Goal: Task Accomplishment & Management: Use online tool/utility

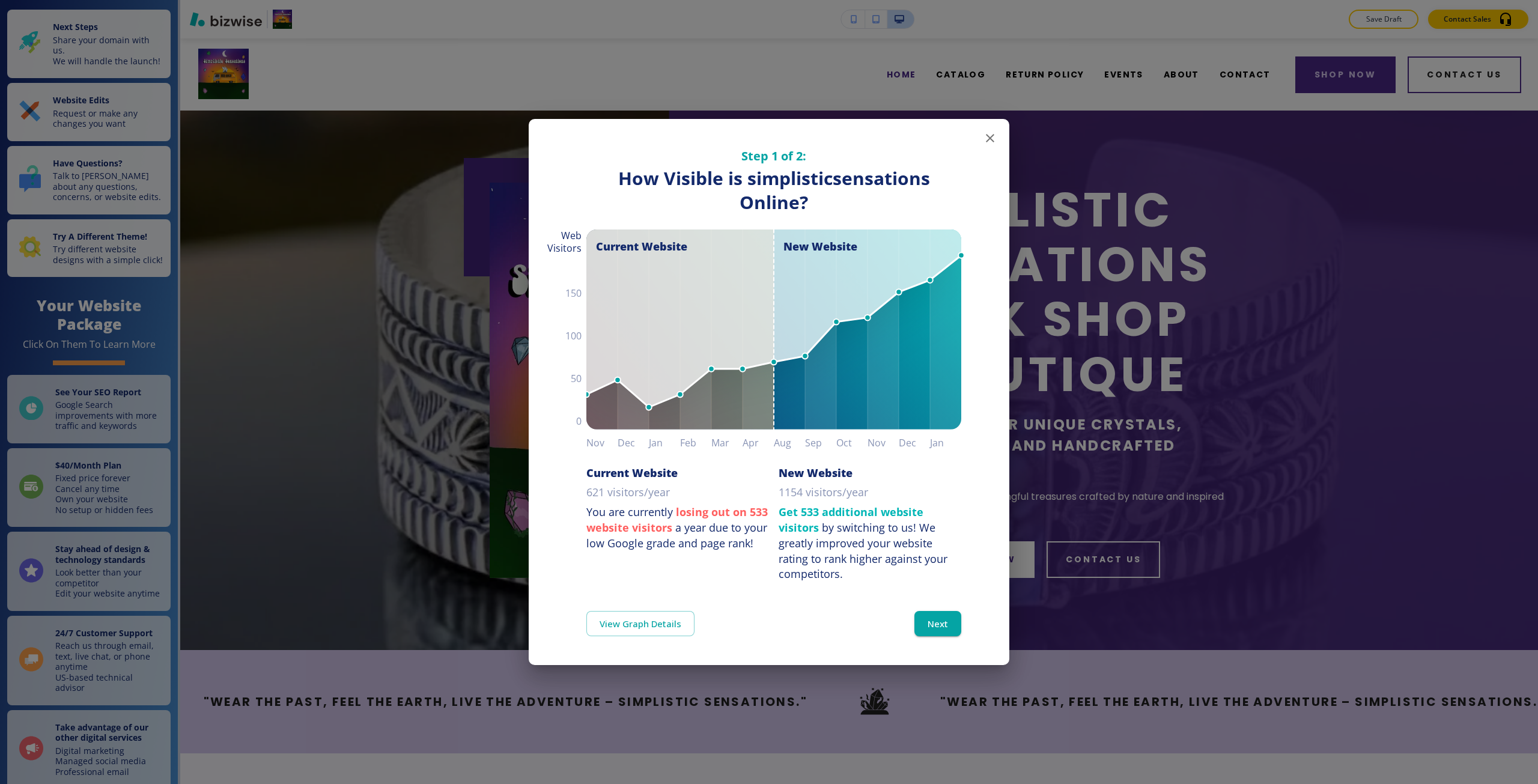
click at [1192, 444] on div "Step 1 of 2: How Visible are You Online? How Visible is simplisticsensations On…" at bounding box center [769, 392] width 1538 height 784
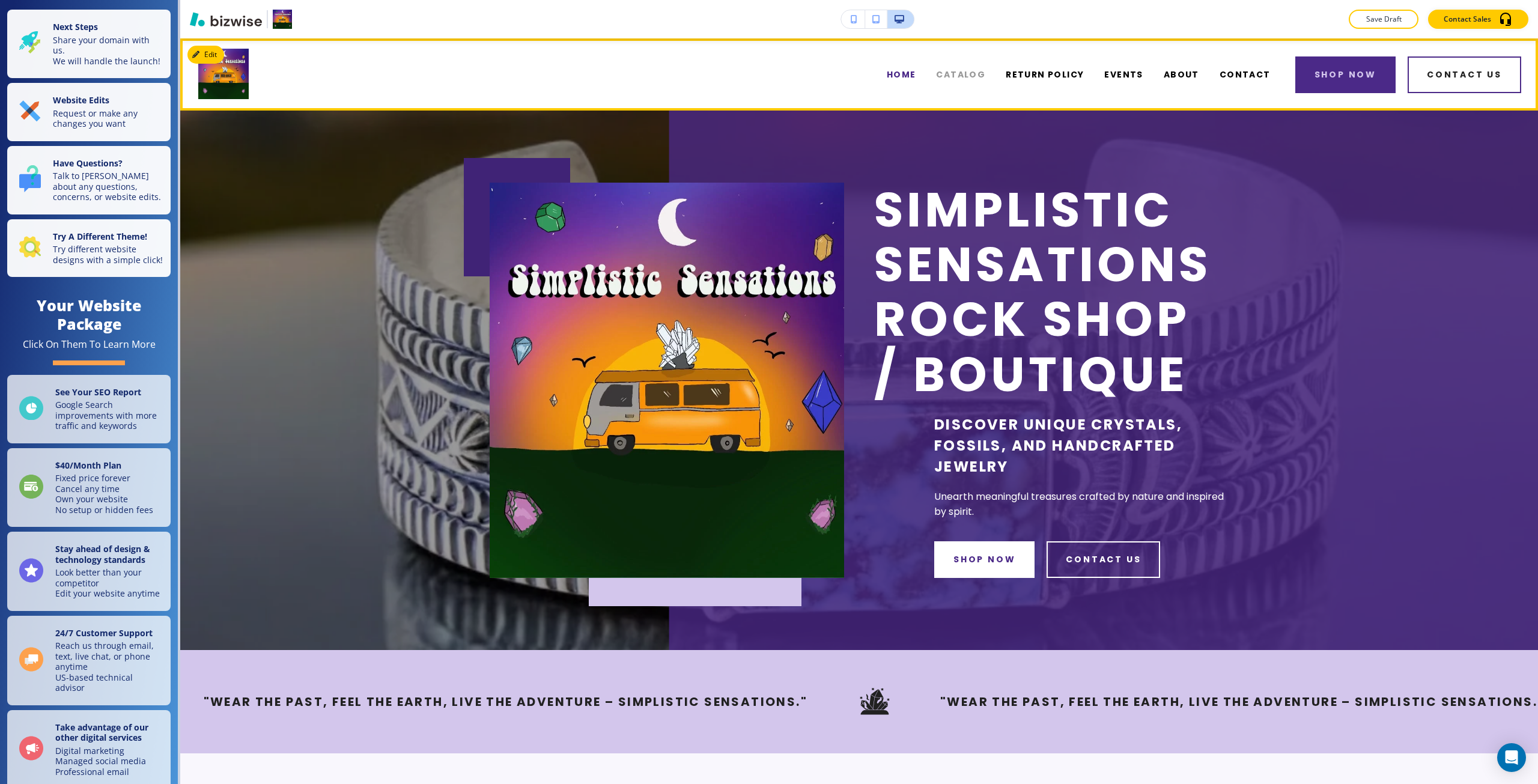
click at [981, 74] on span "CATALOG" at bounding box center [960, 74] width 49 height 12
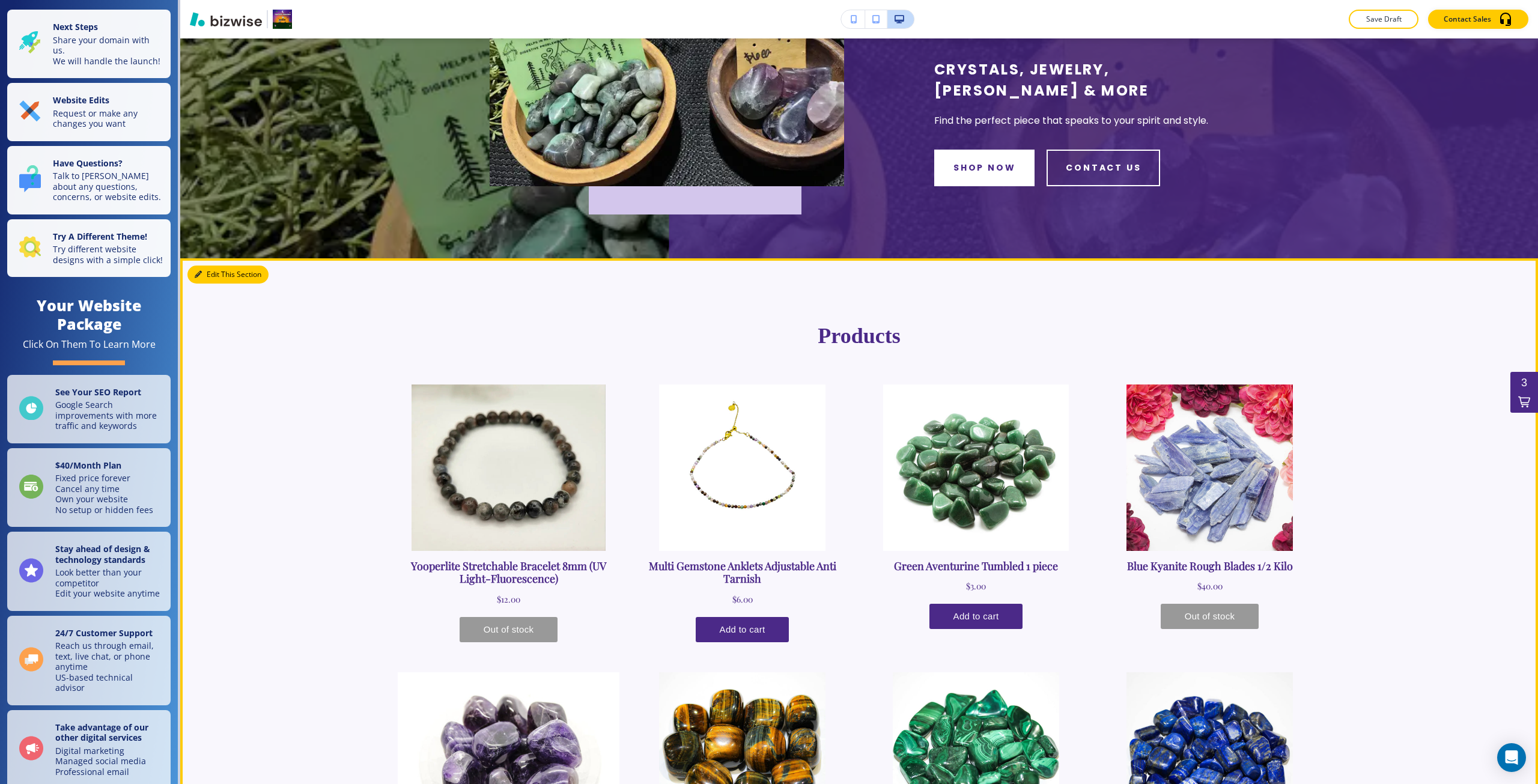
click at [204, 266] on button "Edit This Section" at bounding box center [228, 274] width 81 height 18
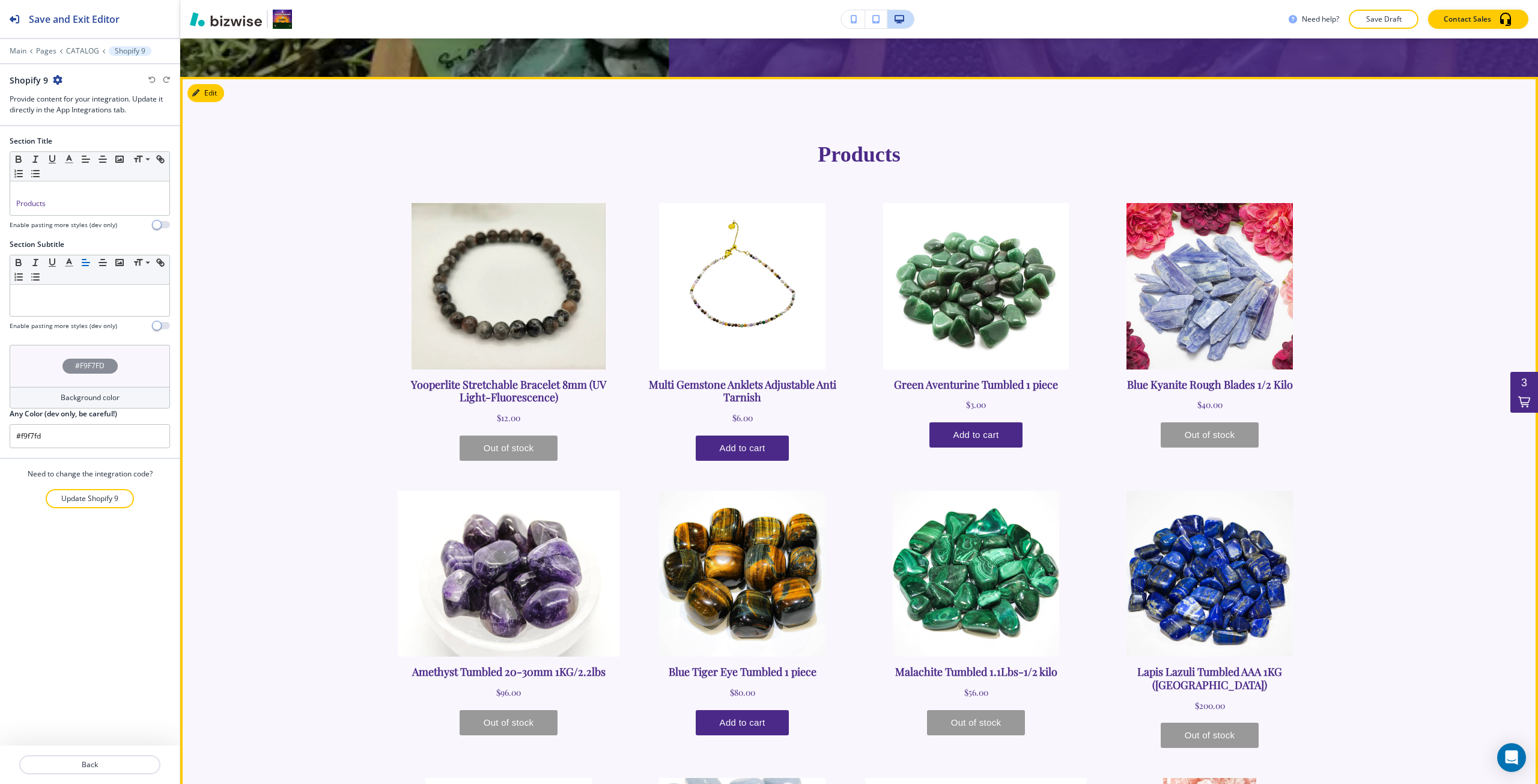
scroll to position [520, 0]
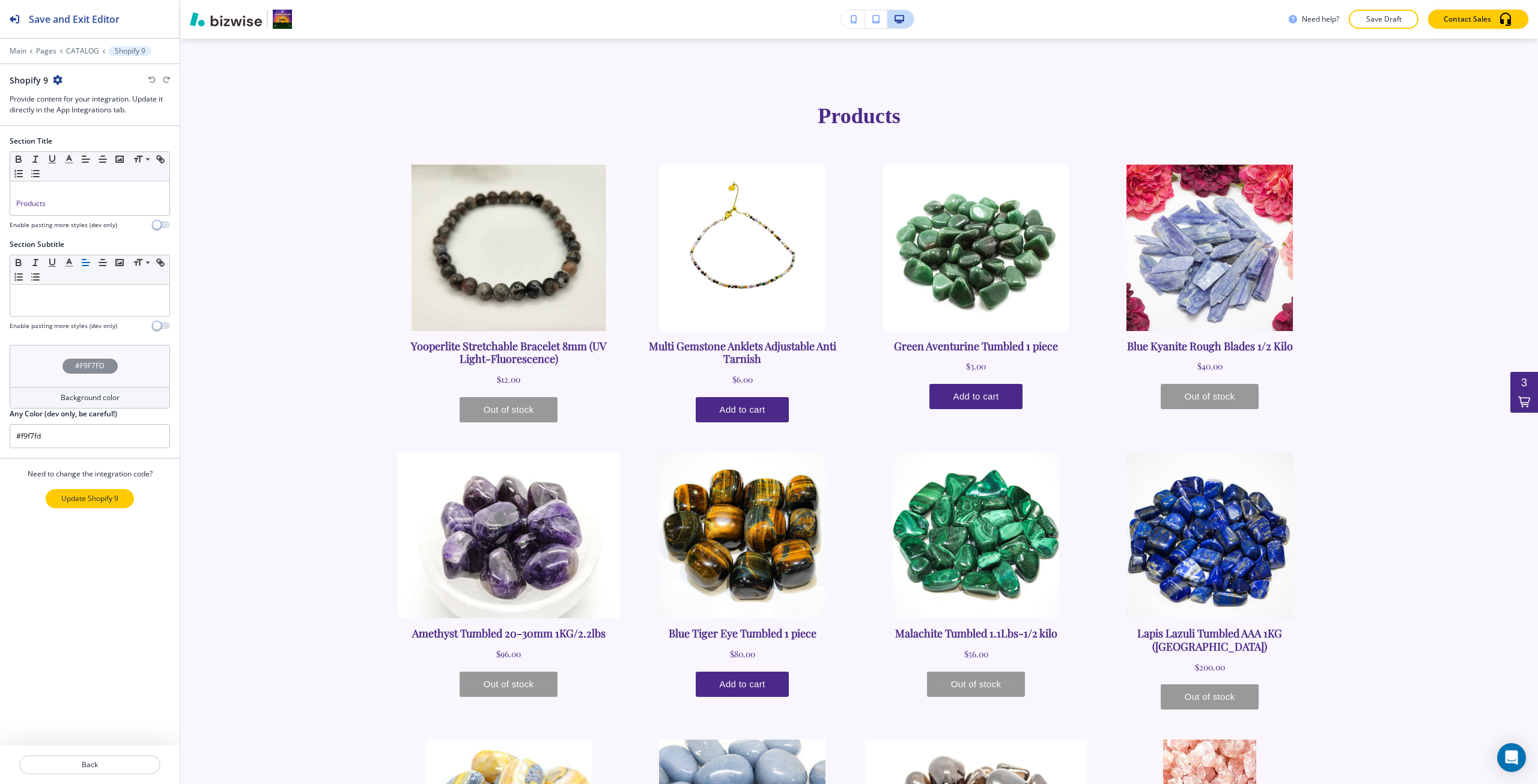
click at [65, 493] on p "Update Shopify 9" at bounding box center [90, 498] width 57 height 11
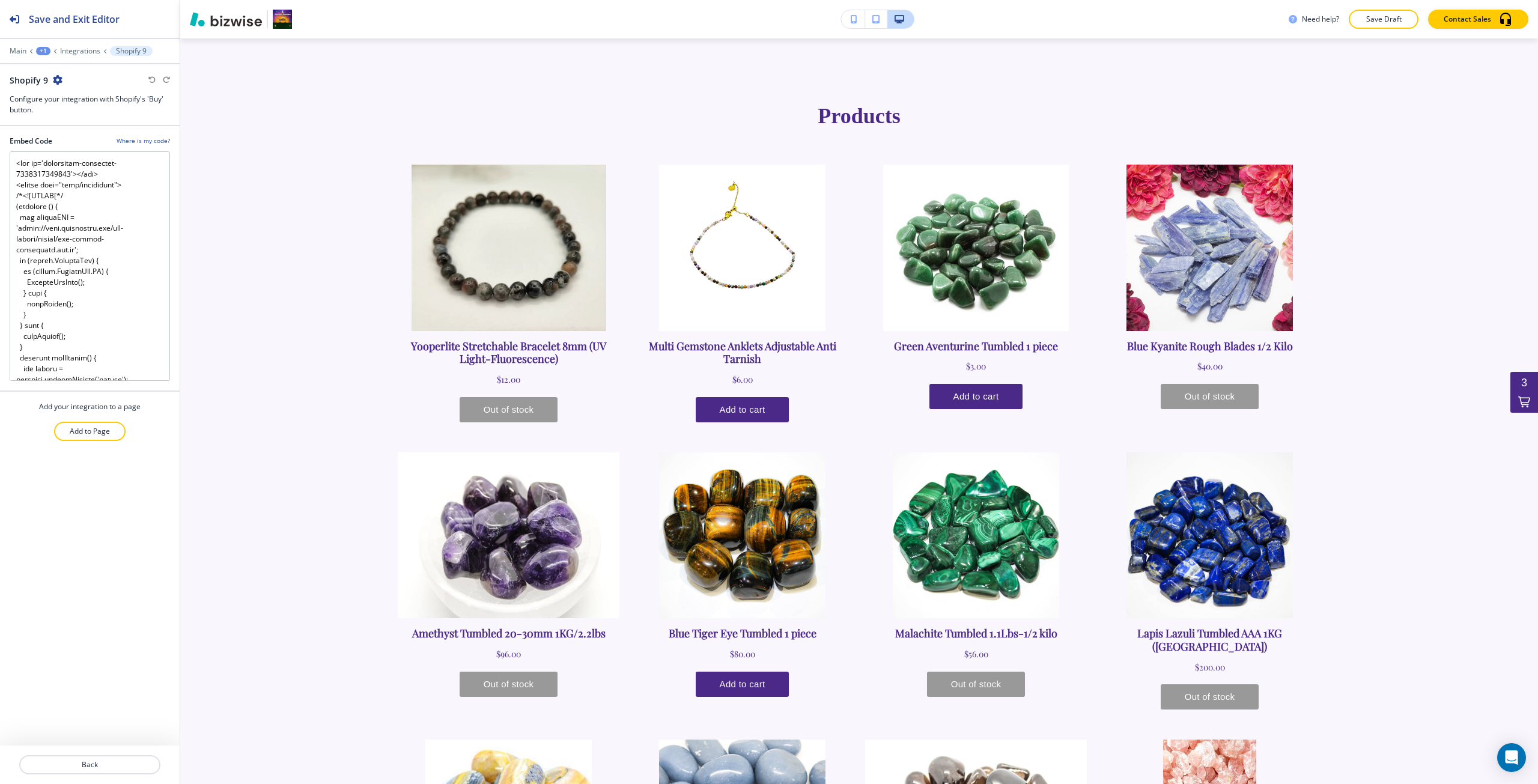
click at [131, 140] on h4 "Where is my code?" at bounding box center [143, 141] width 54 height 9
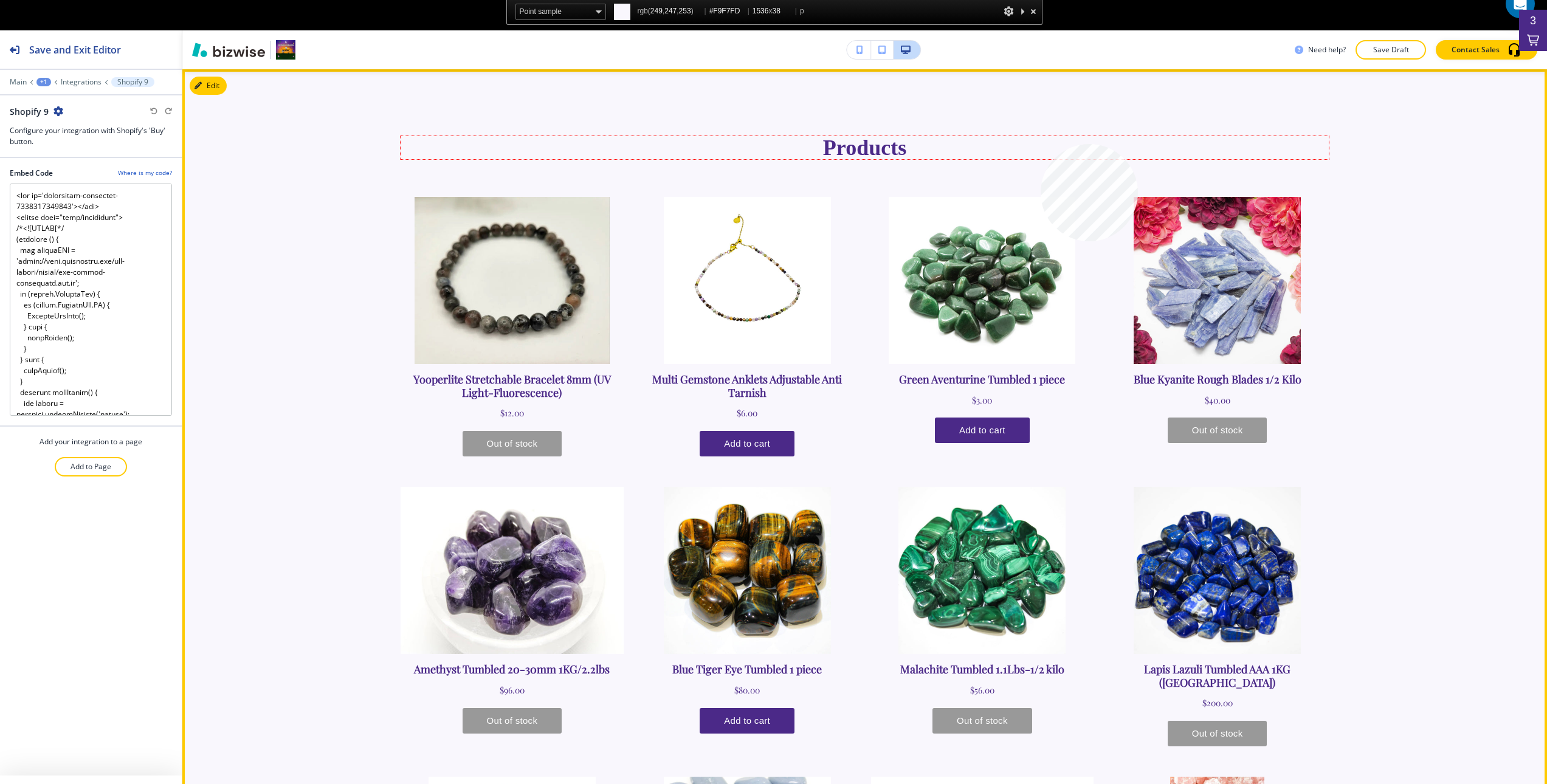
click at [1041, 145] on p "Products" at bounding box center [865, 147] width 928 height 23
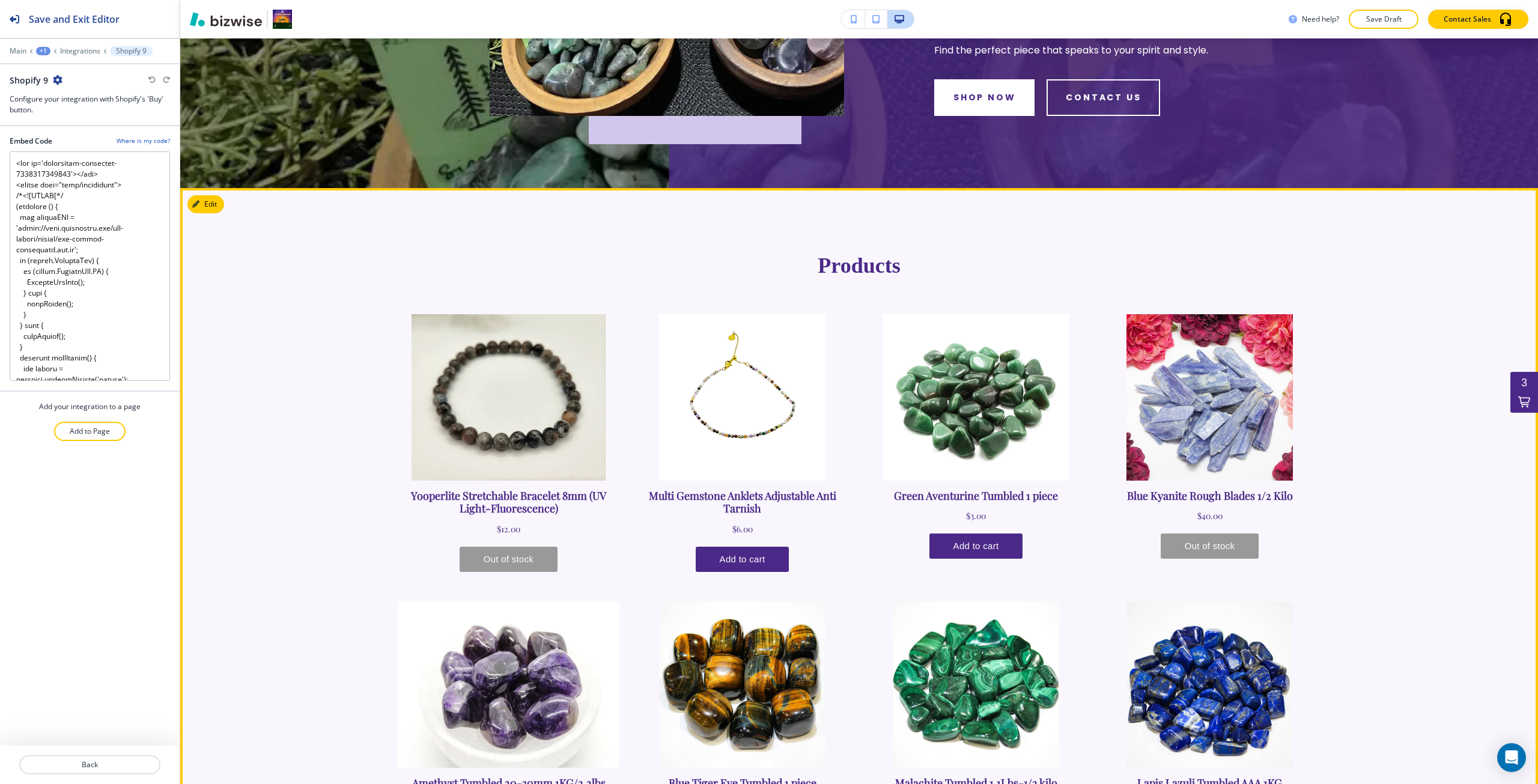
scroll to position [340, 0]
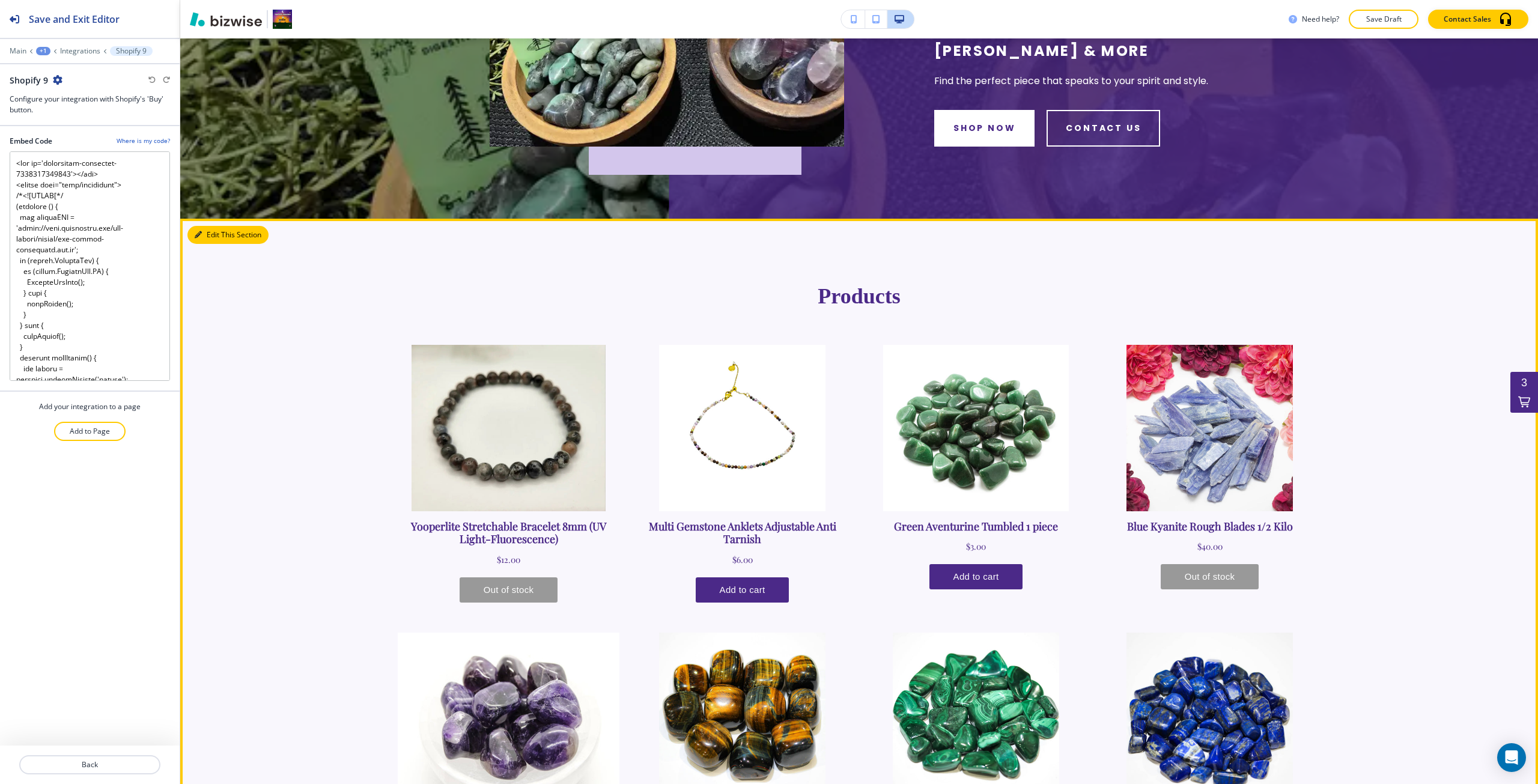
click at [211, 237] on button "Edit This Section" at bounding box center [228, 235] width 81 height 18
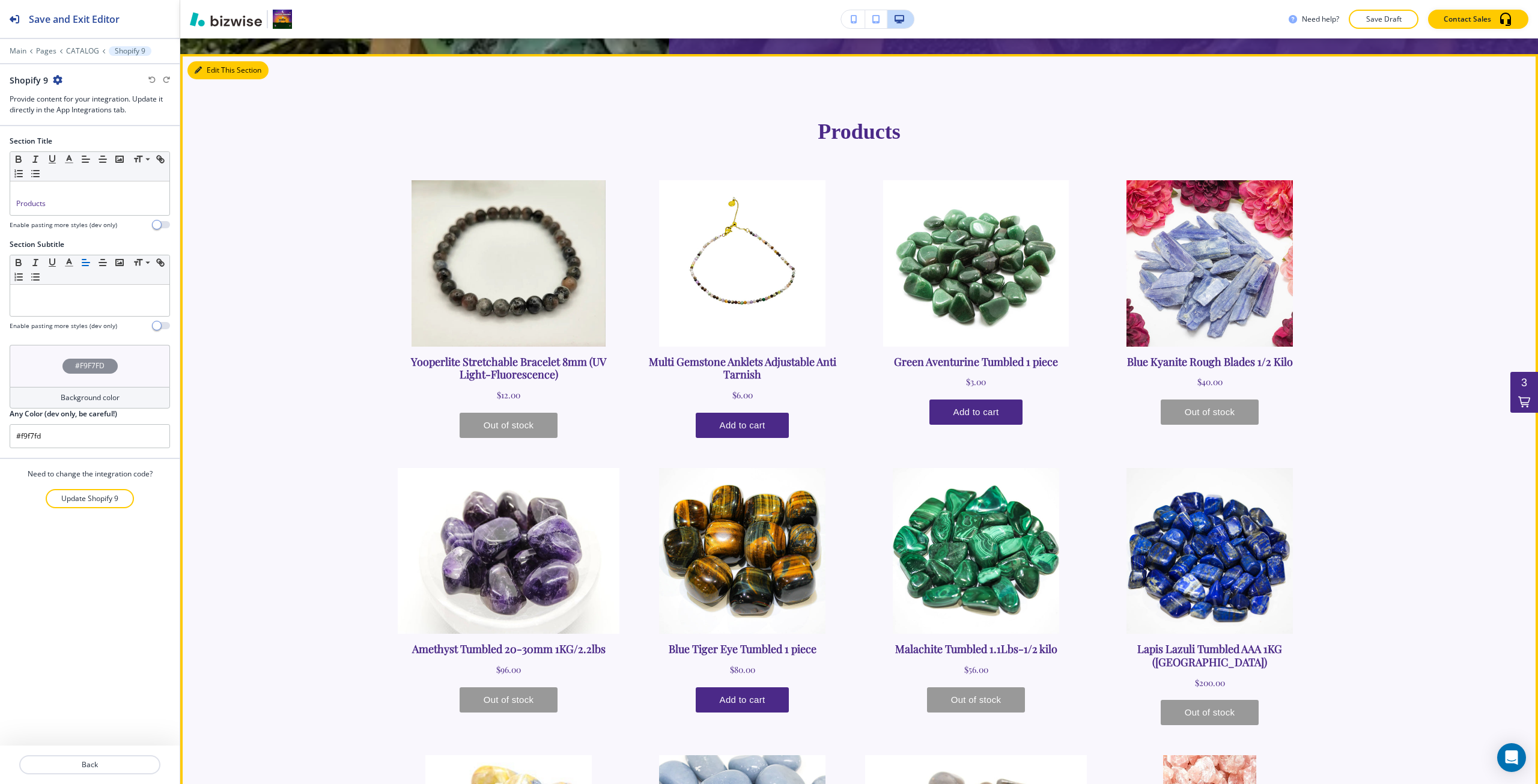
scroll to position [520, 0]
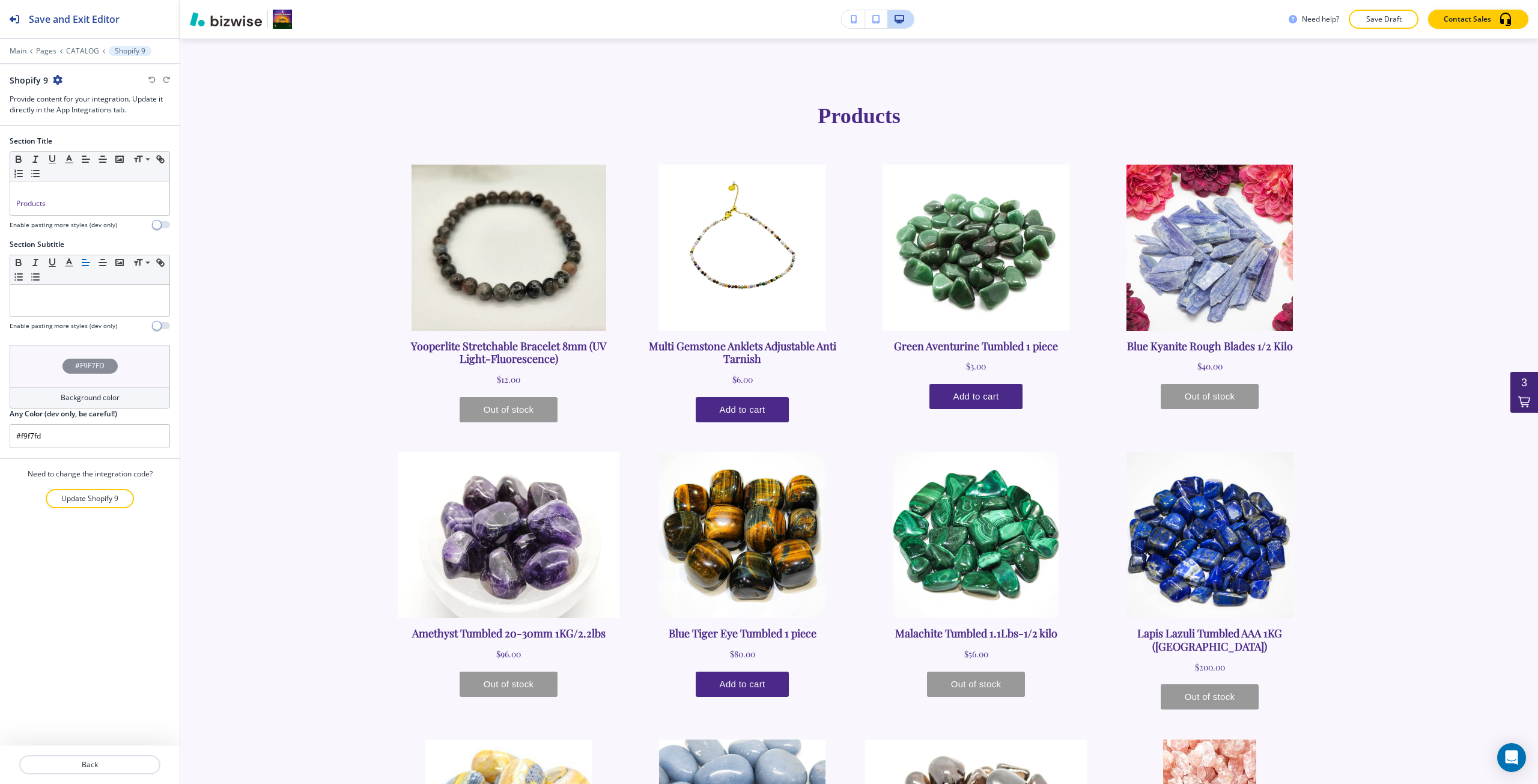
click at [1518, 400] on icon at bounding box center [1524, 401] width 12 height 12
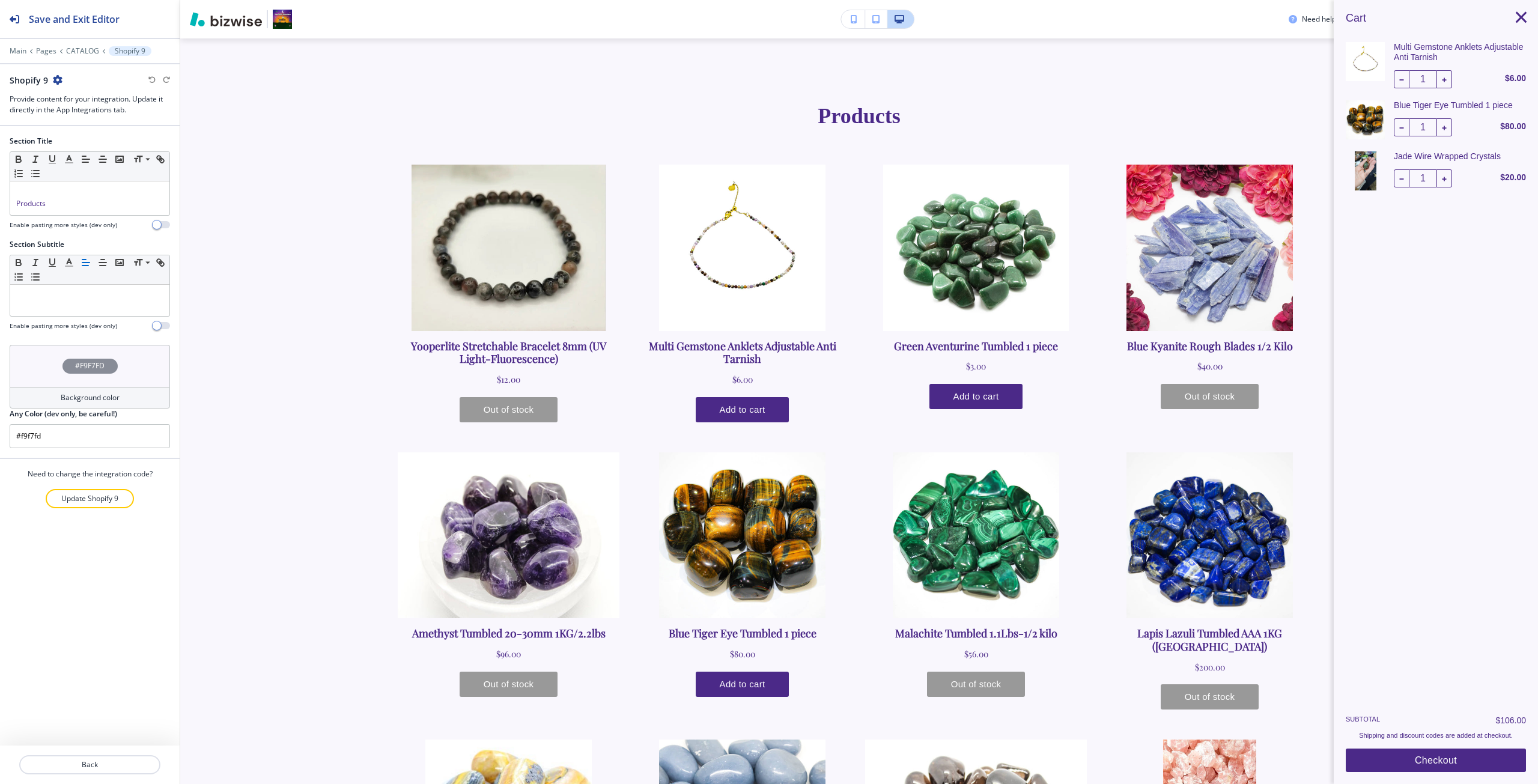
click at [1514, 25] on span "×" at bounding box center [1521, 17] width 15 height 28
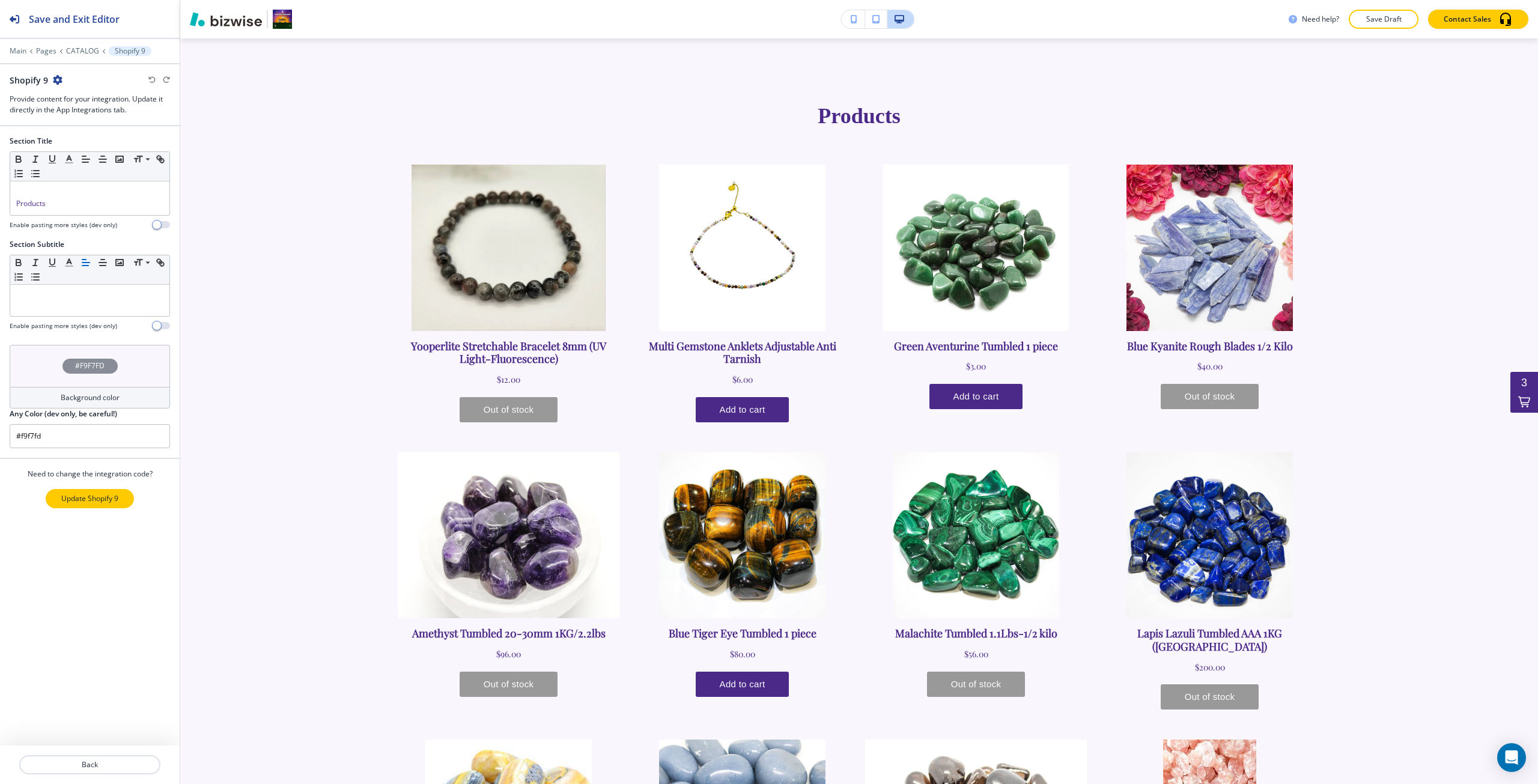
click at [72, 497] on p "Update Shopify 9" at bounding box center [90, 498] width 57 height 11
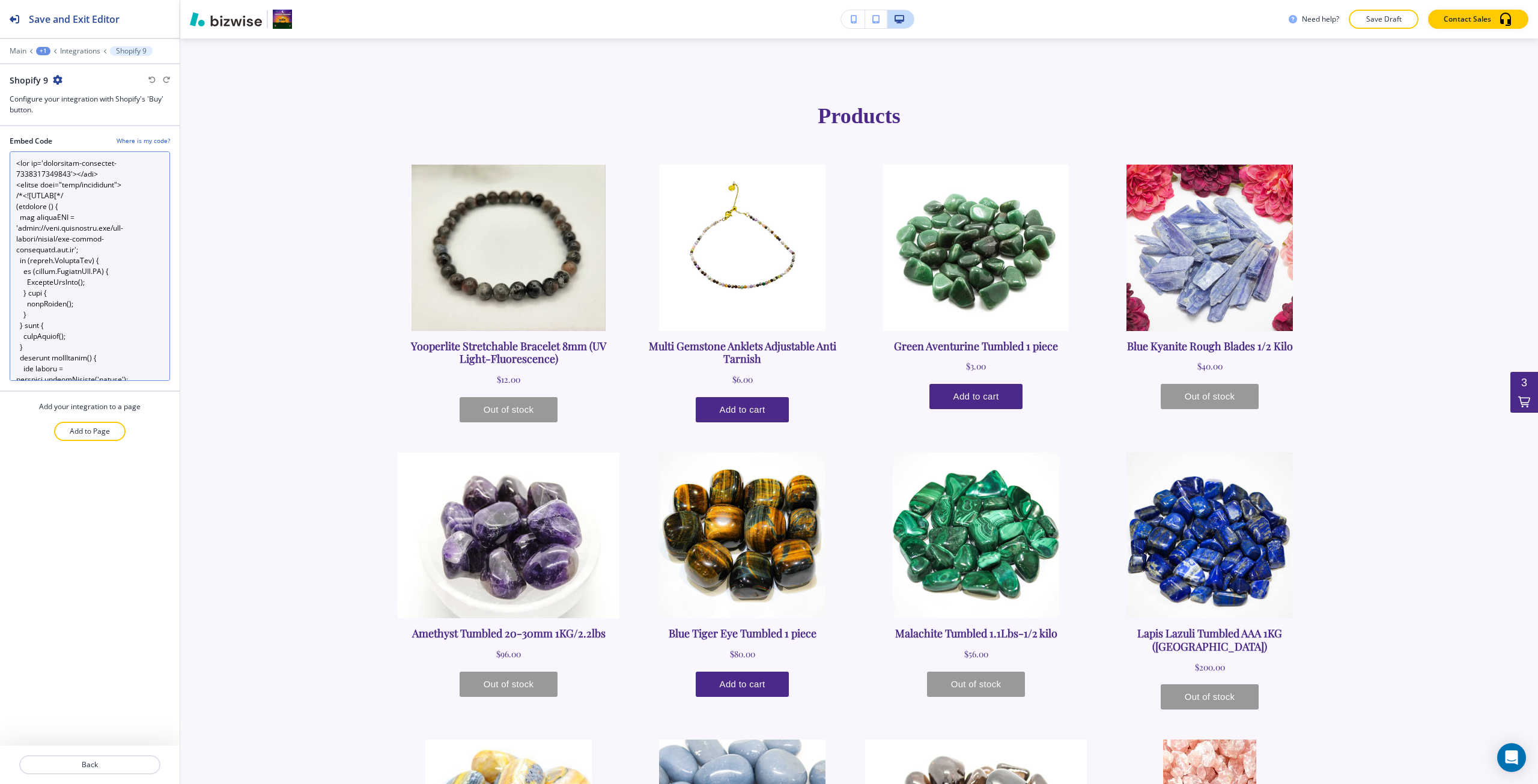
click at [68, 324] on Code "Embed Code" at bounding box center [90, 266] width 161 height 229
paste Code "5697541775'></div> <script type="text/javascript"> /*<![CDATA[*/ (function () {…"
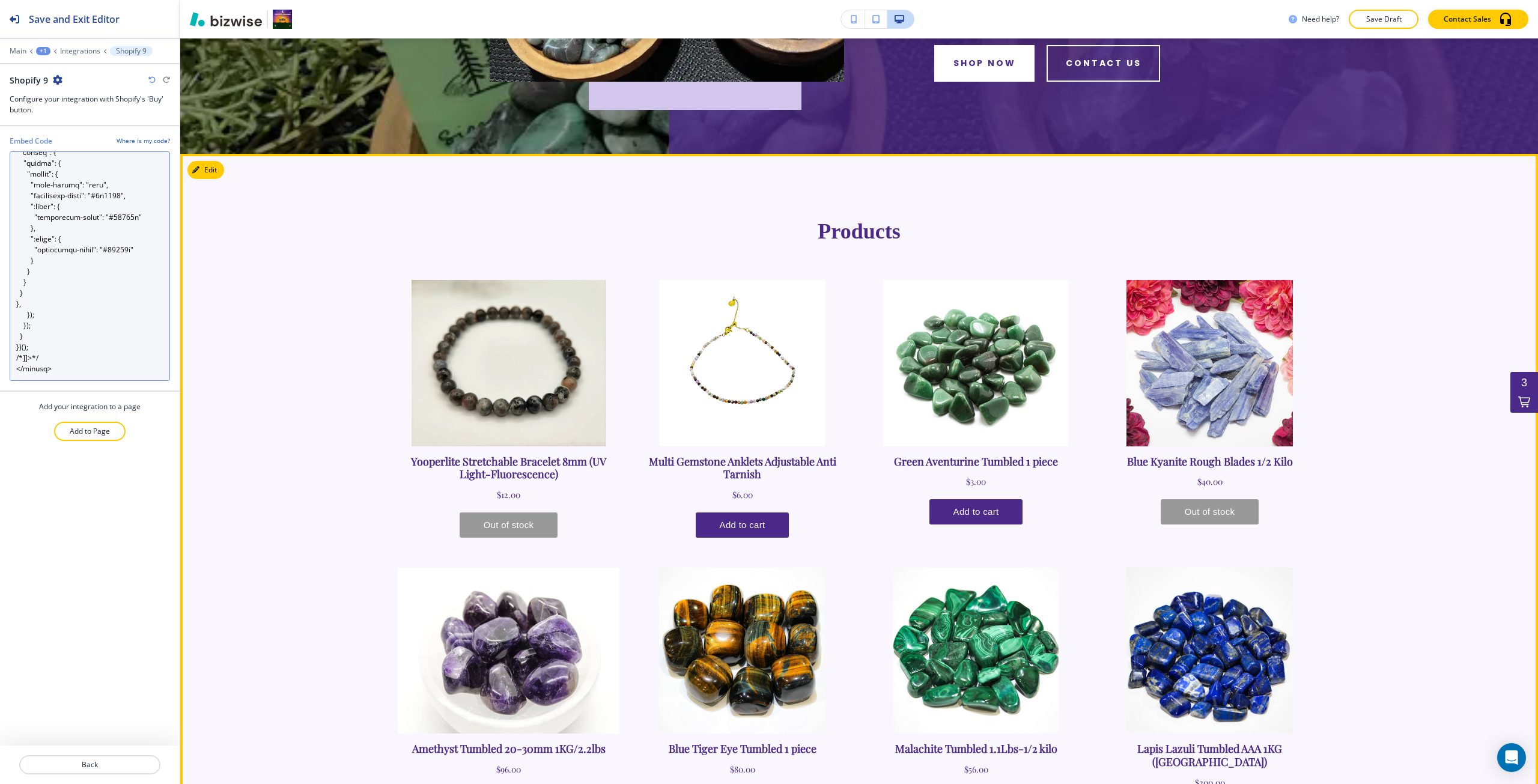
scroll to position [400, 0]
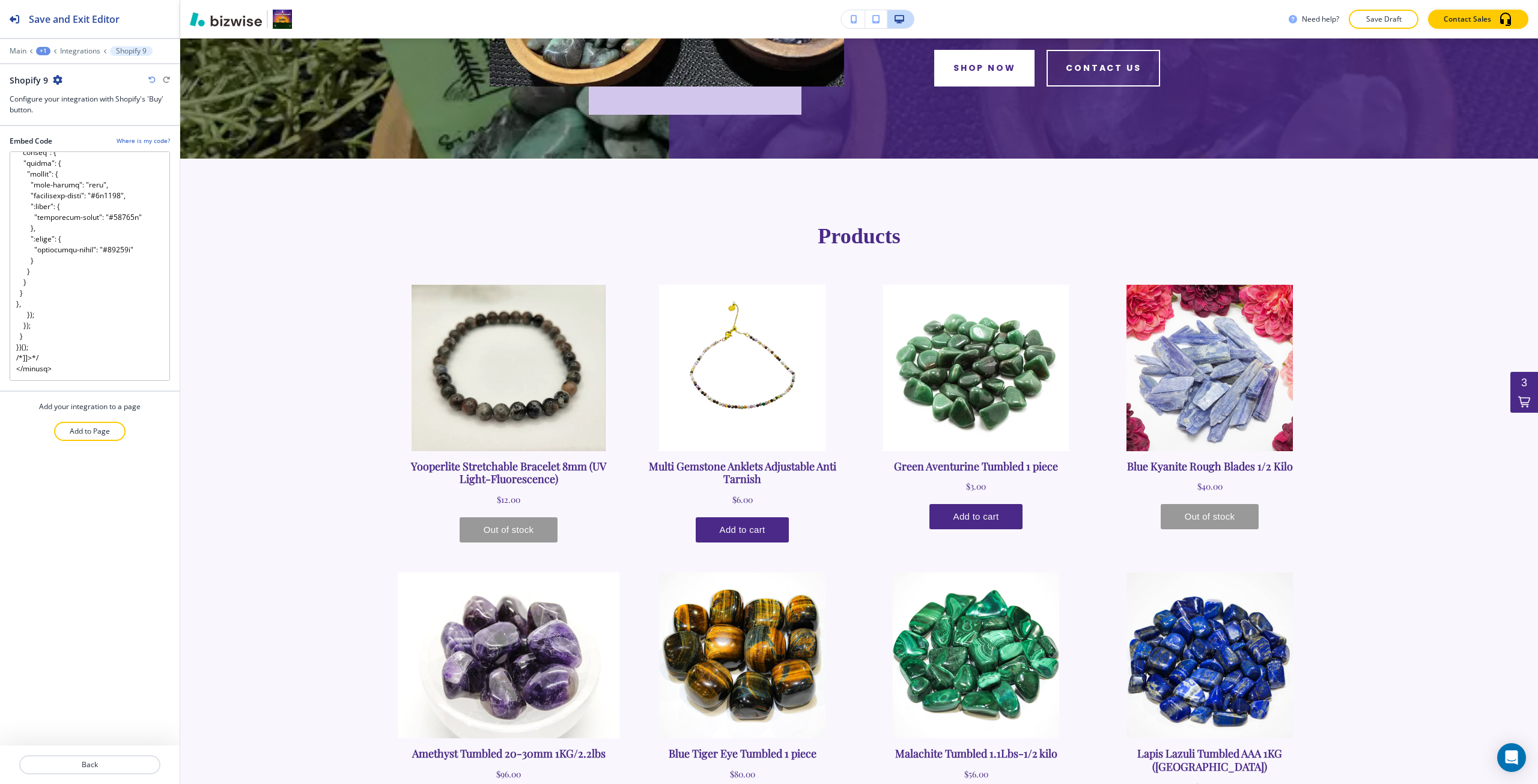
click at [152, 82] on icon "button" at bounding box center [152, 80] width 7 height 7
type Code "<div id='collection-component-1753741283930'></div> <script type="text/javascri…"
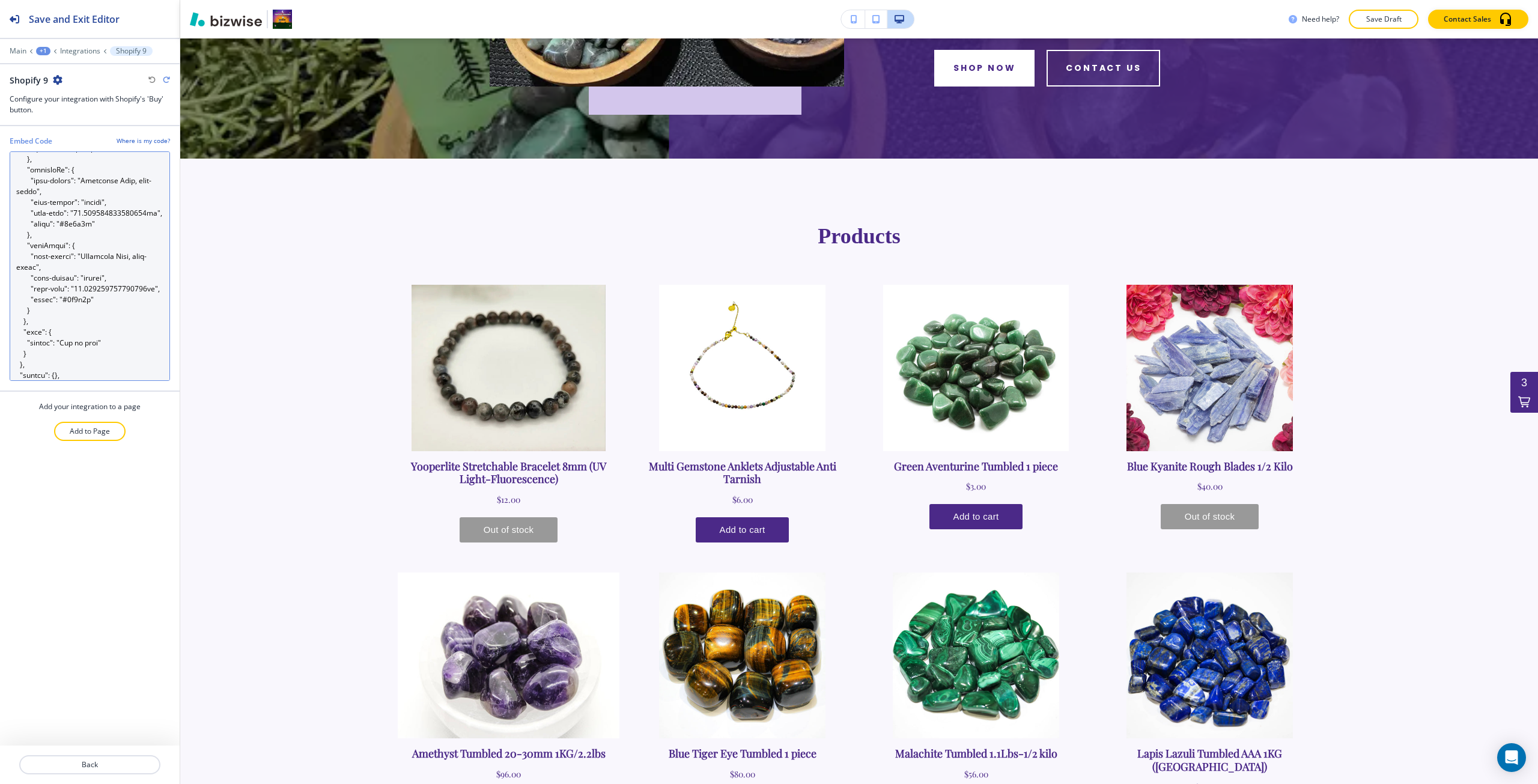
click at [144, 248] on Code "Embed Code" at bounding box center [90, 266] width 161 height 229
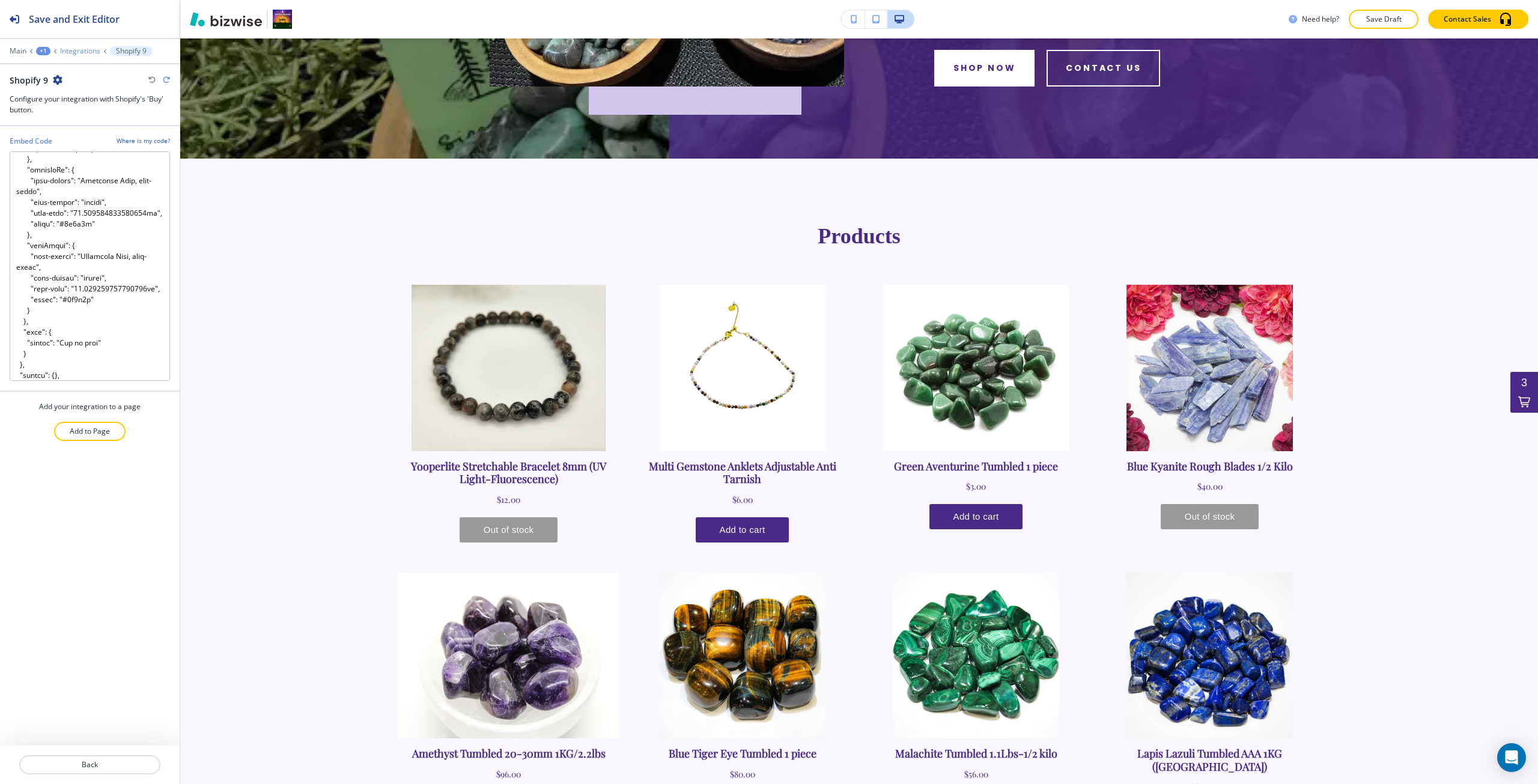
click at [84, 48] on p "Integrations" at bounding box center [80, 51] width 41 height 8
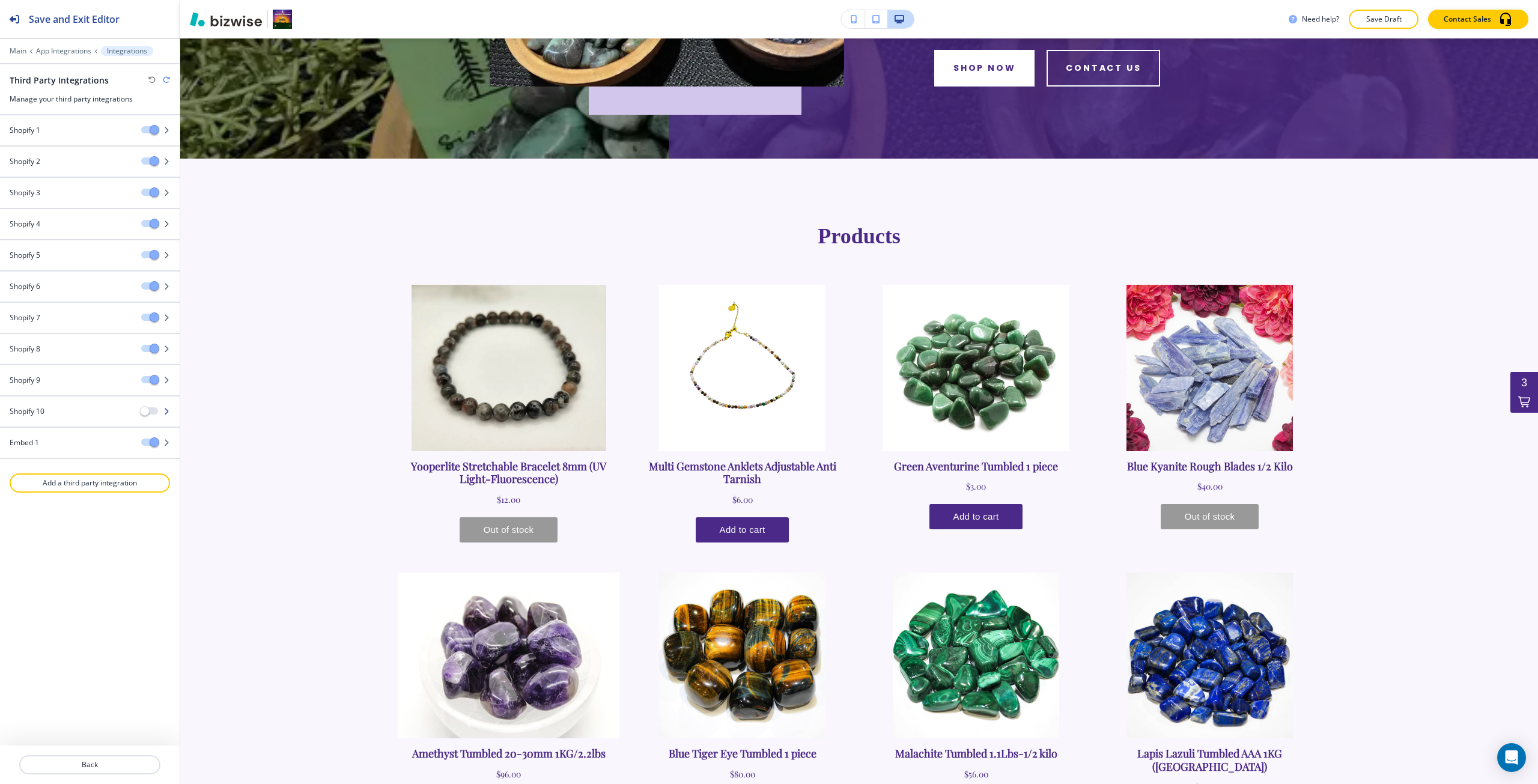
click at [101, 415] on div "Shopify 10" at bounding box center [65, 412] width 131 height 11
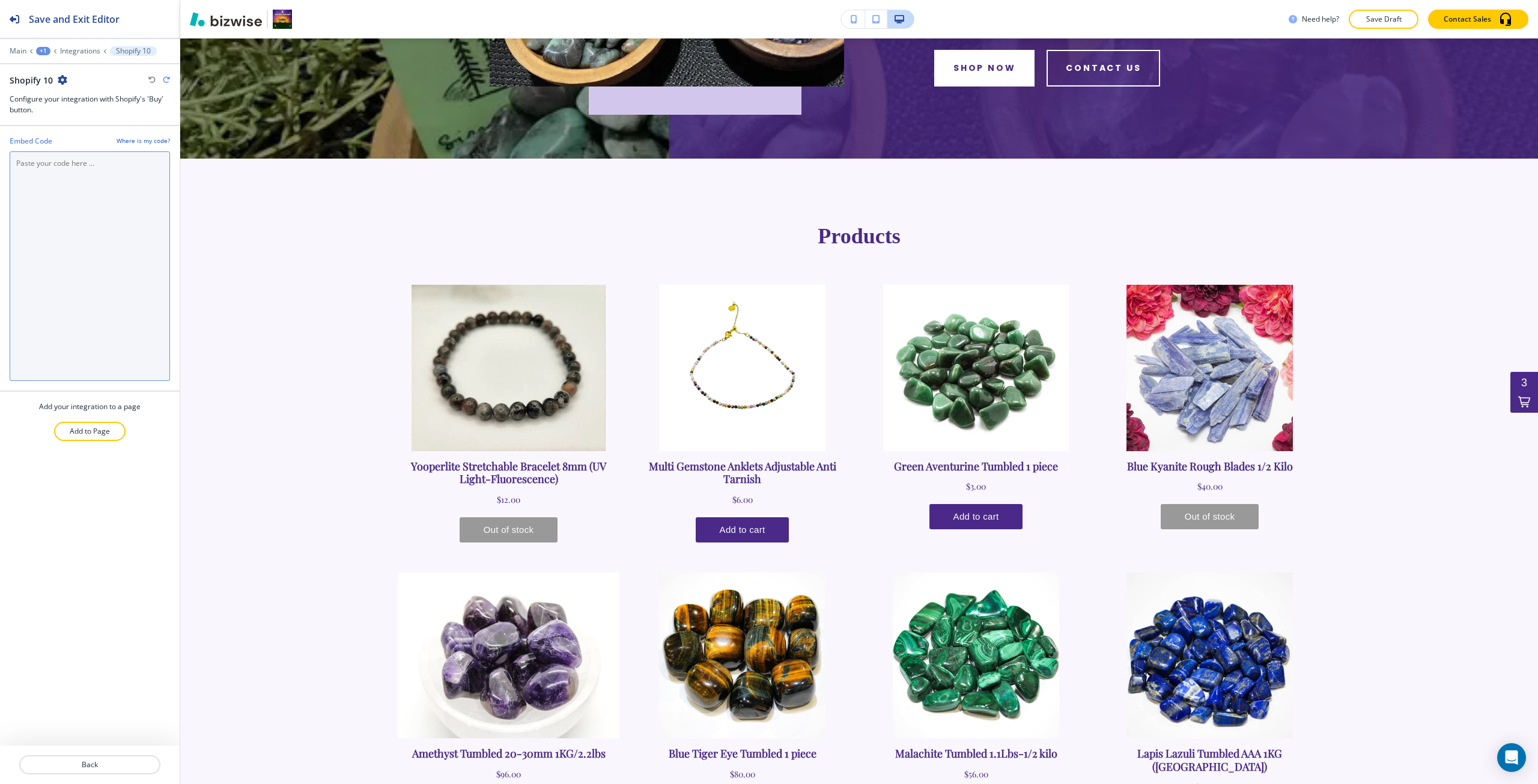
click at [73, 262] on Code "Embed Code" at bounding box center [90, 266] width 161 height 229
paste Code "<div id='collection-component-1755697541775'></div> <script type="text/javascri…"
type Code "<div id='collection-component-1755697541775'></div> <script type="text/javascri…"
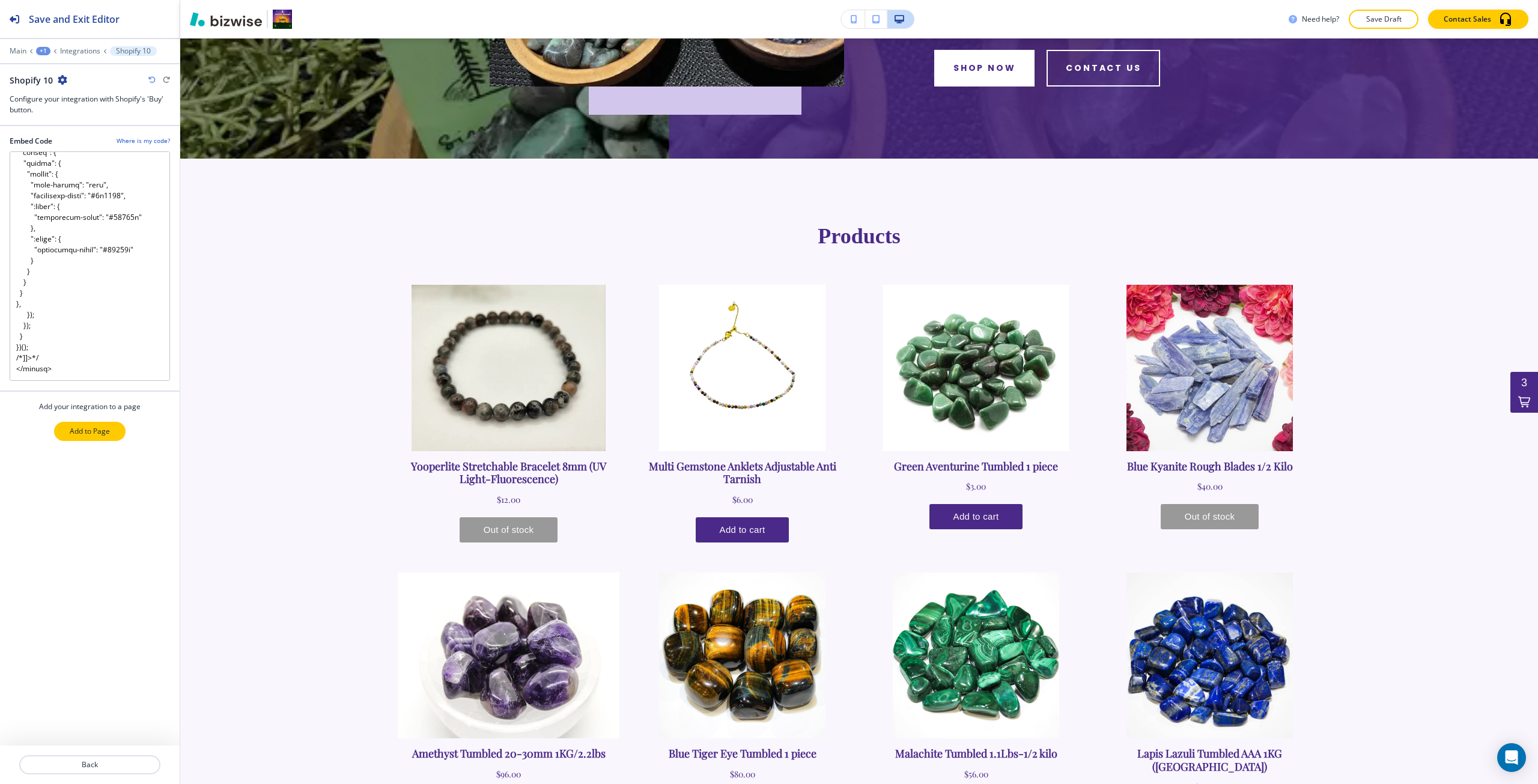
click at [78, 437] on button "Add to Page" at bounding box center [90, 431] width 71 height 19
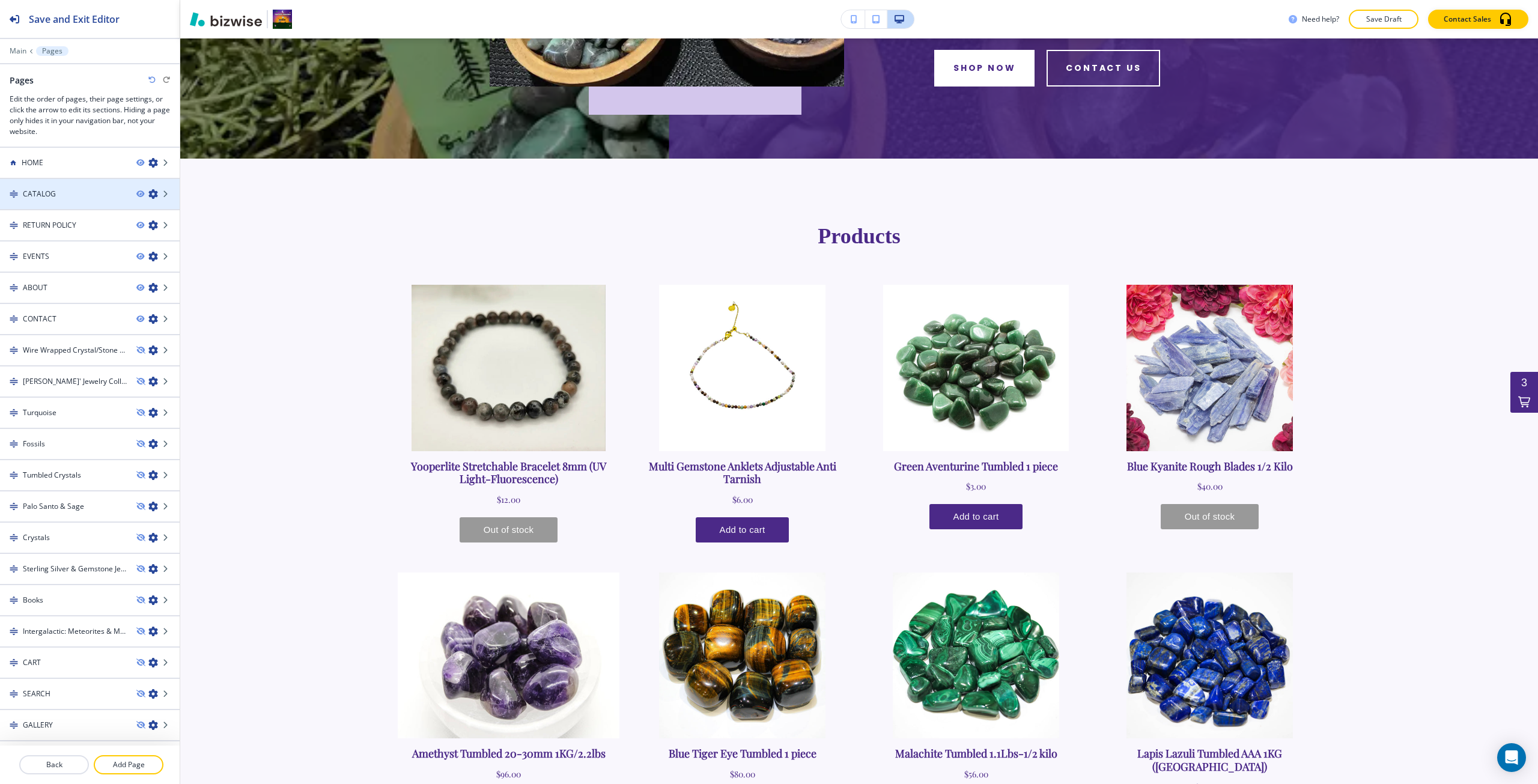
click at [78, 185] on div at bounding box center [90, 184] width 180 height 10
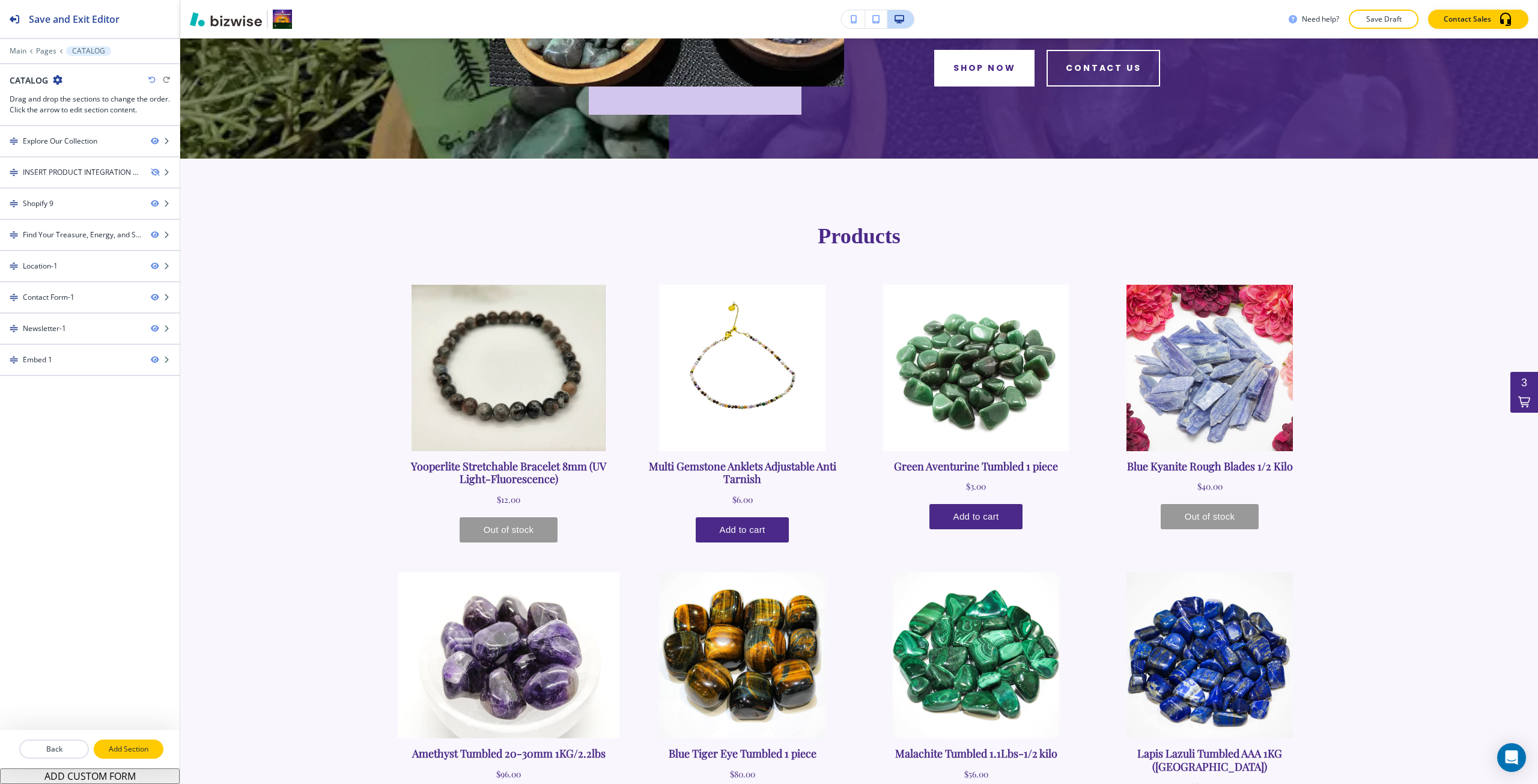
click at [114, 744] on p "Add Section" at bounding box center [128, 749] width 67 height 11
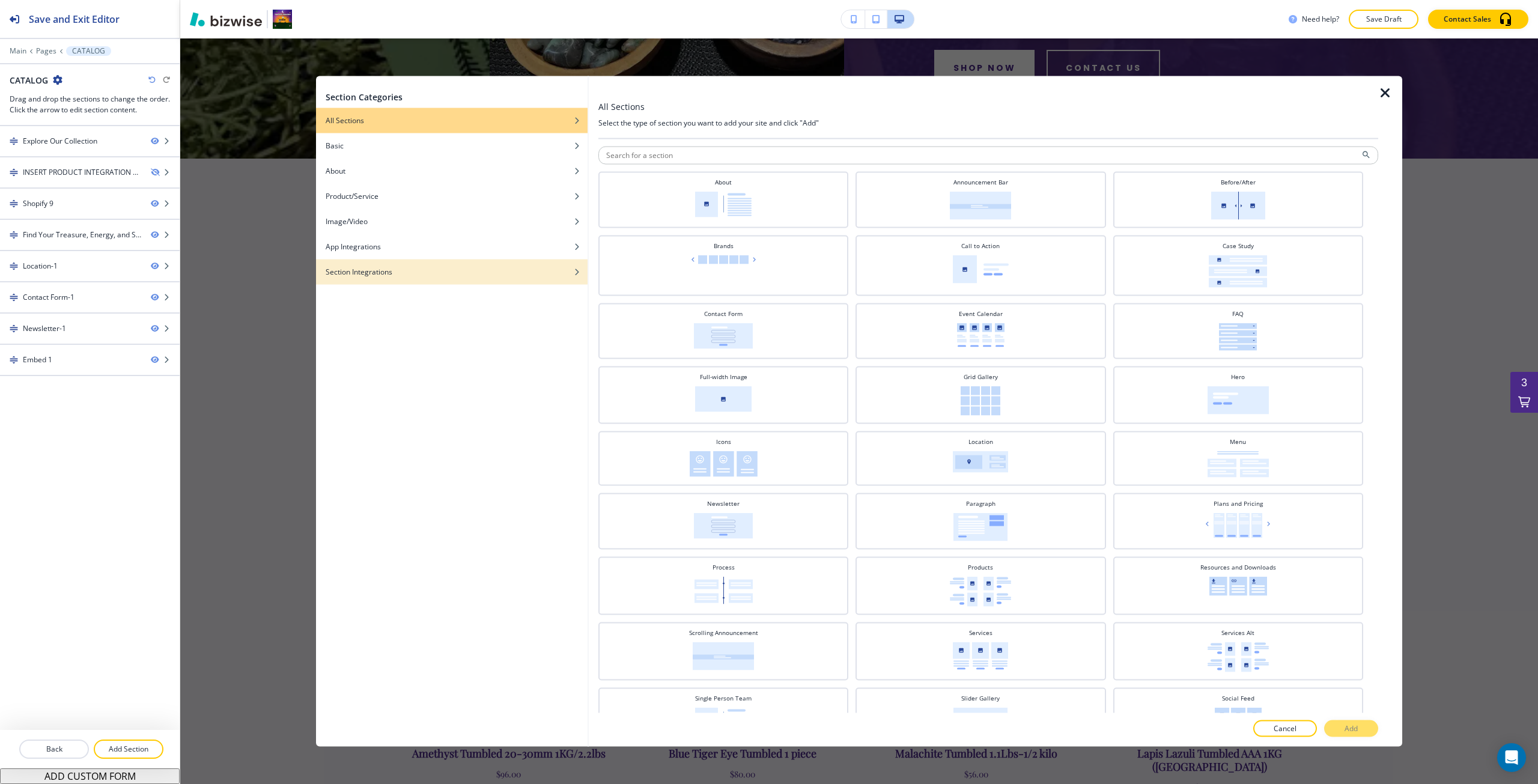
click at [468, 278] on div "button" at bounding box center [452, 280] width 272 height 7
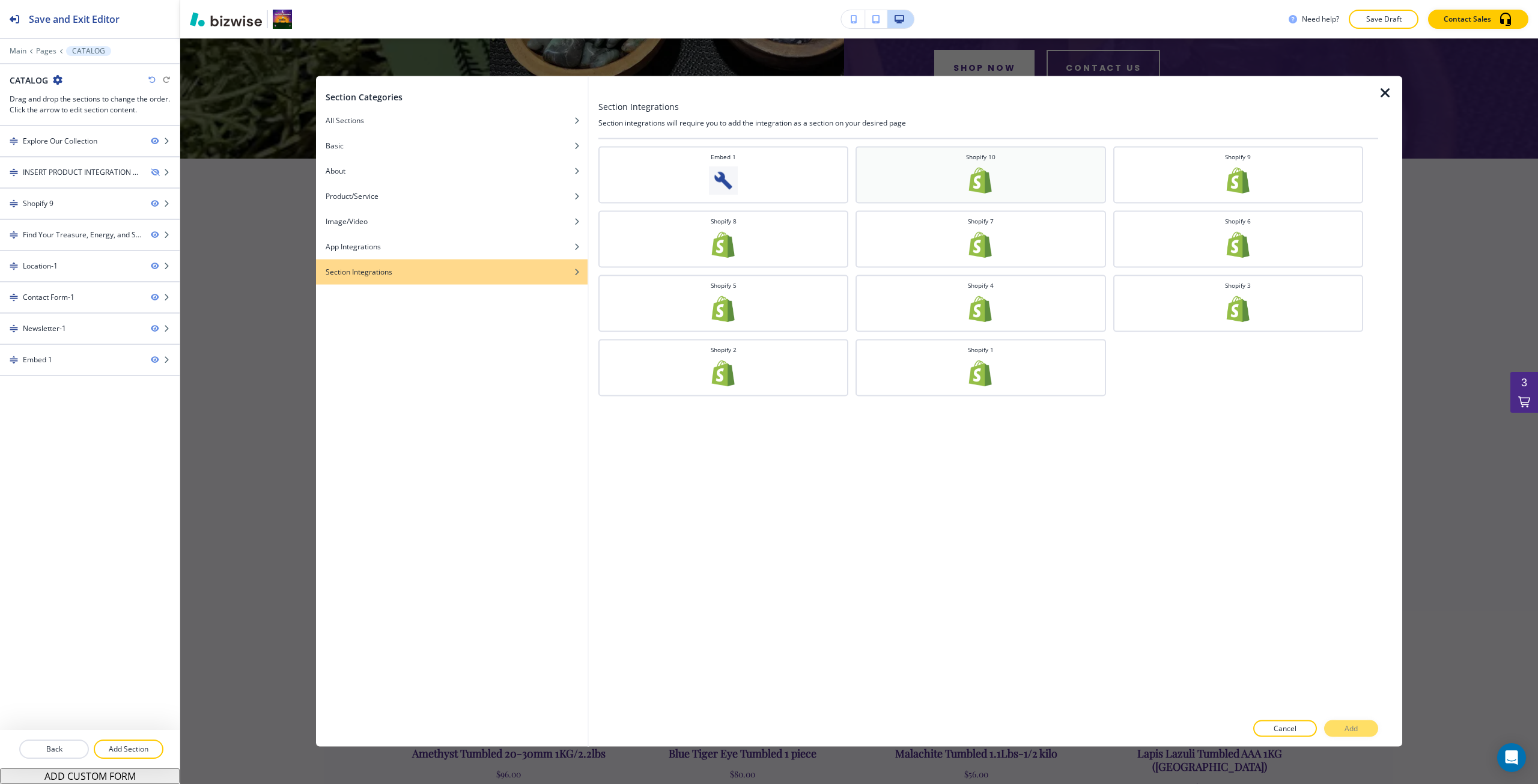
click at [1006, 169] on div "Shopify 10" at bounding box center [981, 173] width 238 height 42
drag, startPoint x: 1337, startPoint y: 727, endPoint x: 1327, endPoint y: 715, distance: 15.6
click at [1337, 726] on button "Add" at bounding box center [1351, 729] width 54 height 17
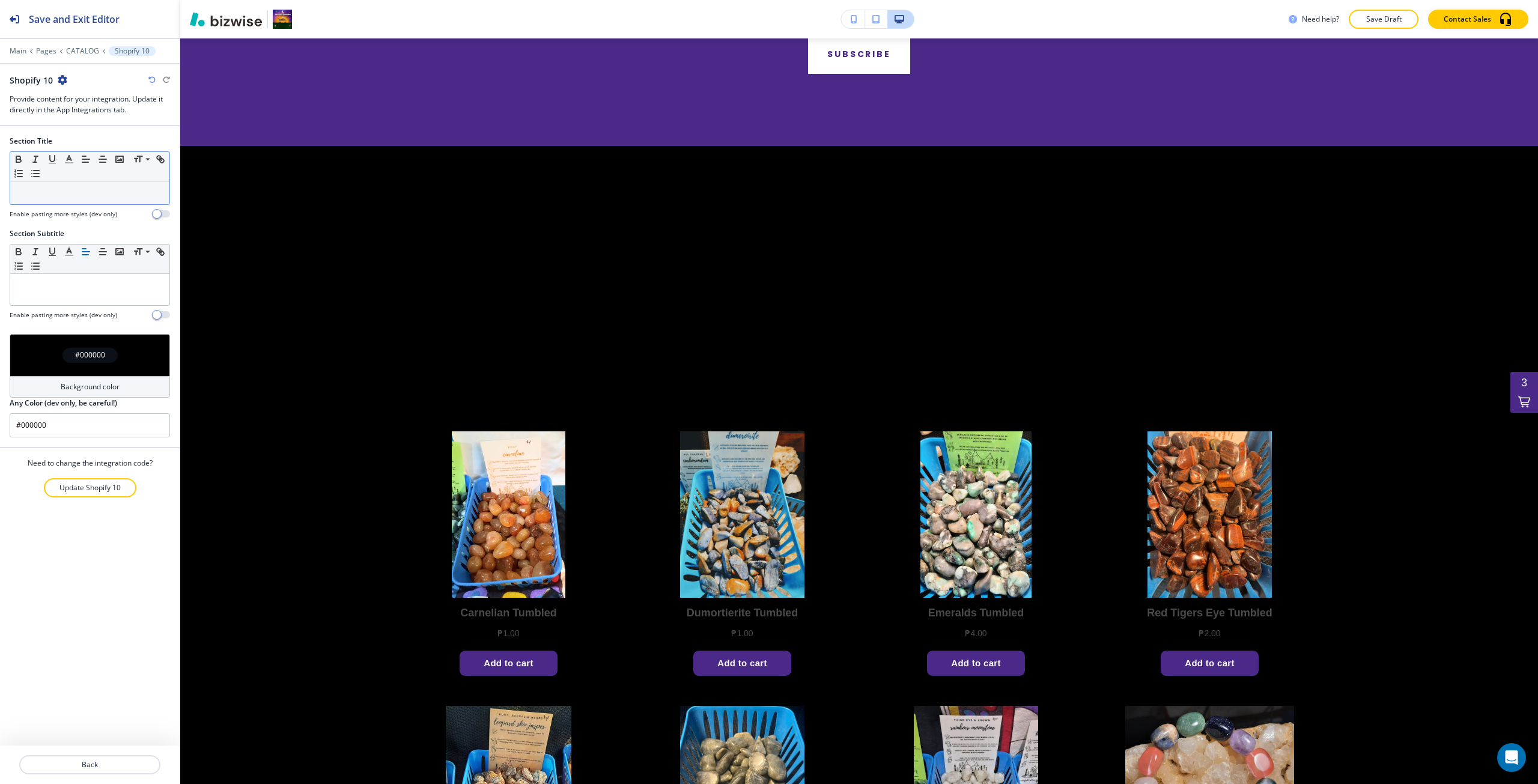
scroll to position [6799, 0]
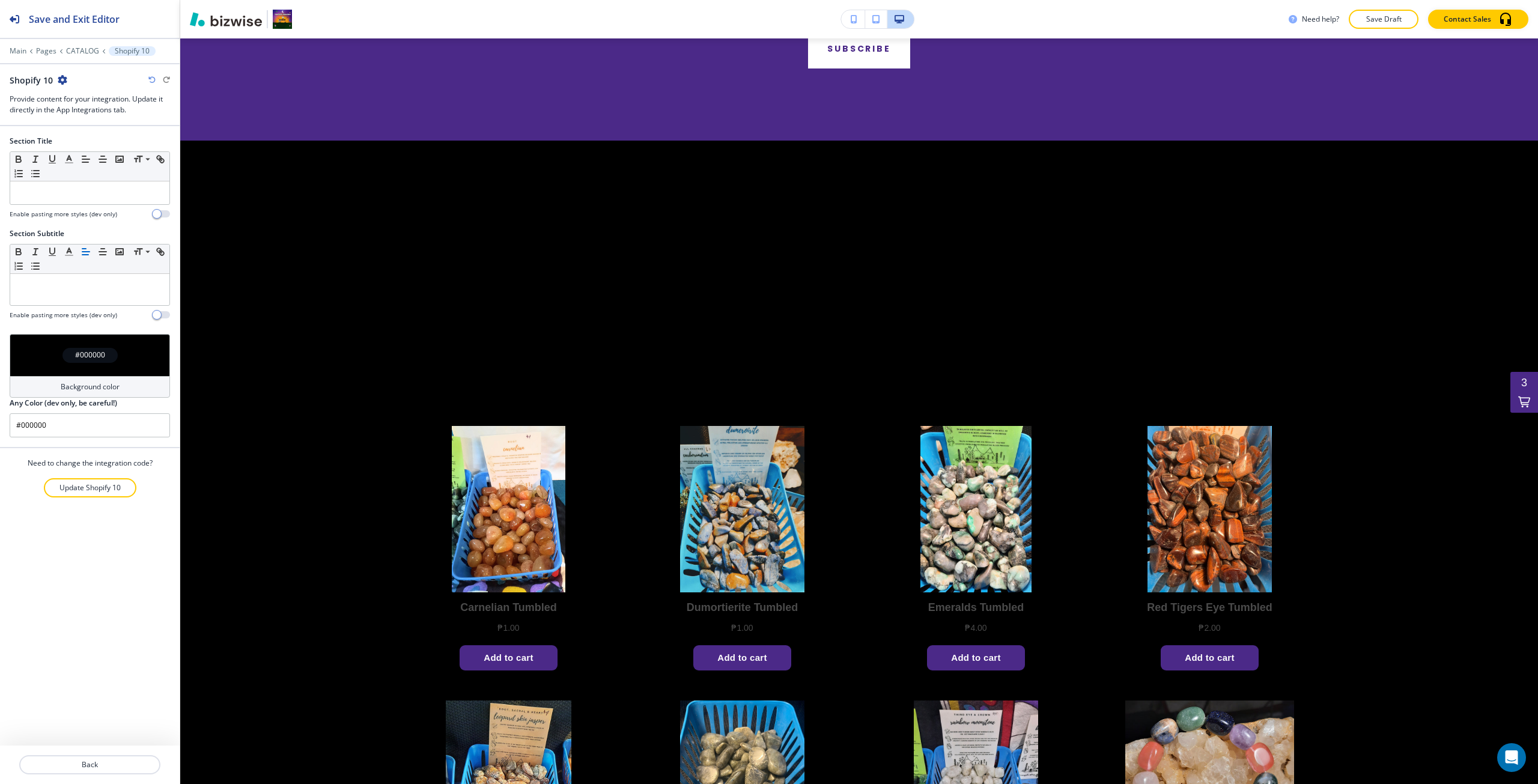
click at [120, 372] on div "#000000" at bounding box center [90, 355] width 161 height 42
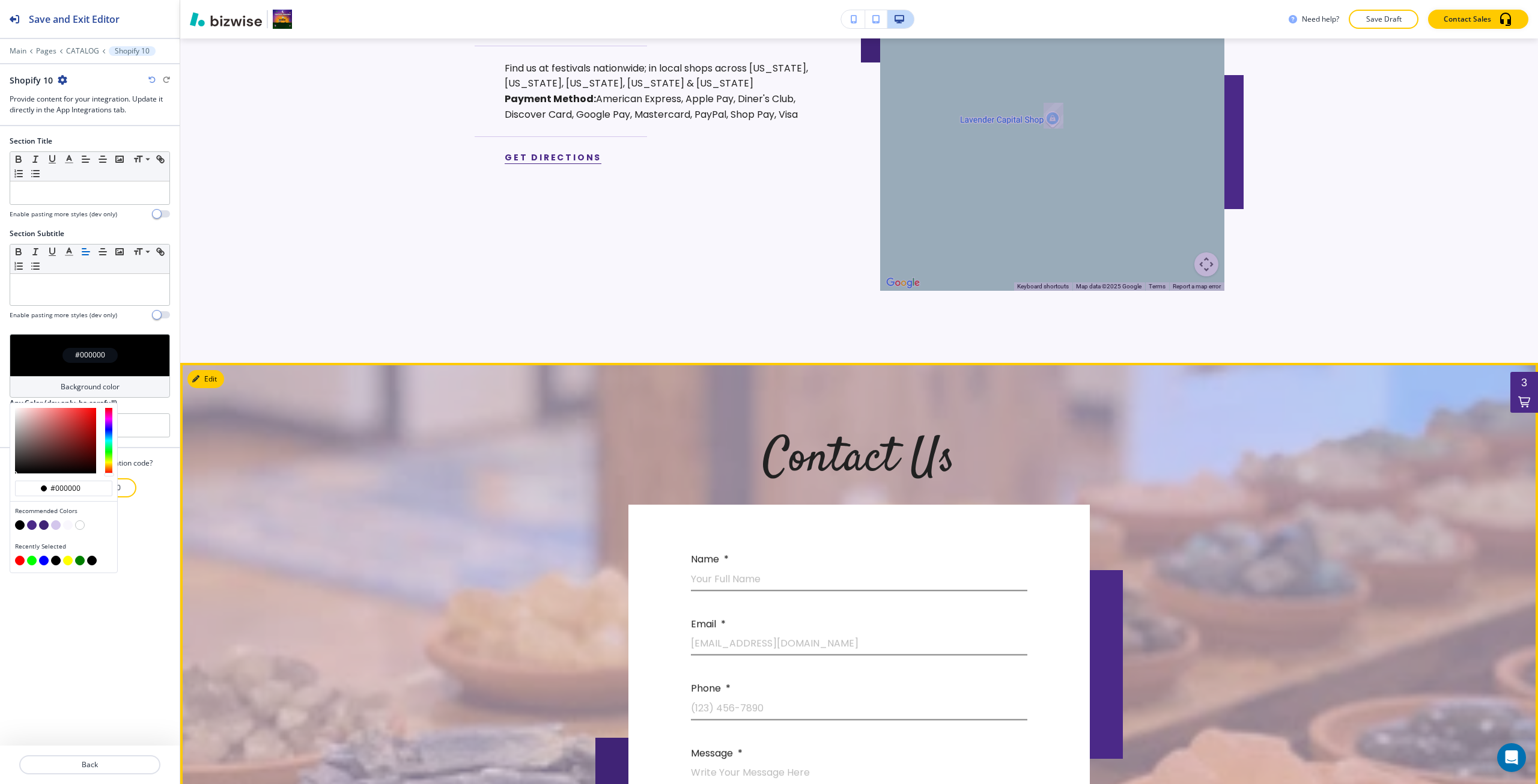
scroll to position [5537, 0]
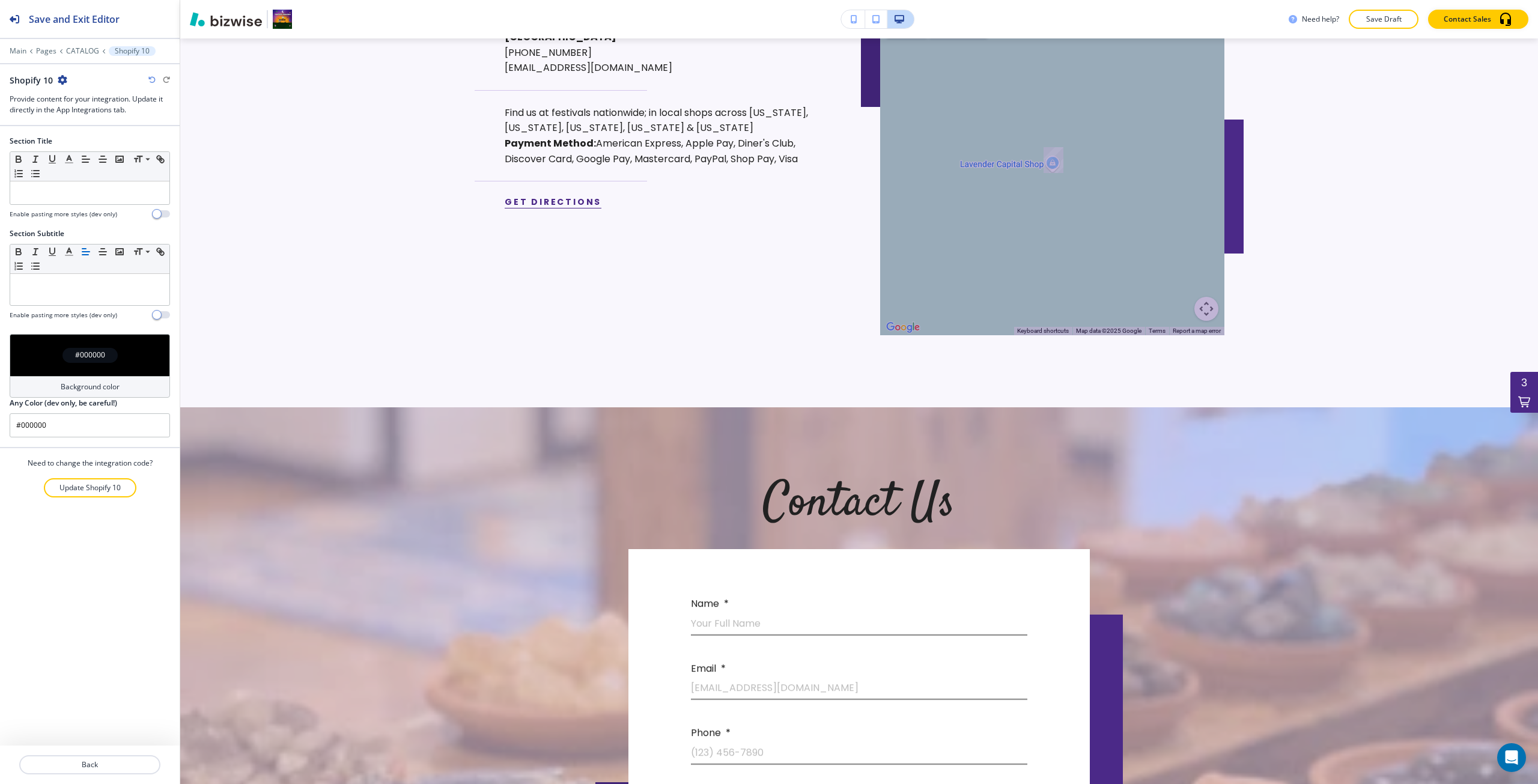
click at [71, 354] on div "#000000" at bounding box center [90, 355] width 56 height 15
click at [66, 525] on button "button" at bounding box center [68, 525] width 10 height 10
type input "#f9f7fd"
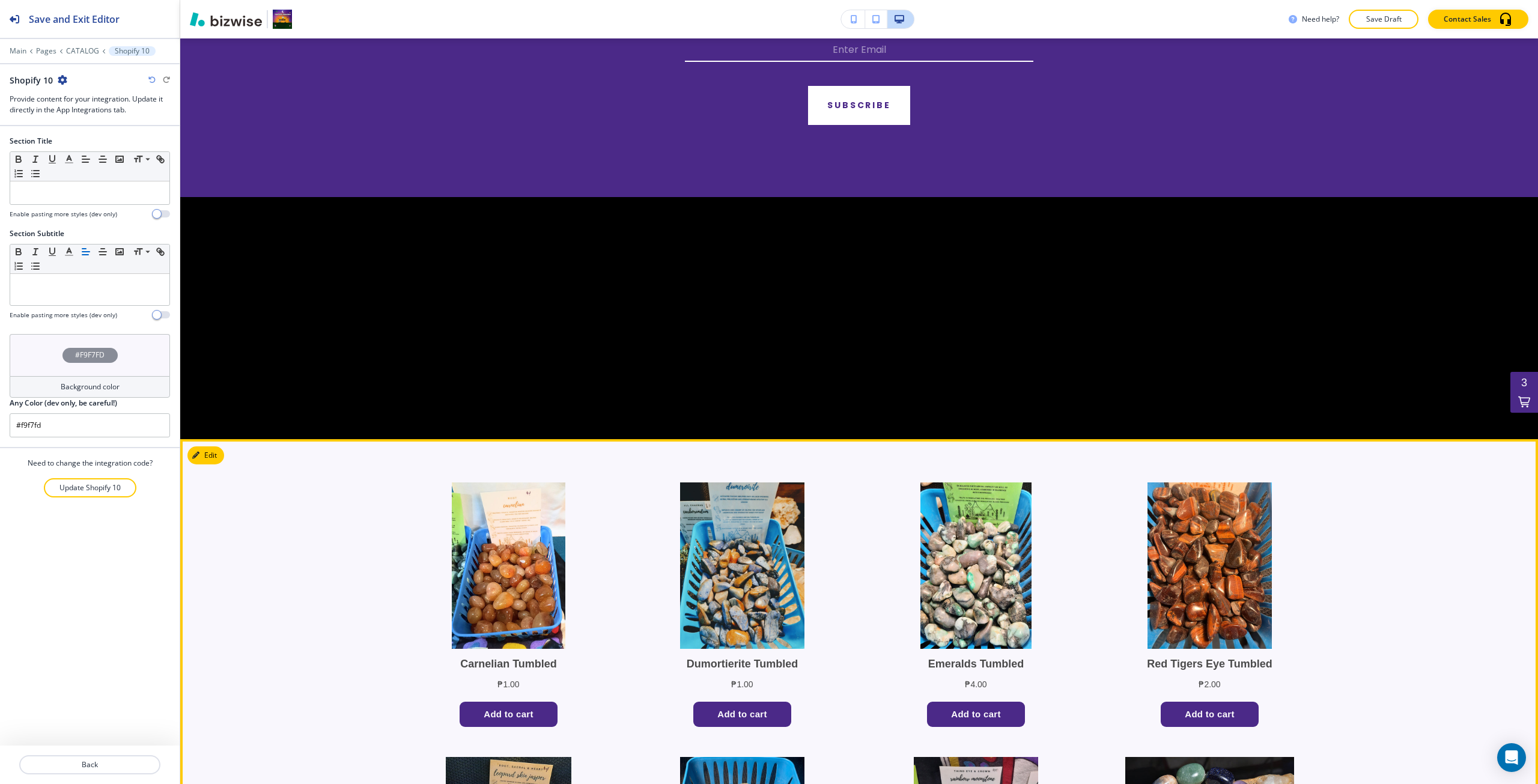
scroll to position [6739, 0]
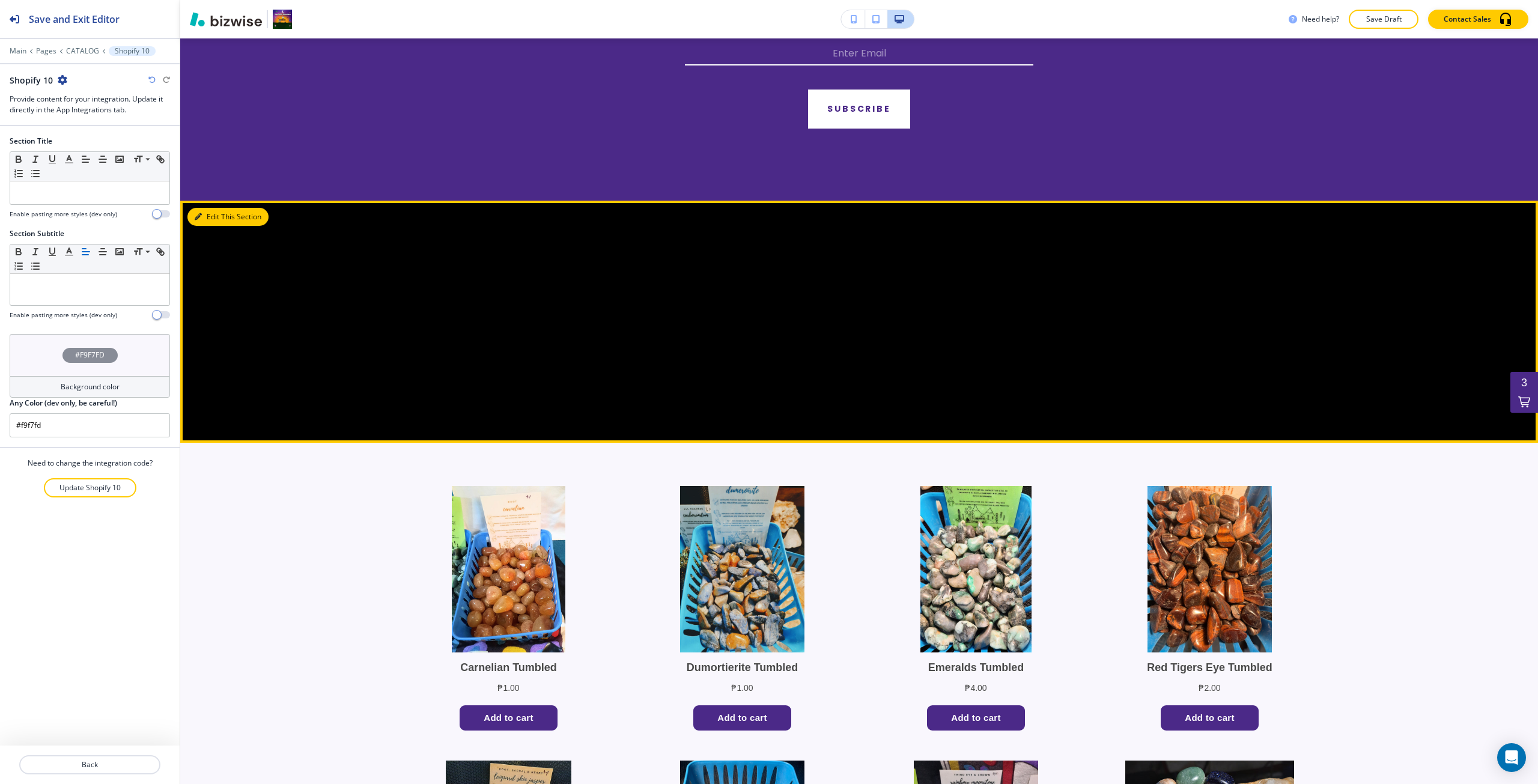
click at [205, 217] on button "Edit This Section" at bounding box center [228, 217] width 81 height 18
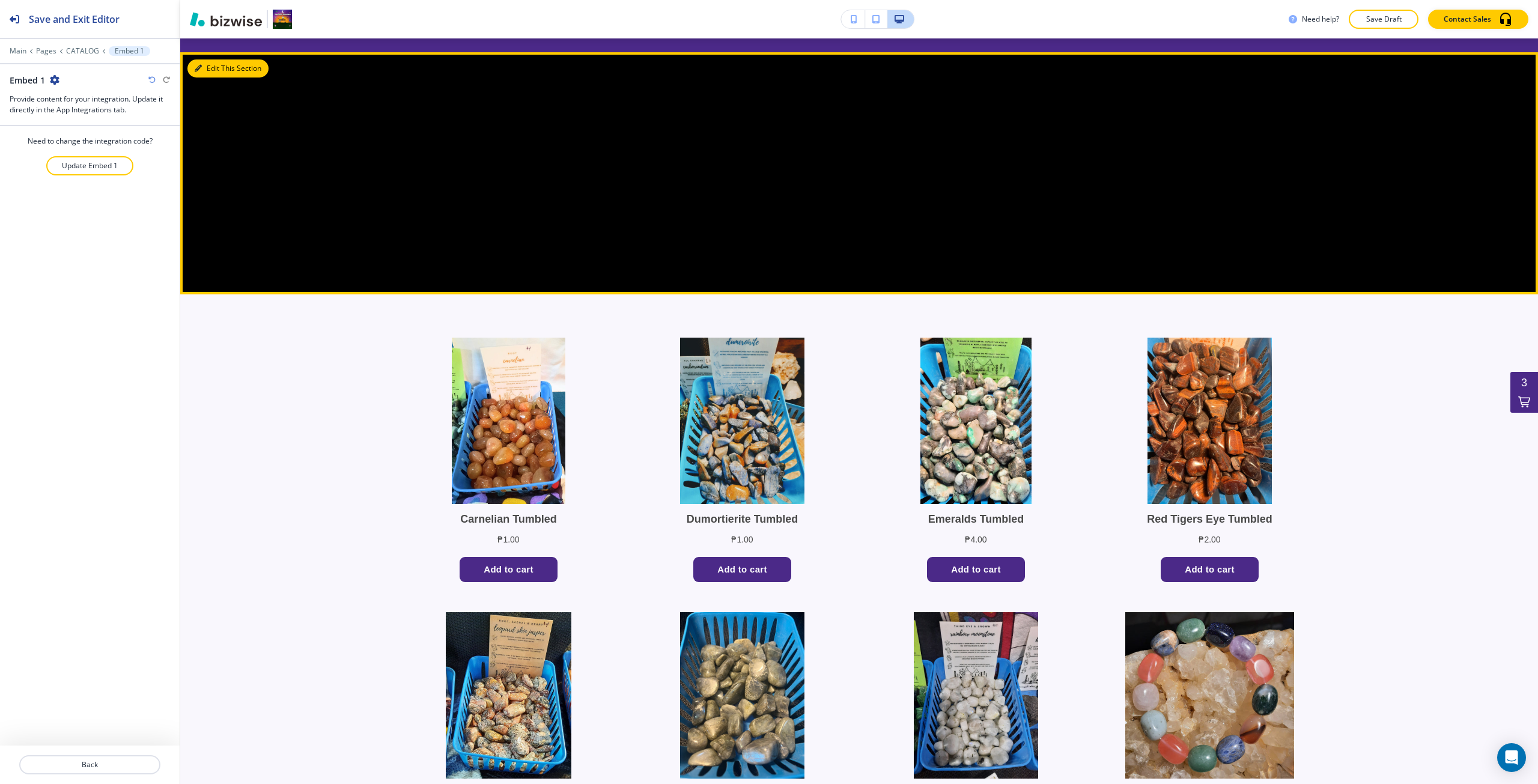
scroll to position [6901, 0]
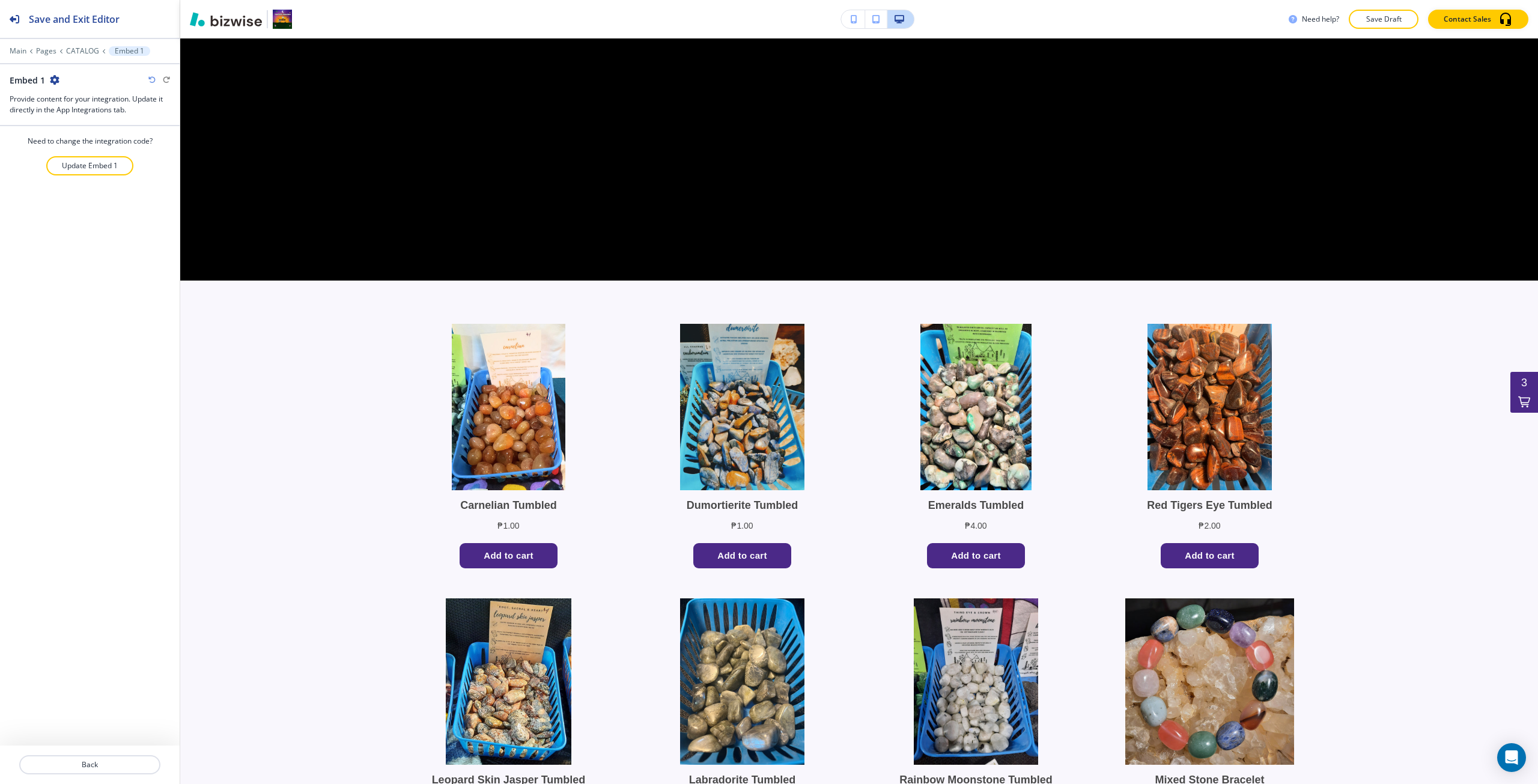
click at [56, 78] on icon "button" at bounding box center [54, 80] width 10 height 10
click at [91, 151] on button "Delete Section" at bounding box center [88, 142] width 77 height 22
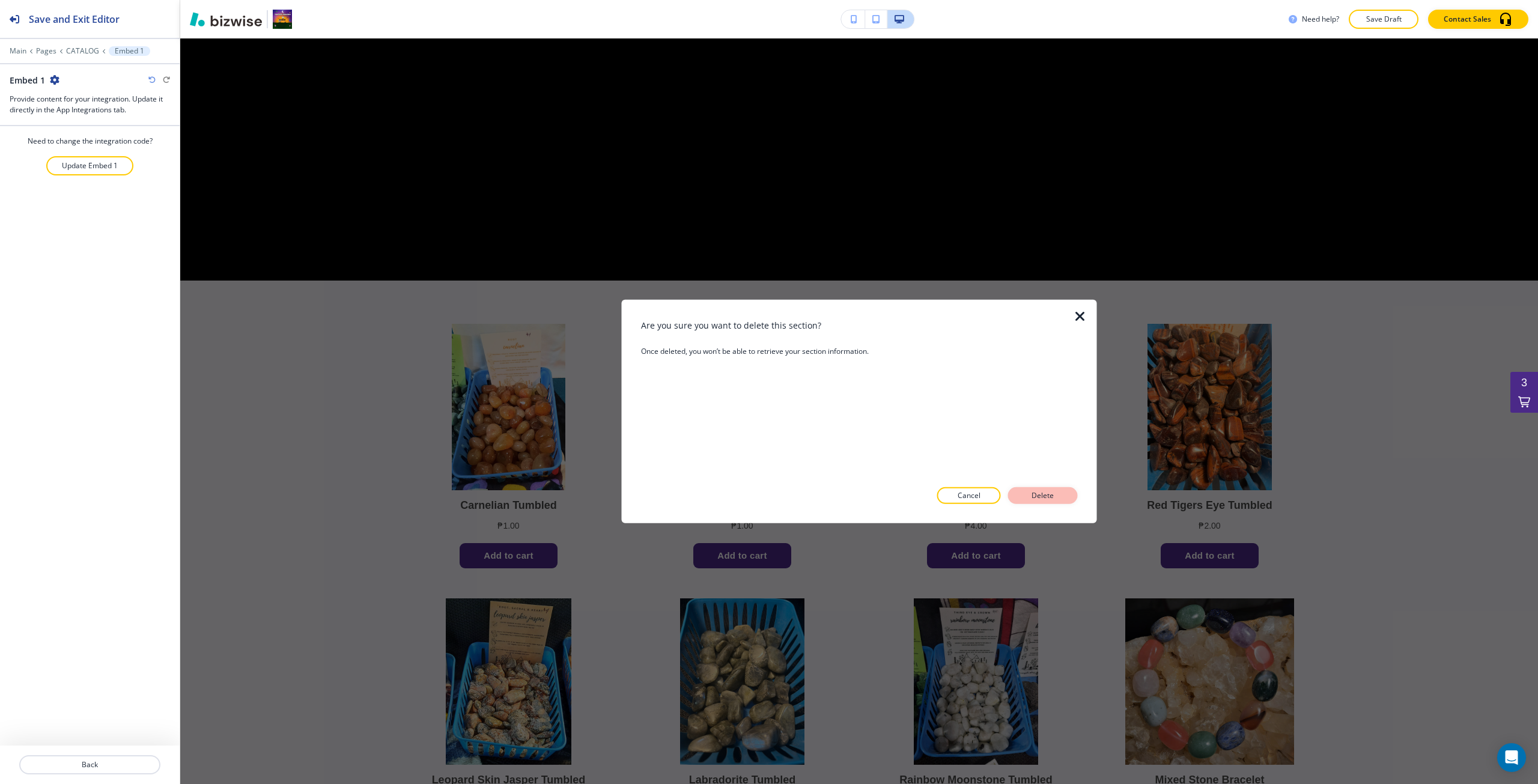
click at [1028, 503] on button "Delete" at bounding box center [1043, 496] width 70 height 17
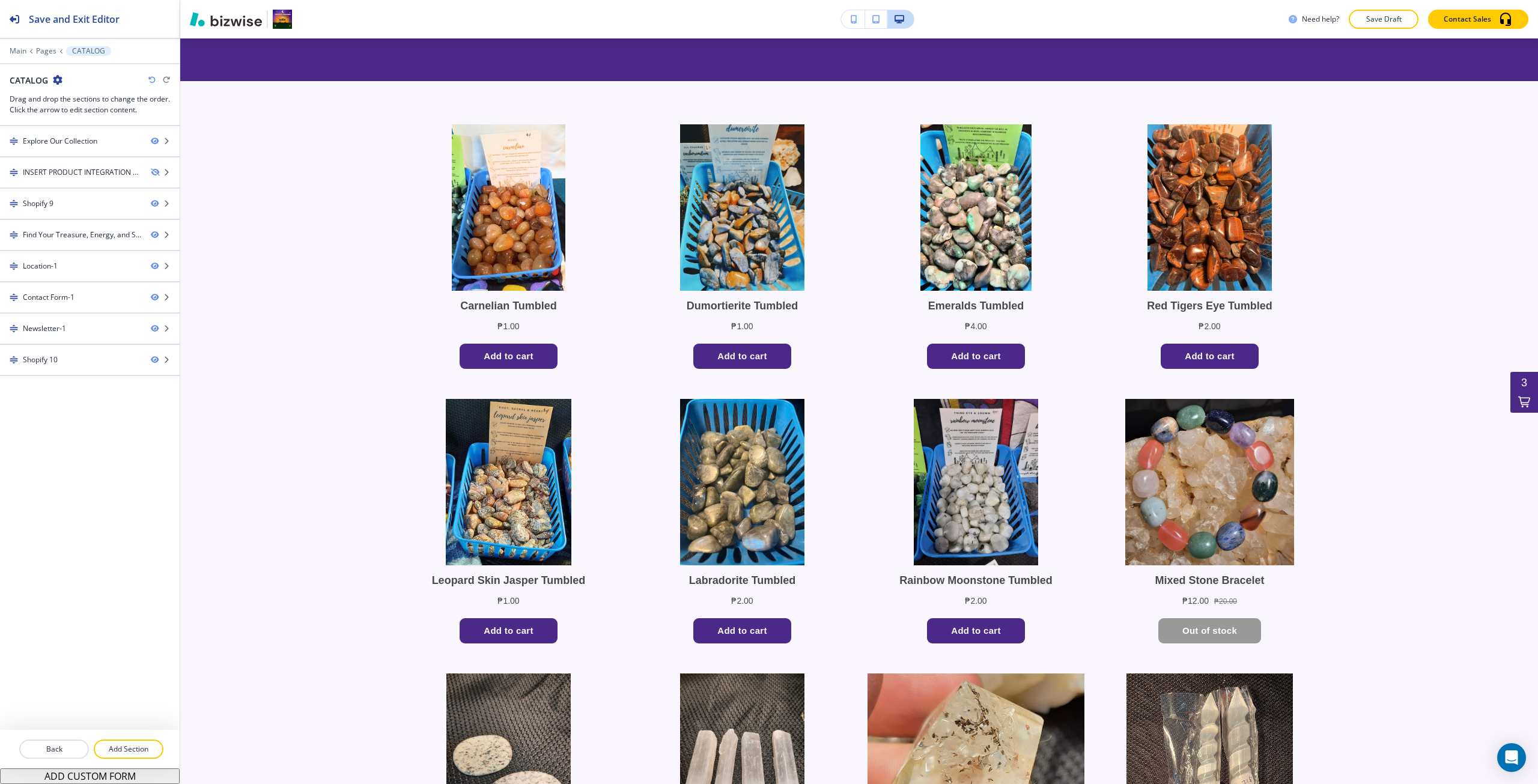
scroll to position [6661, 0]
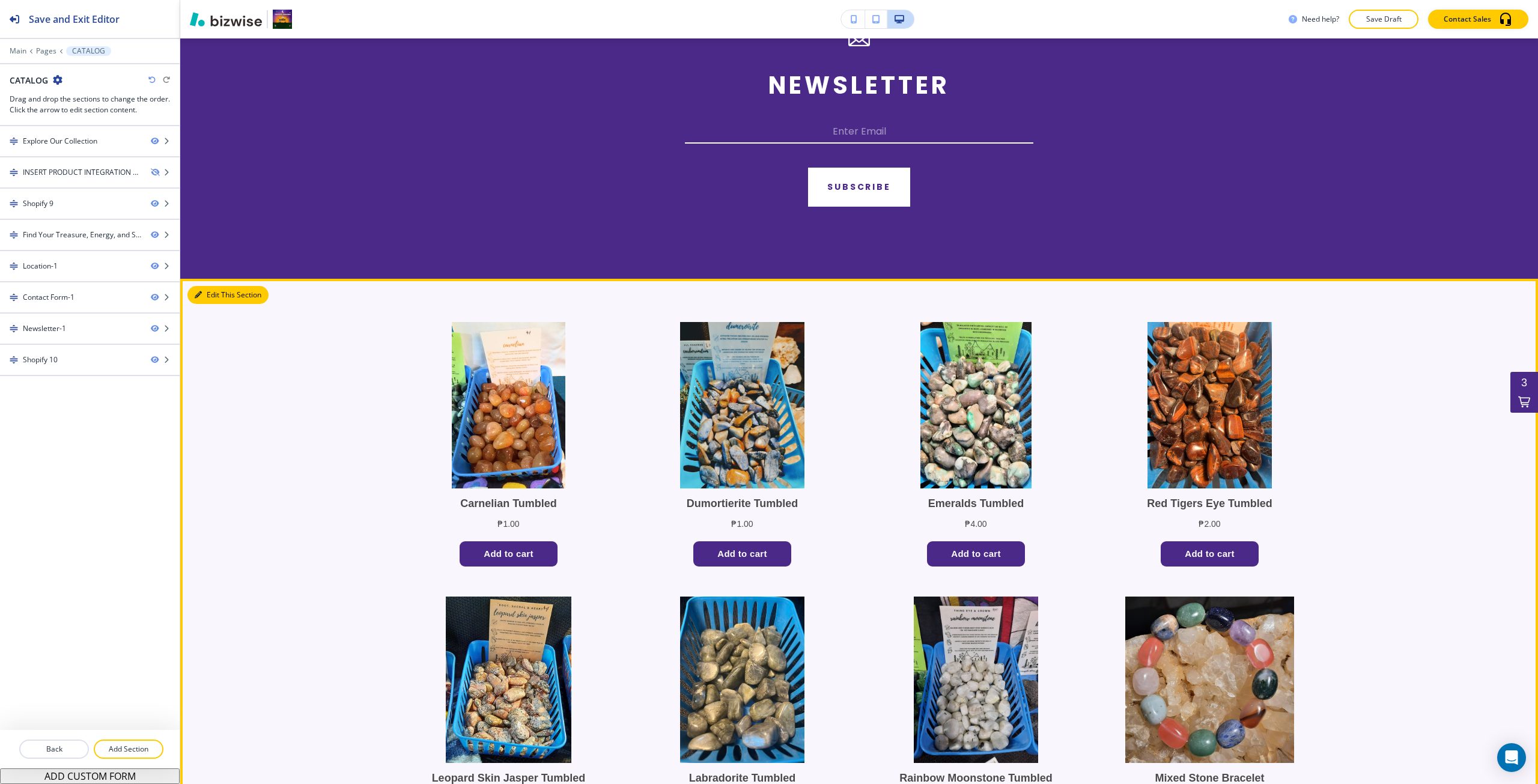
click at [200, 297] on icon "button" at bounding box center [198, 295] width 7 height 7
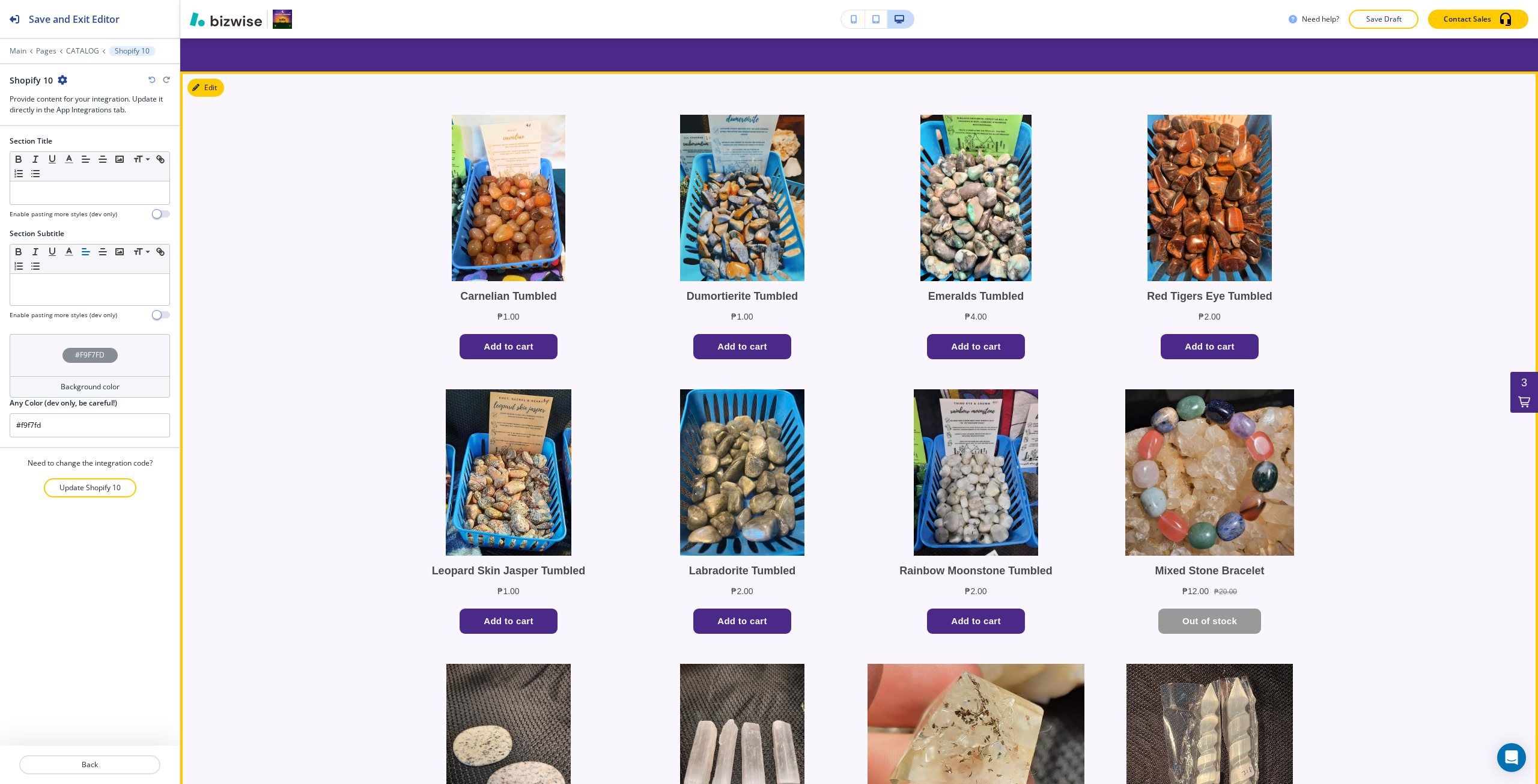
scroll to position [6901, 0]
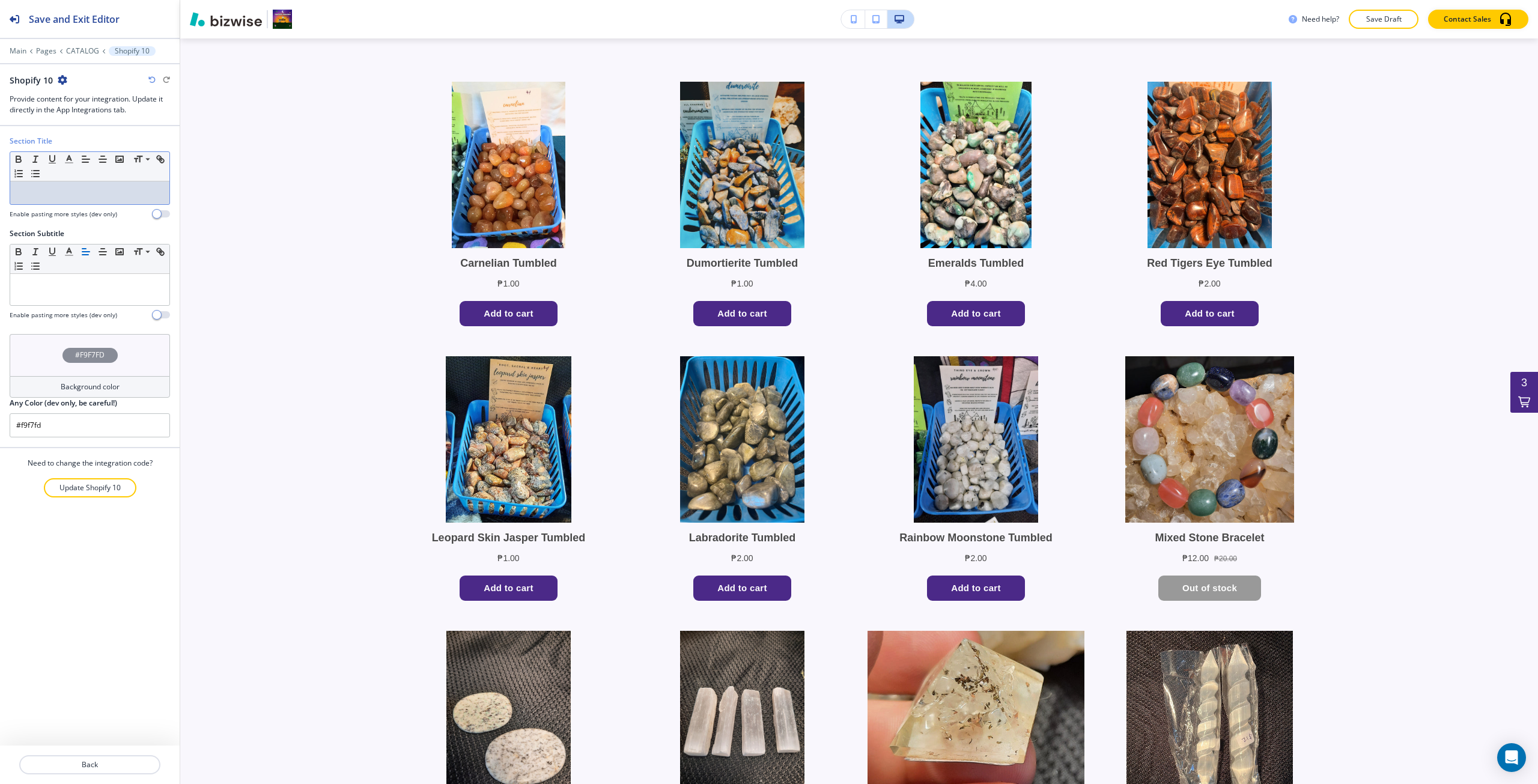
click at [105, 198] on p at bounding box center [90, 193] width 147 height 11
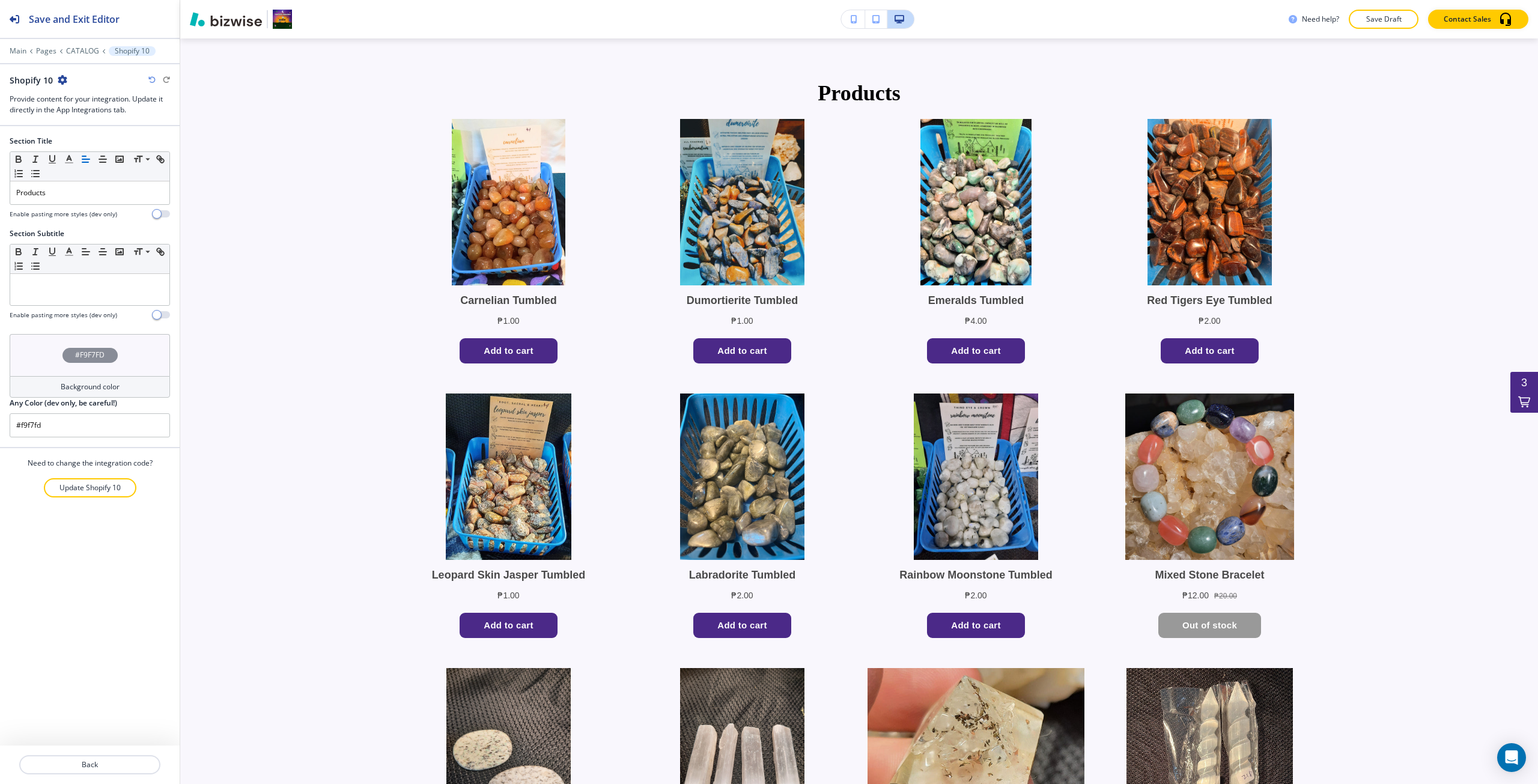
click at [87, 46] on div "Main Pages CATALOG Shopify 10" at bounding box center [90, 51] width 161 height 10
click at [67, 49] on p "CATALOG" at bounding box center [82, 51] width 33 height 8
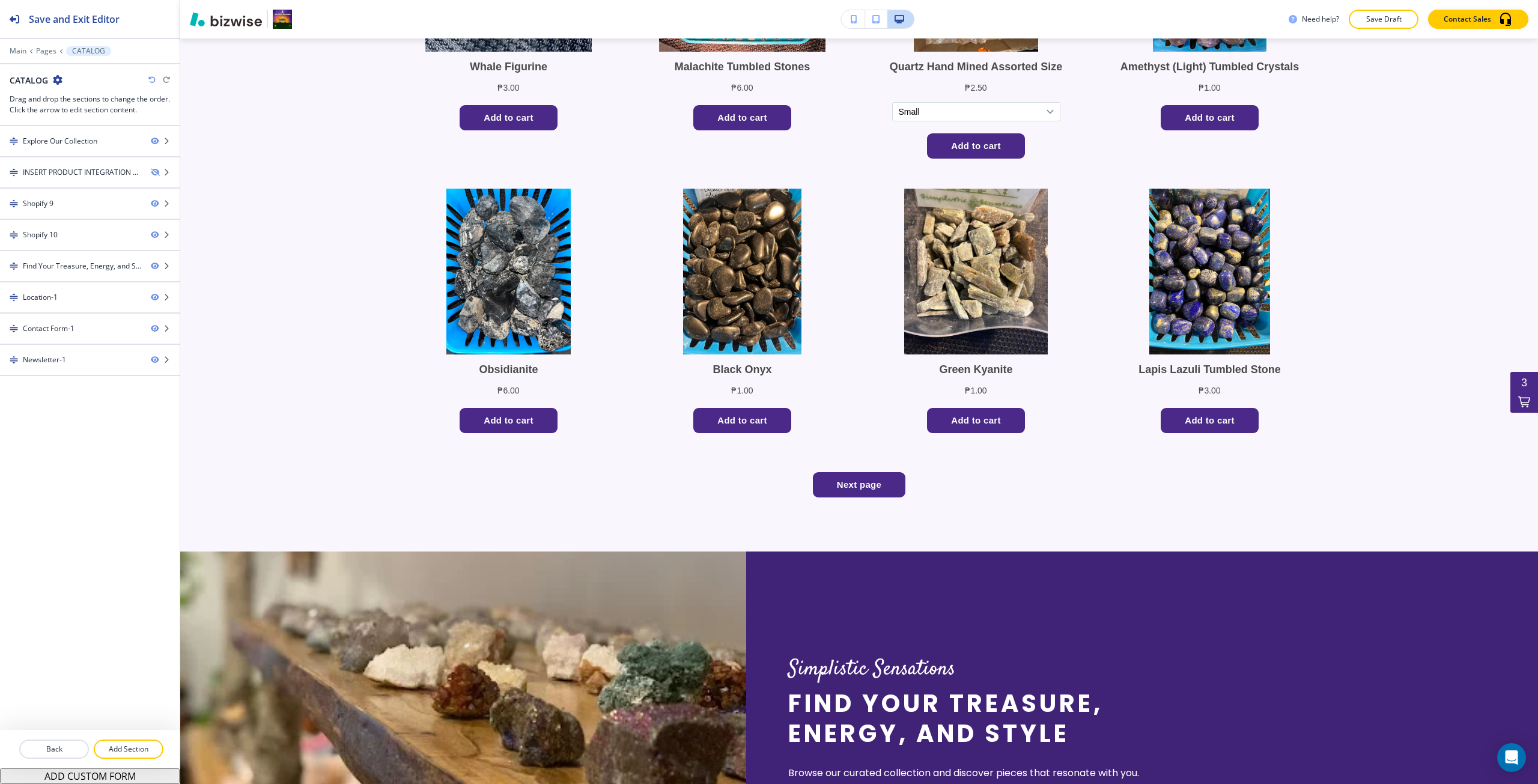
scroll to position [6377, 0]
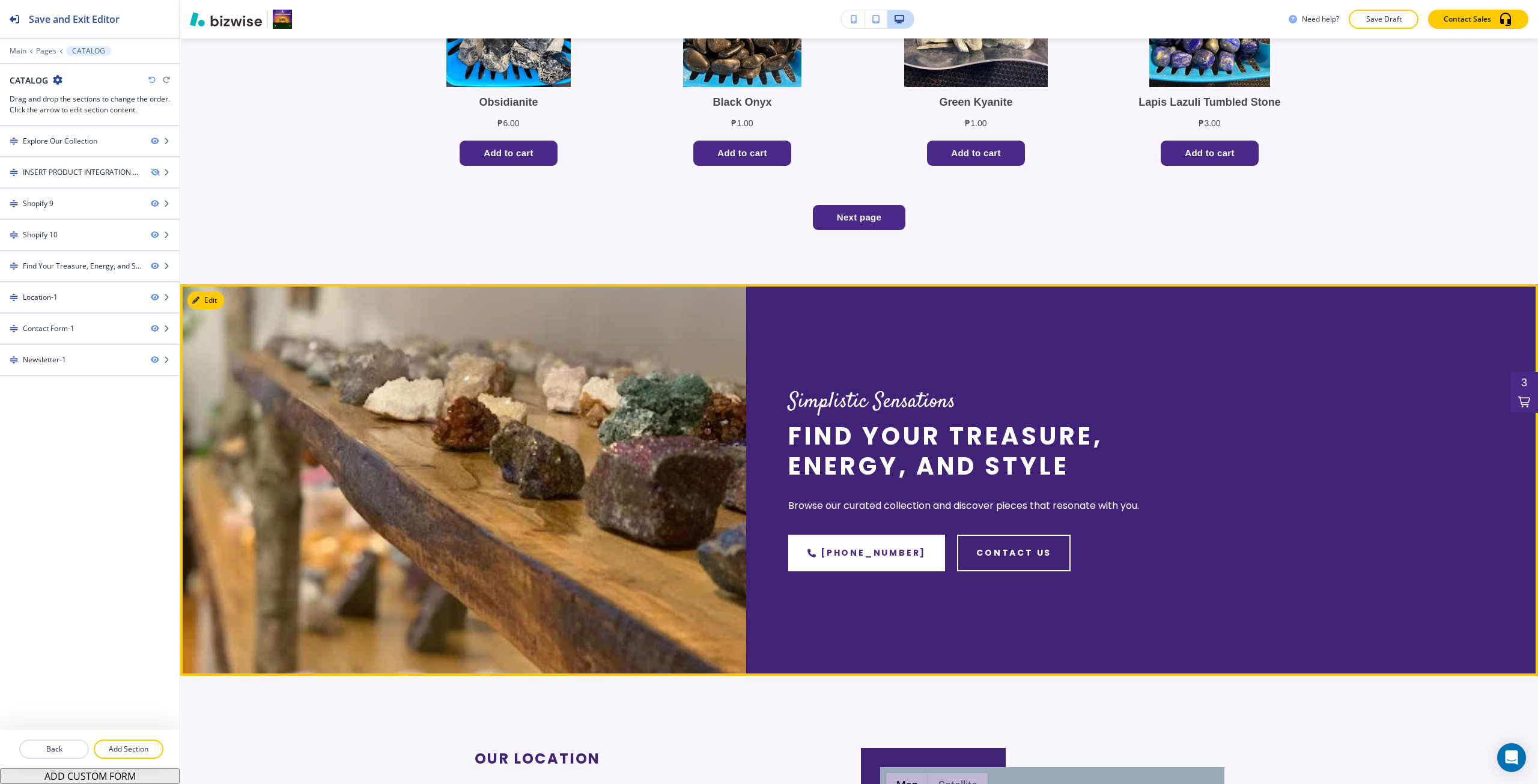
click at [1525, 577] on div "Simplistic Sensations Find Your Treasure, Energy, and Style Browse our curated …" at bounding box center [1142, 480] width 792 height 392
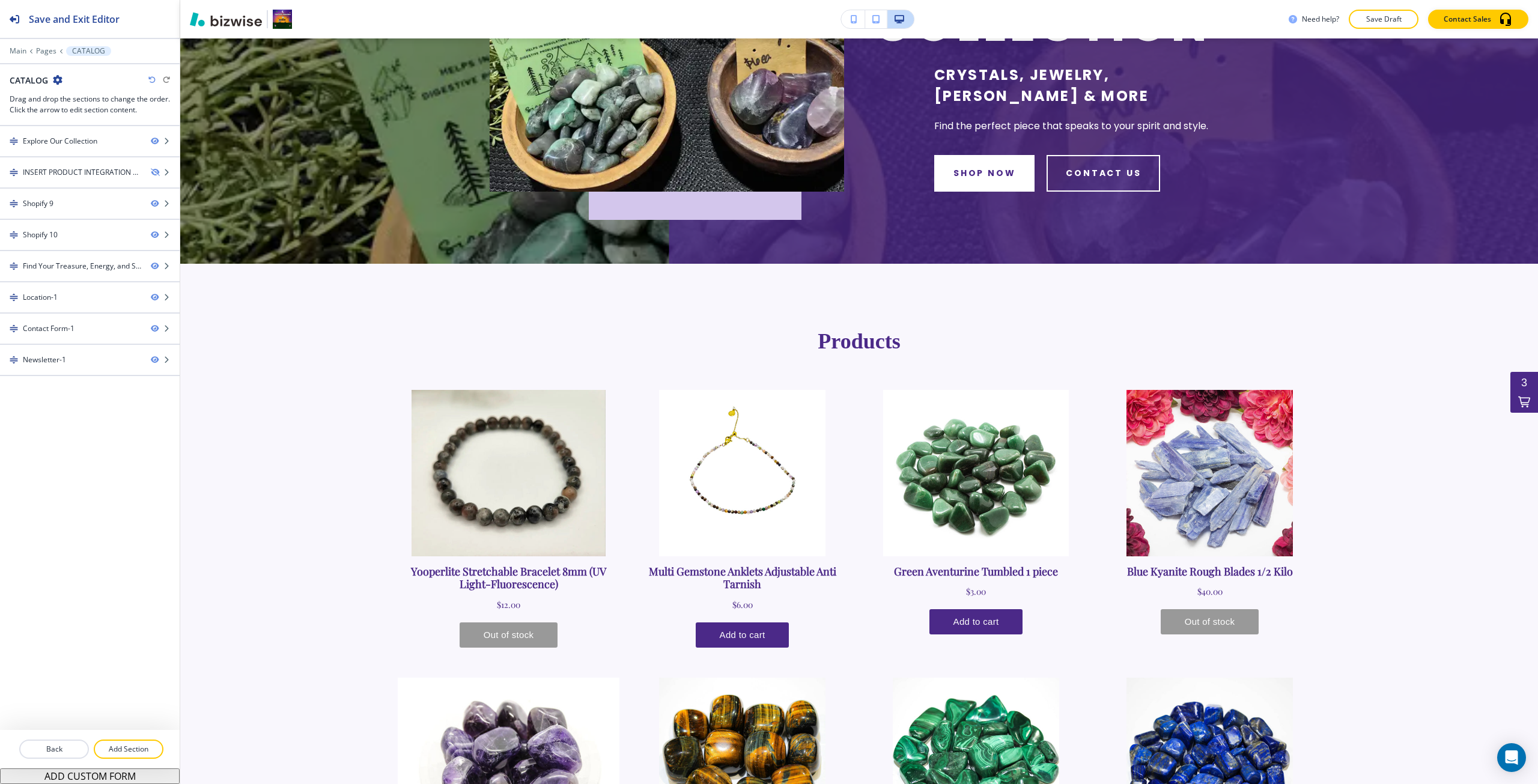
scroll to position [265, 0]
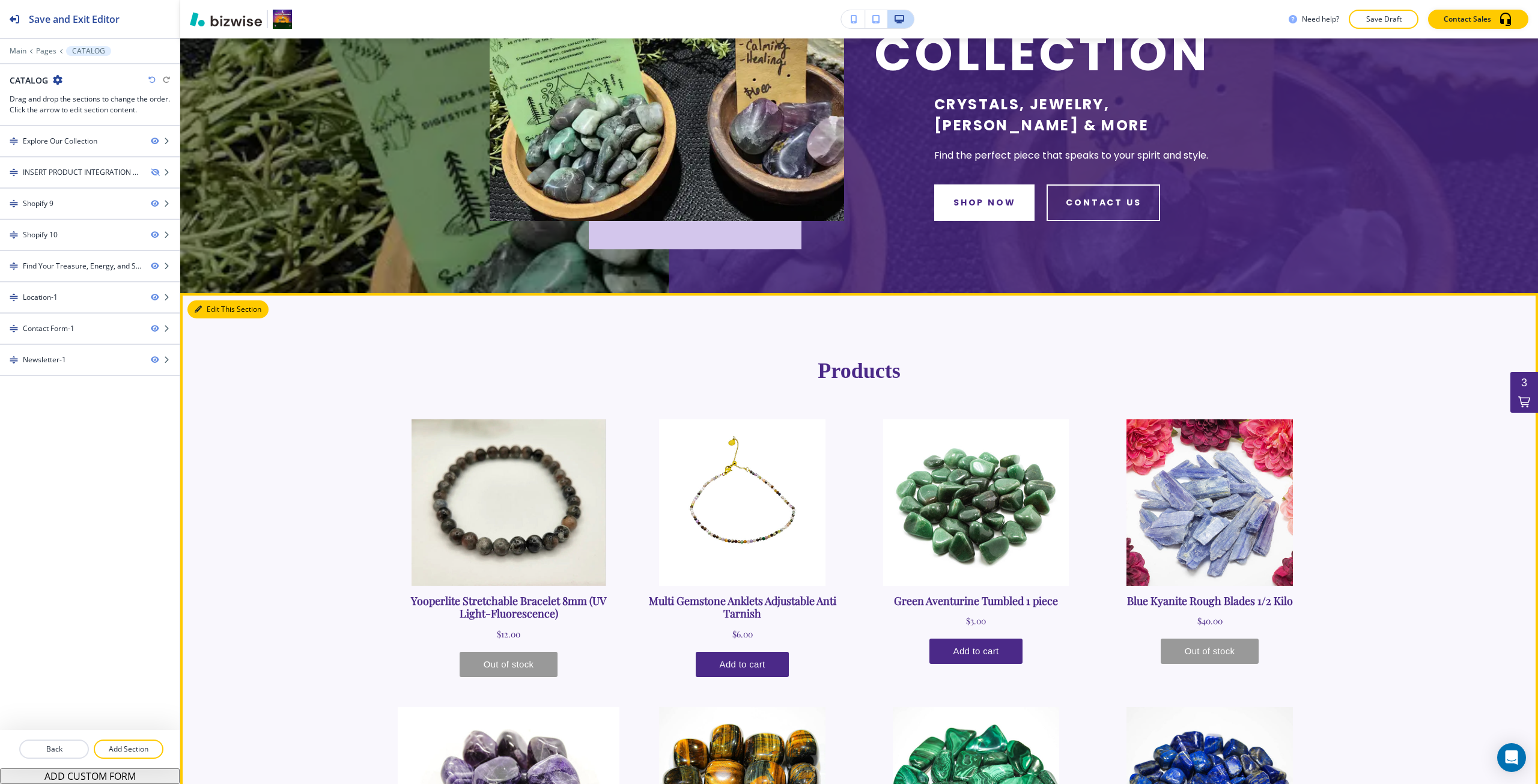
click at [208, 303] on button "Edit This Section" at bounding box center [228, 310] width 81 height 18
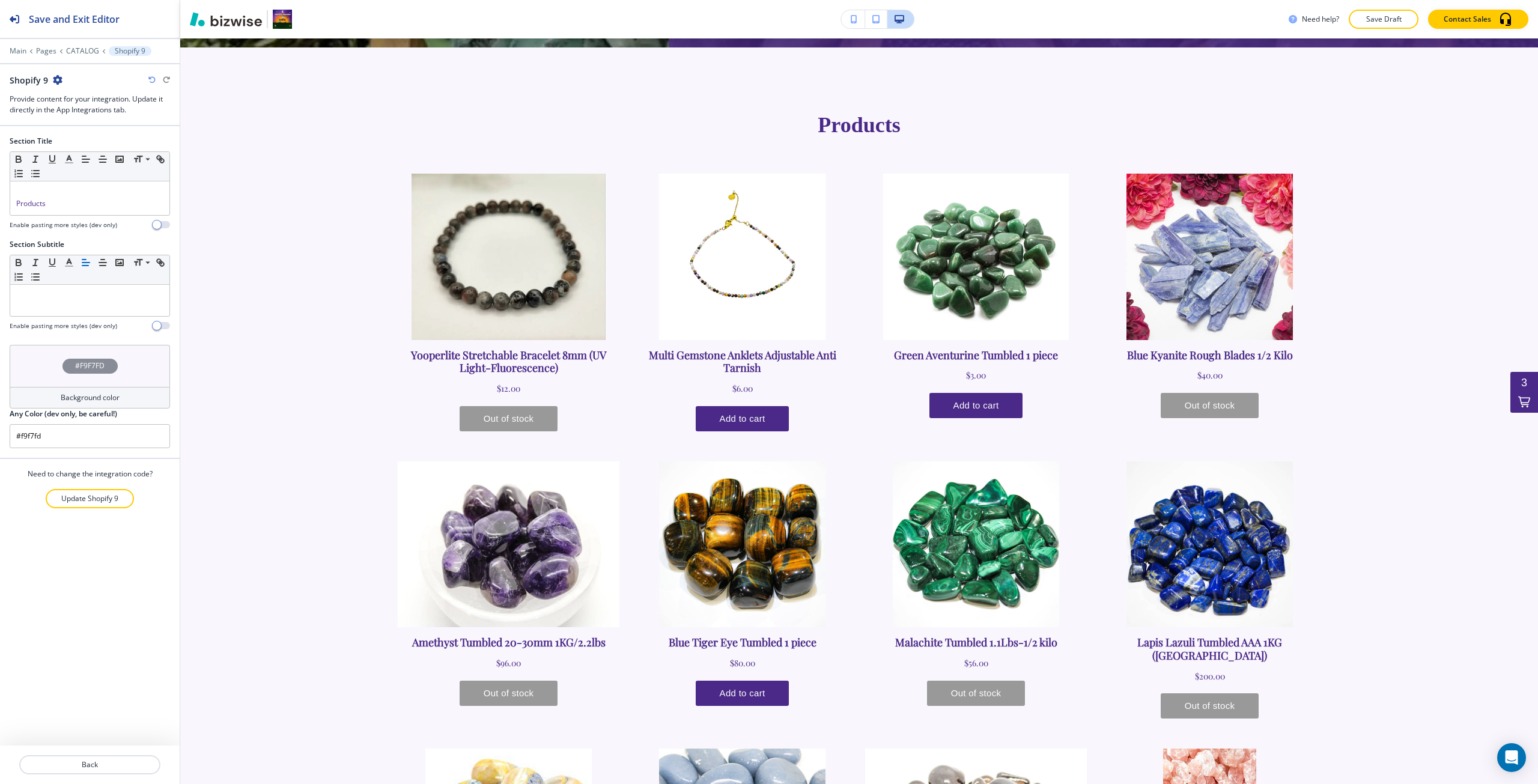
scroll to position [520, 0]
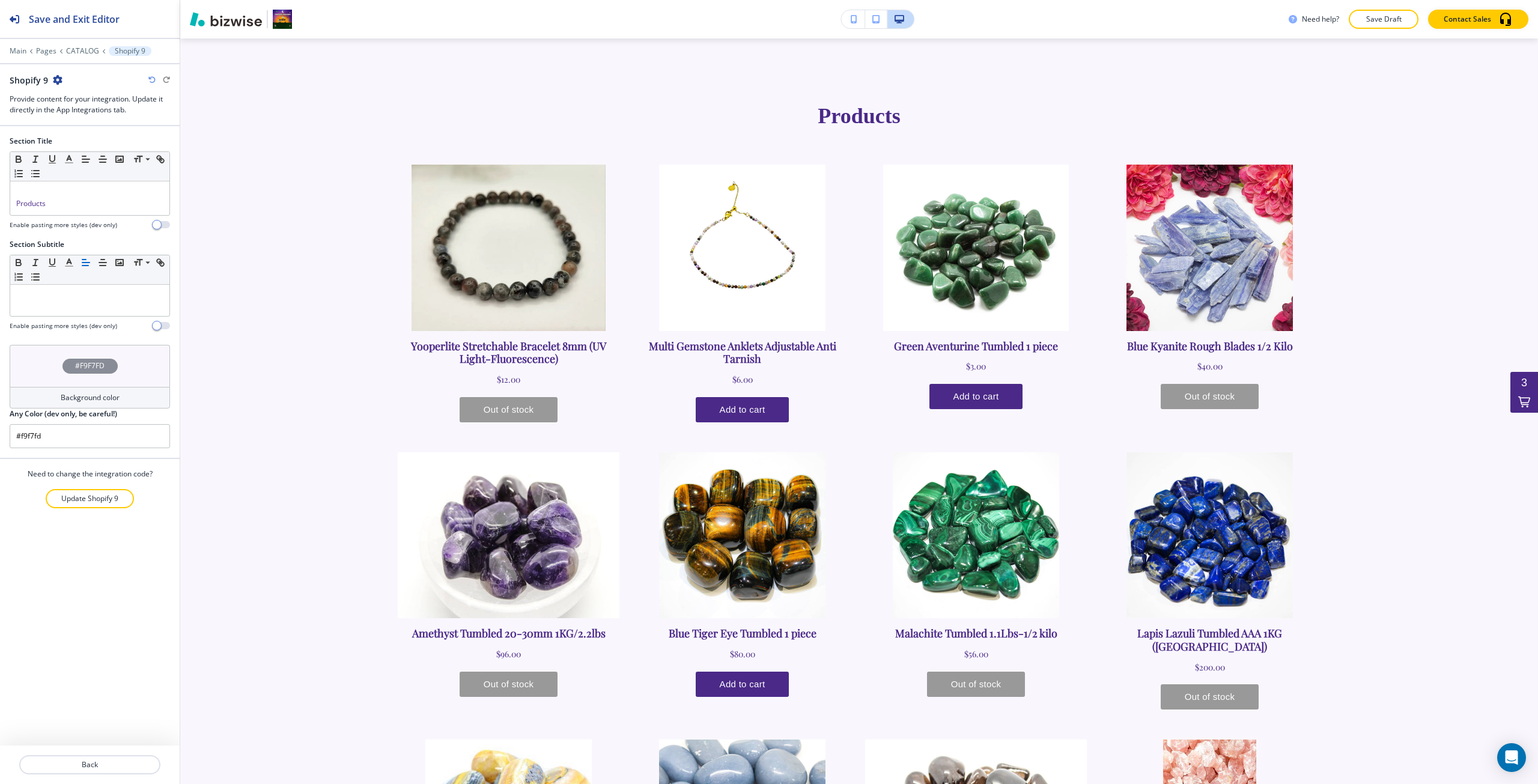
click at [56, 78] on icon "button" at bounding box center [57, 80] width 10 height 10
click at [91, 137] on button "Delete Section" at bounding box center [90, 142] width 77 height 22
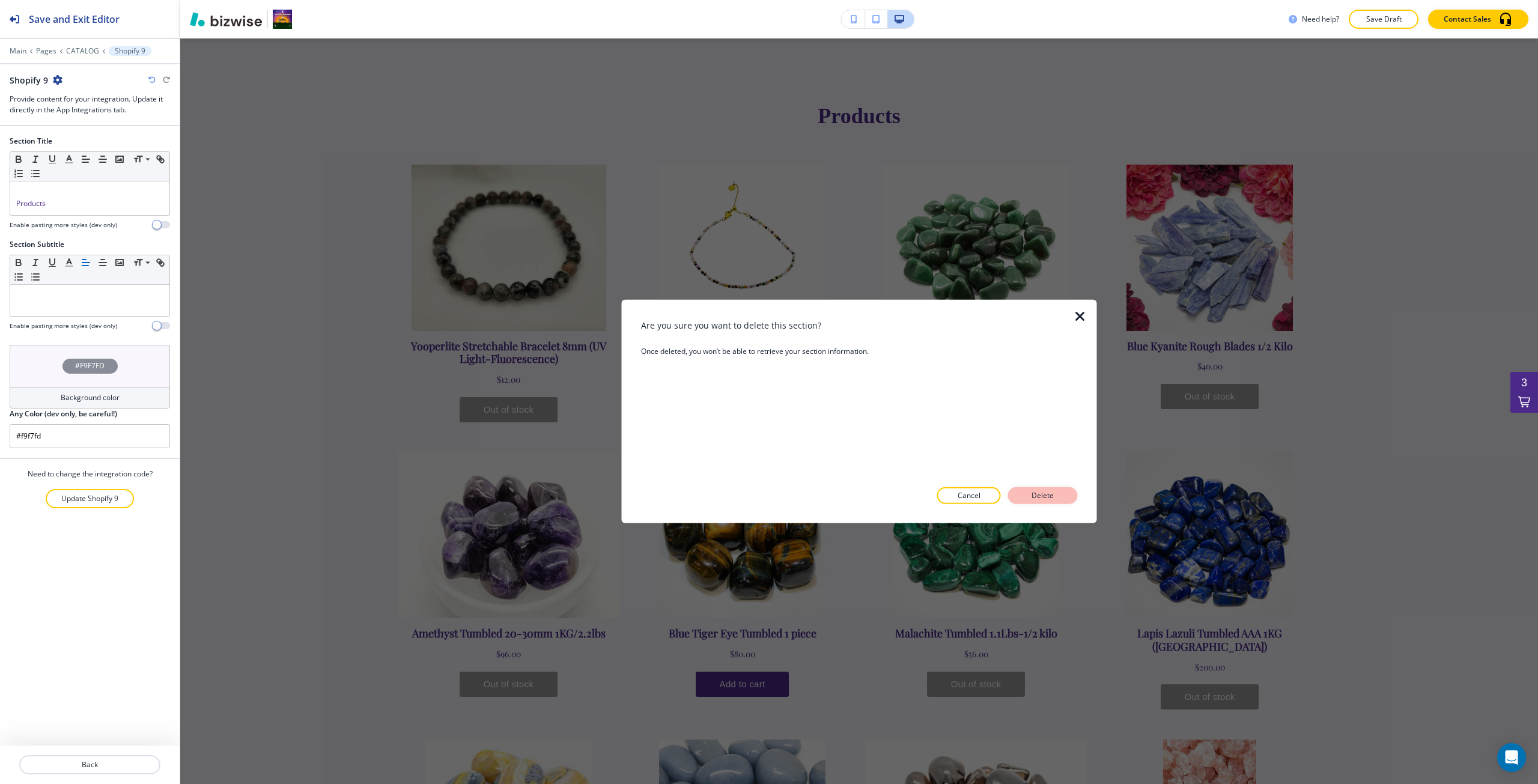
click at [1016, 489] on button "Delete" at bounding box center [1043, 496] width 70 height 17
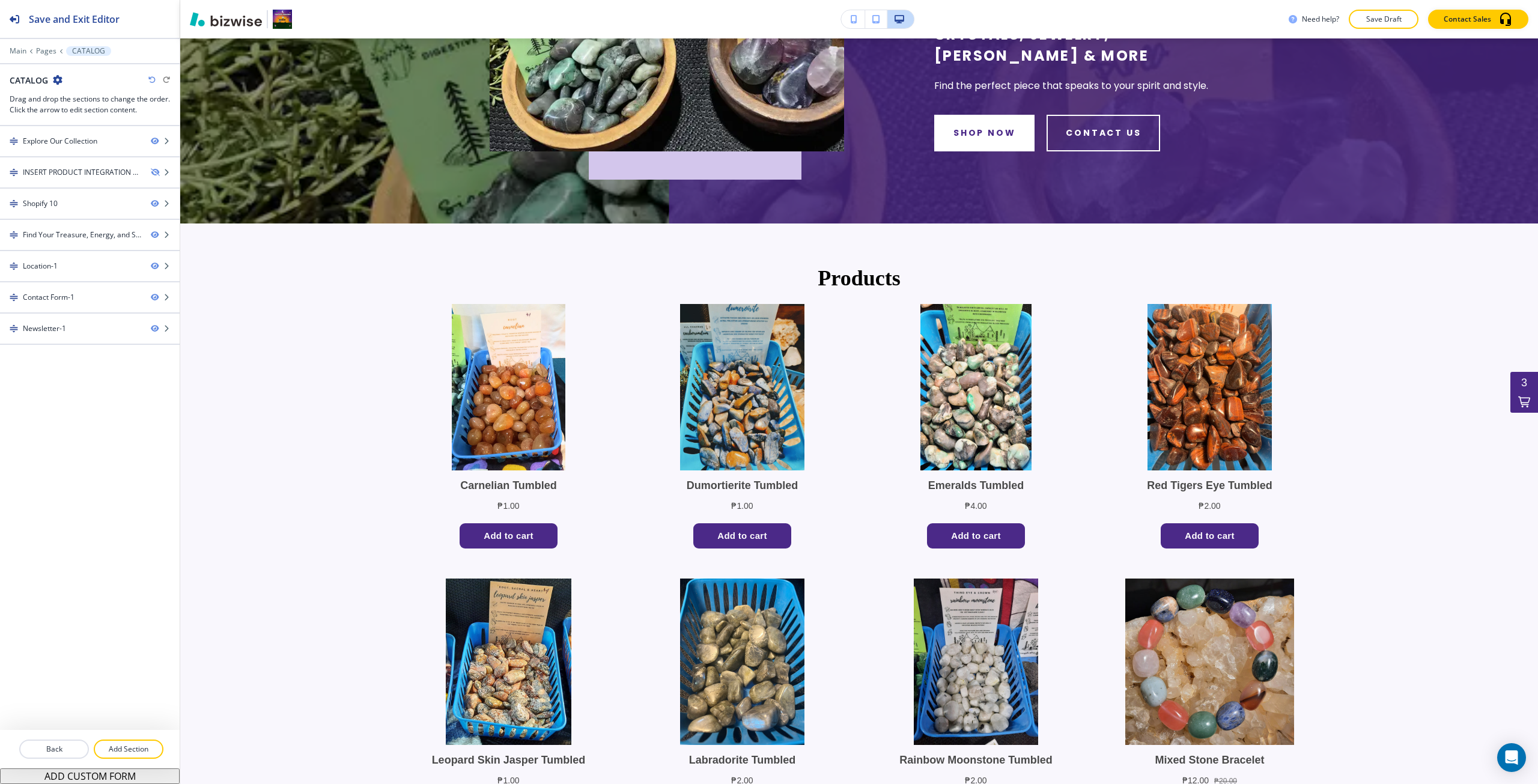
scroll to position [280, 0]
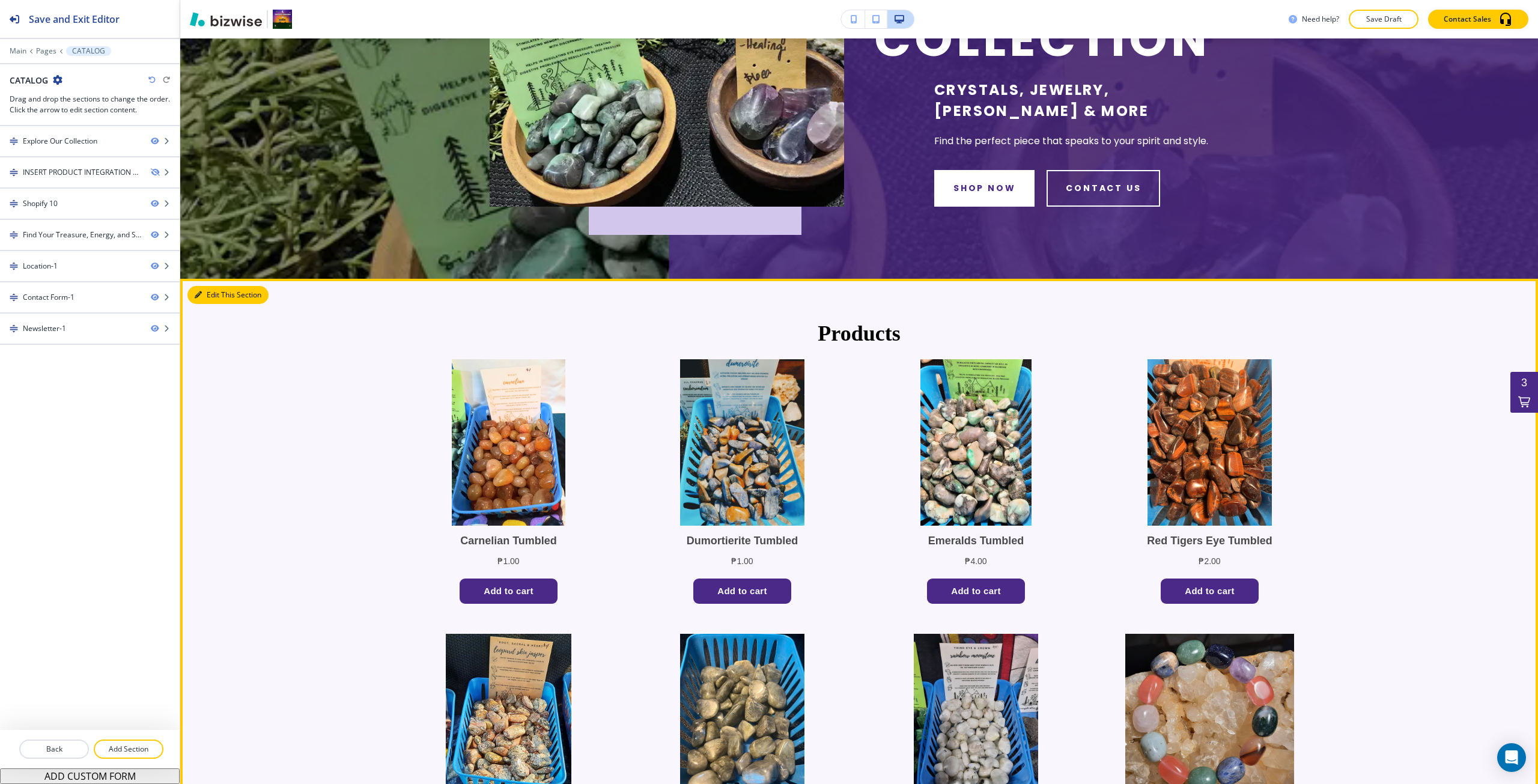
click at [202, 294] on button "Edit This Section" at bounding box center [228, 295] width 81 height 18
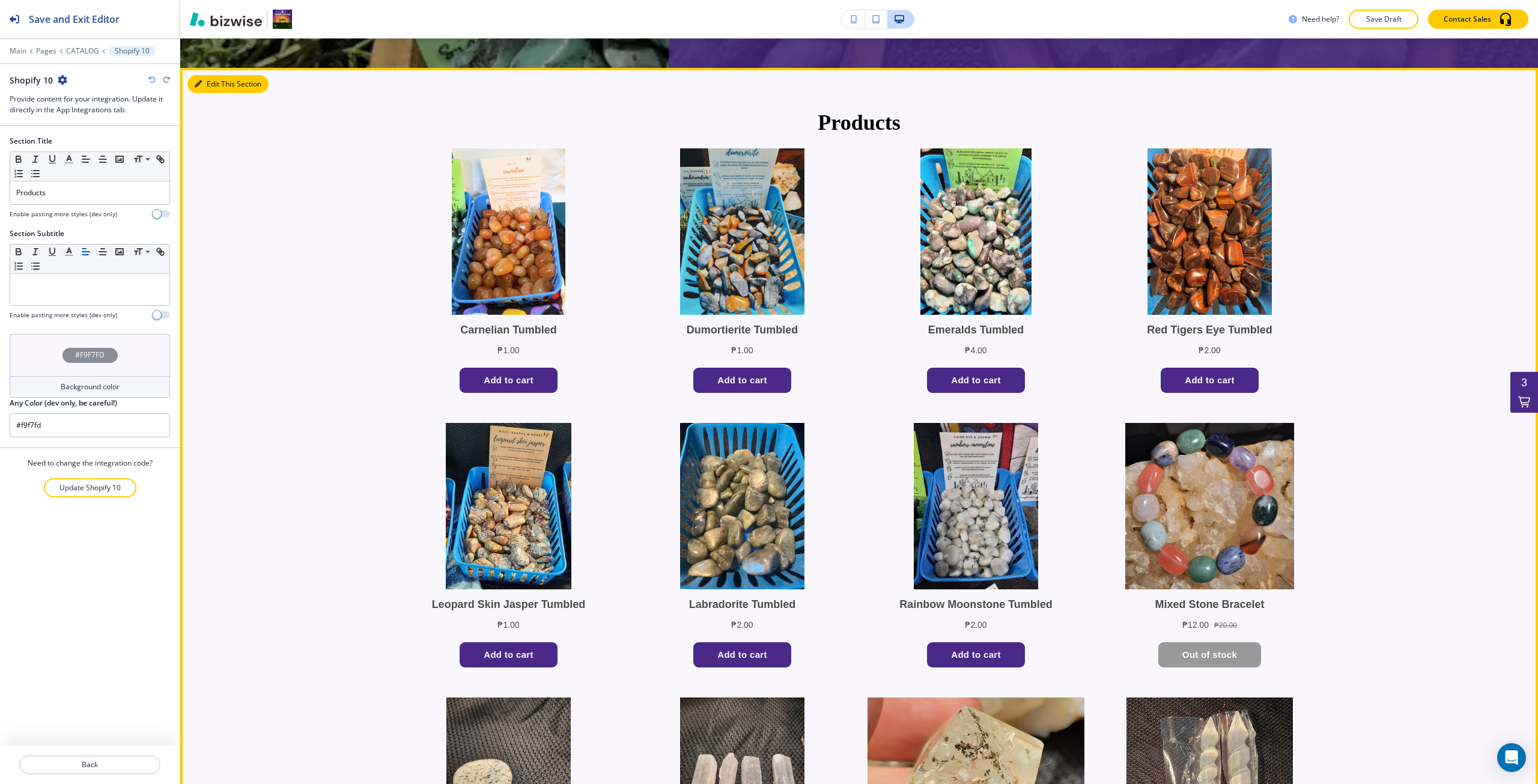
scroll to position [520, 0]
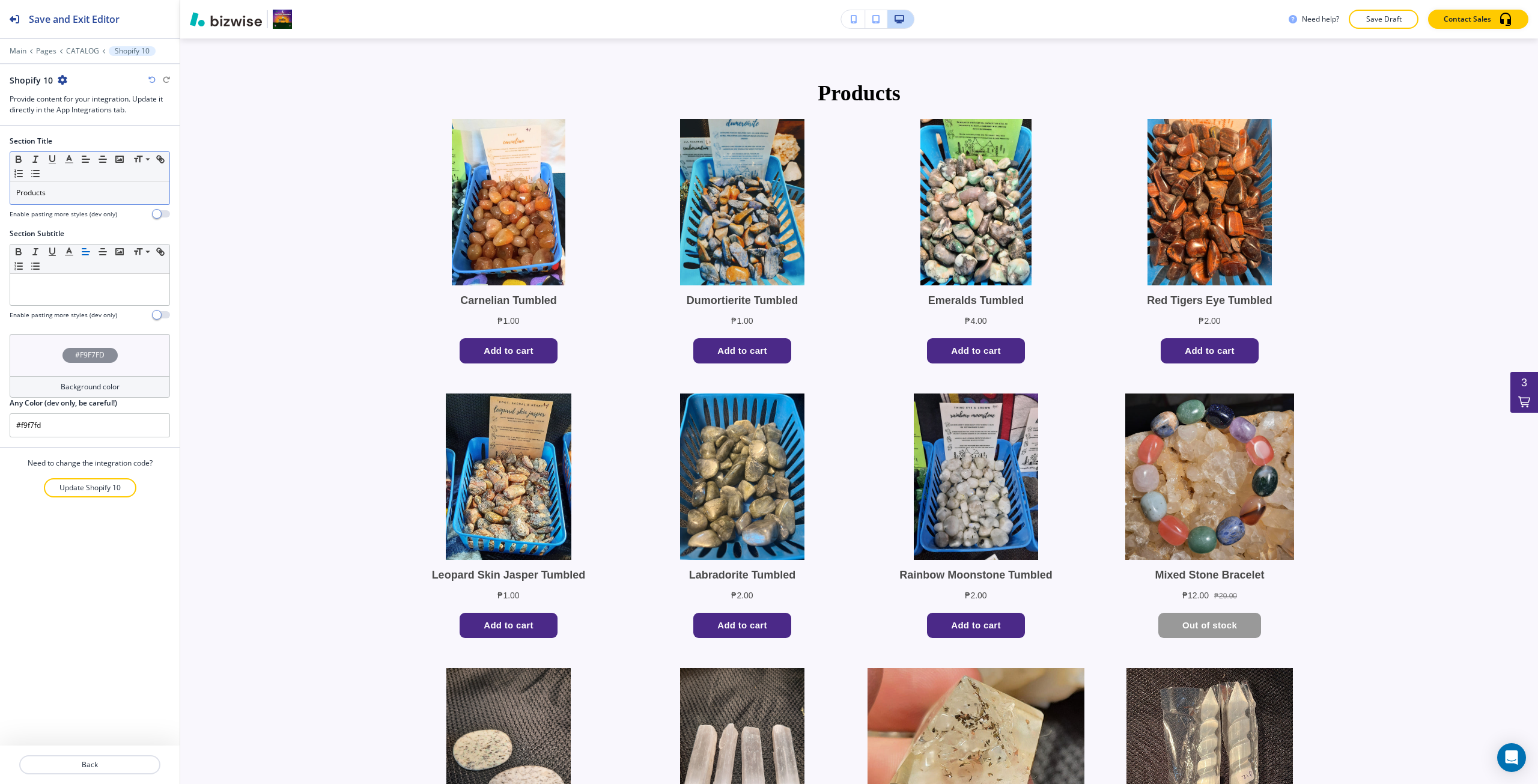
click at [42, 197] on p "Products" at bounding box center [90, 193] width 147 height 11
click at [71, 159] on icon "button" at bounding box center [69, 159] width 11 height 11
click at [99, 289] on button "button" at bounding box center [98, 287] width 10 height 10
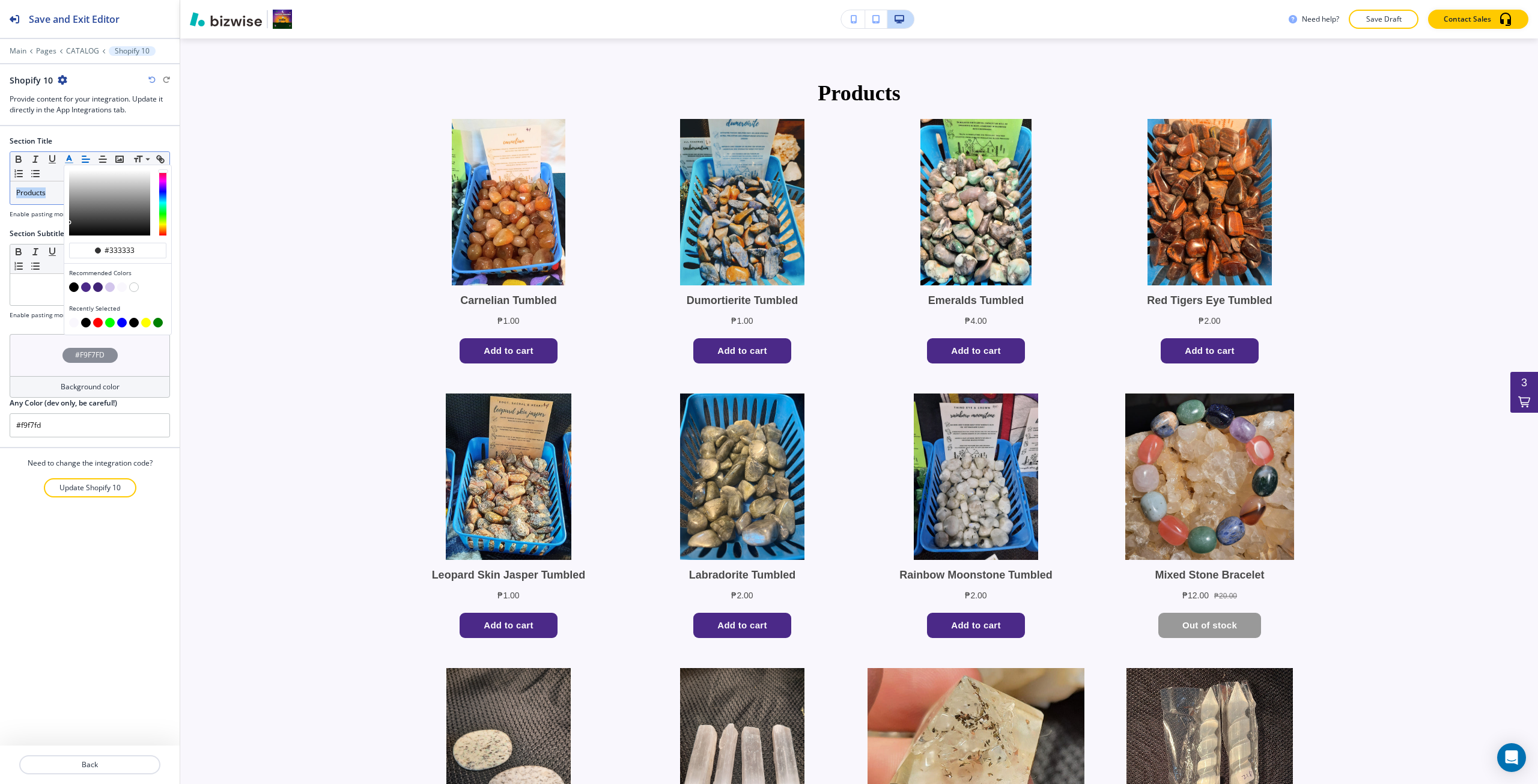
type input "#402376"
click at [51, 197] on p "Products" at bounding box center [90, 193] width 147 height 11
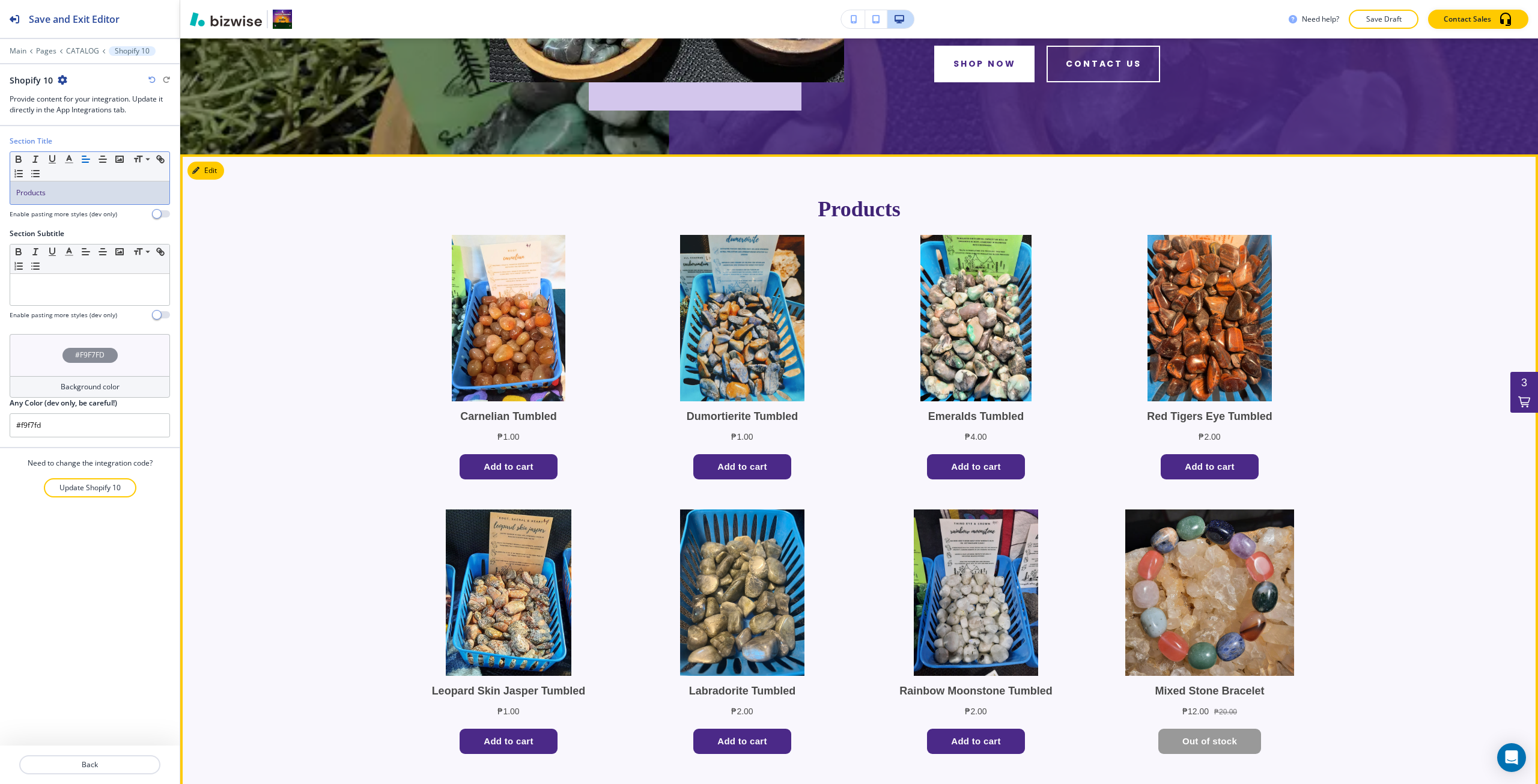
scroll to position [340, 0]
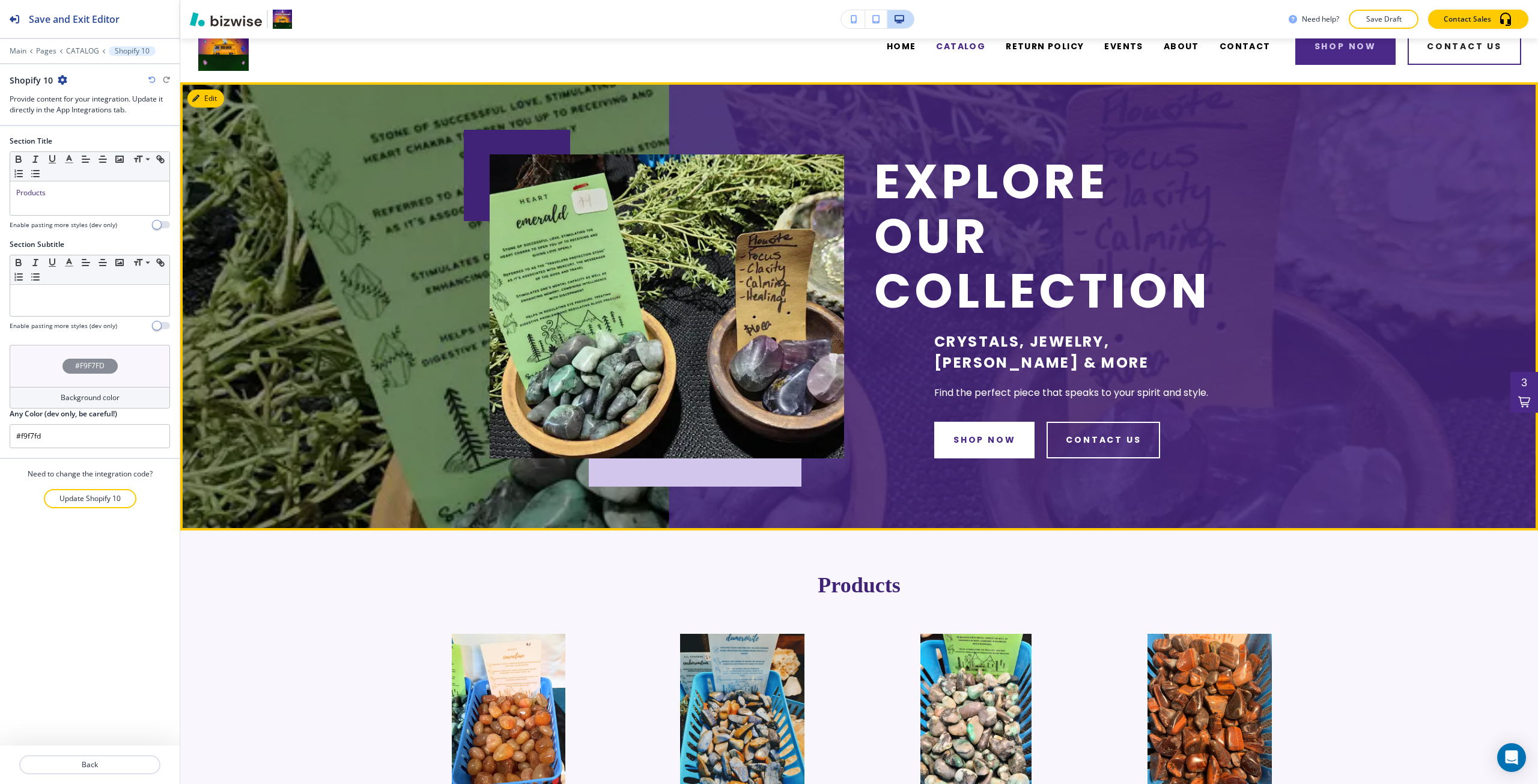
scroll to position [0, 0]
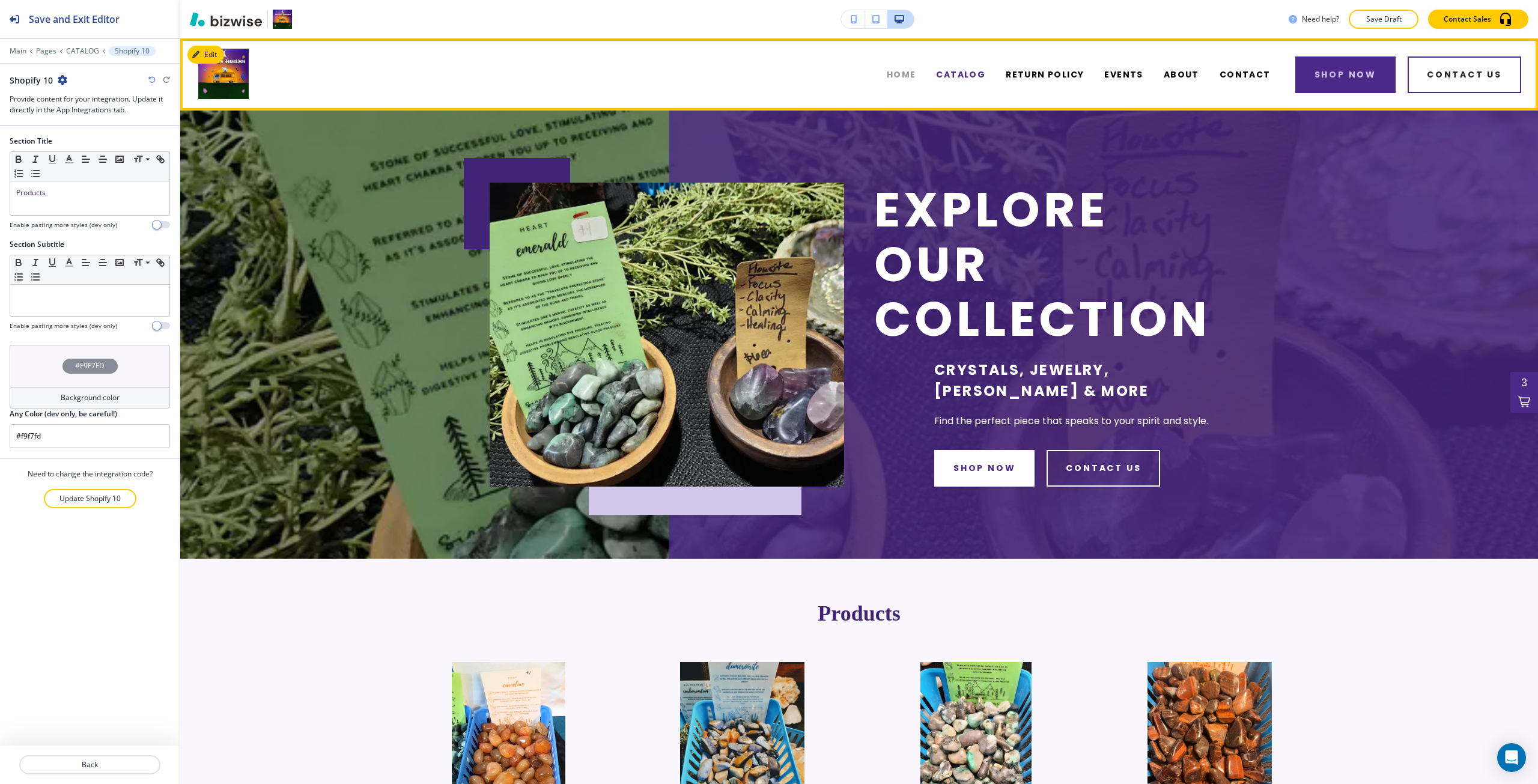
click at [915, 73] on span "HOME" at bounding box center [901, 74] width 29 height 12
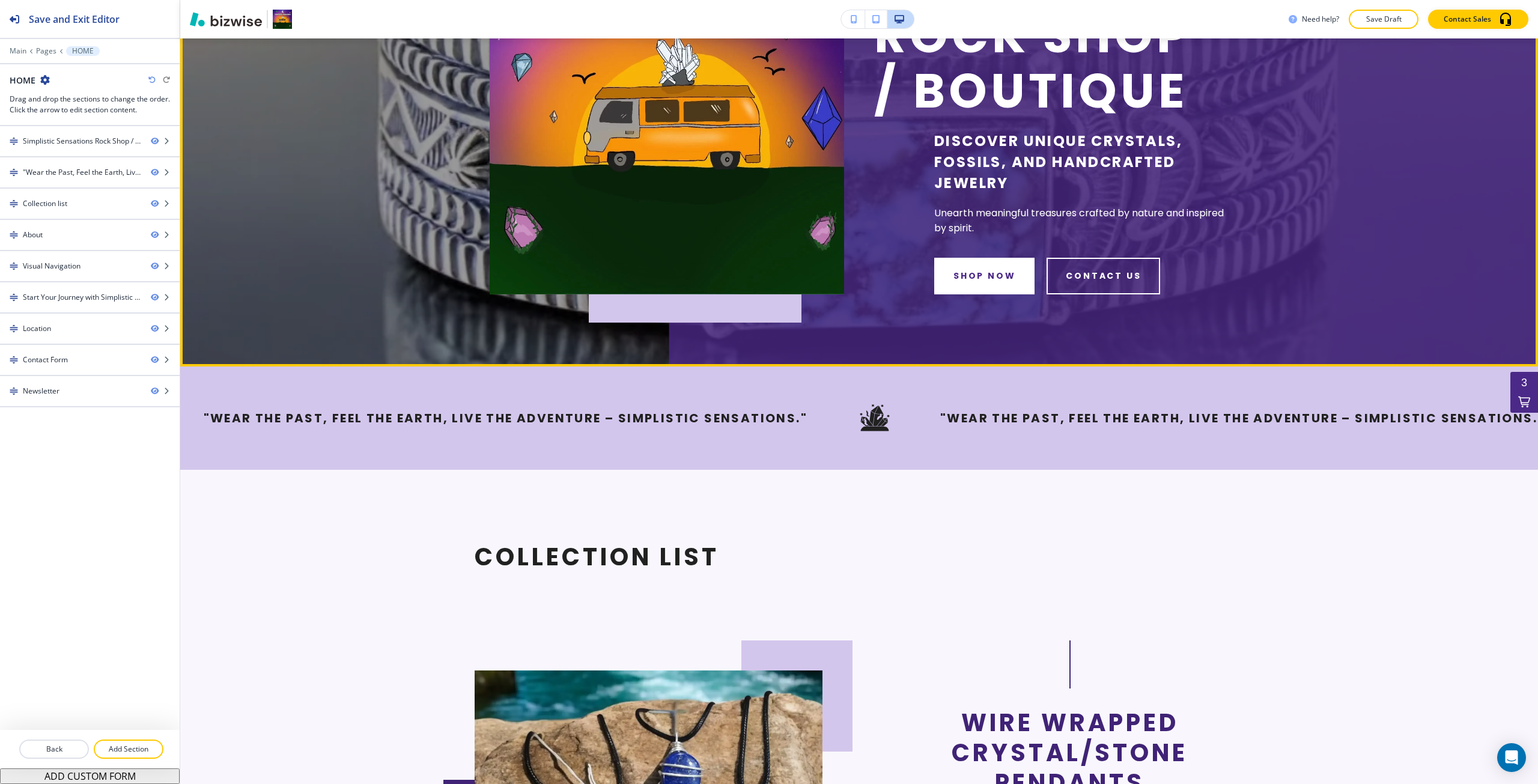
scroll to position [301, 0]
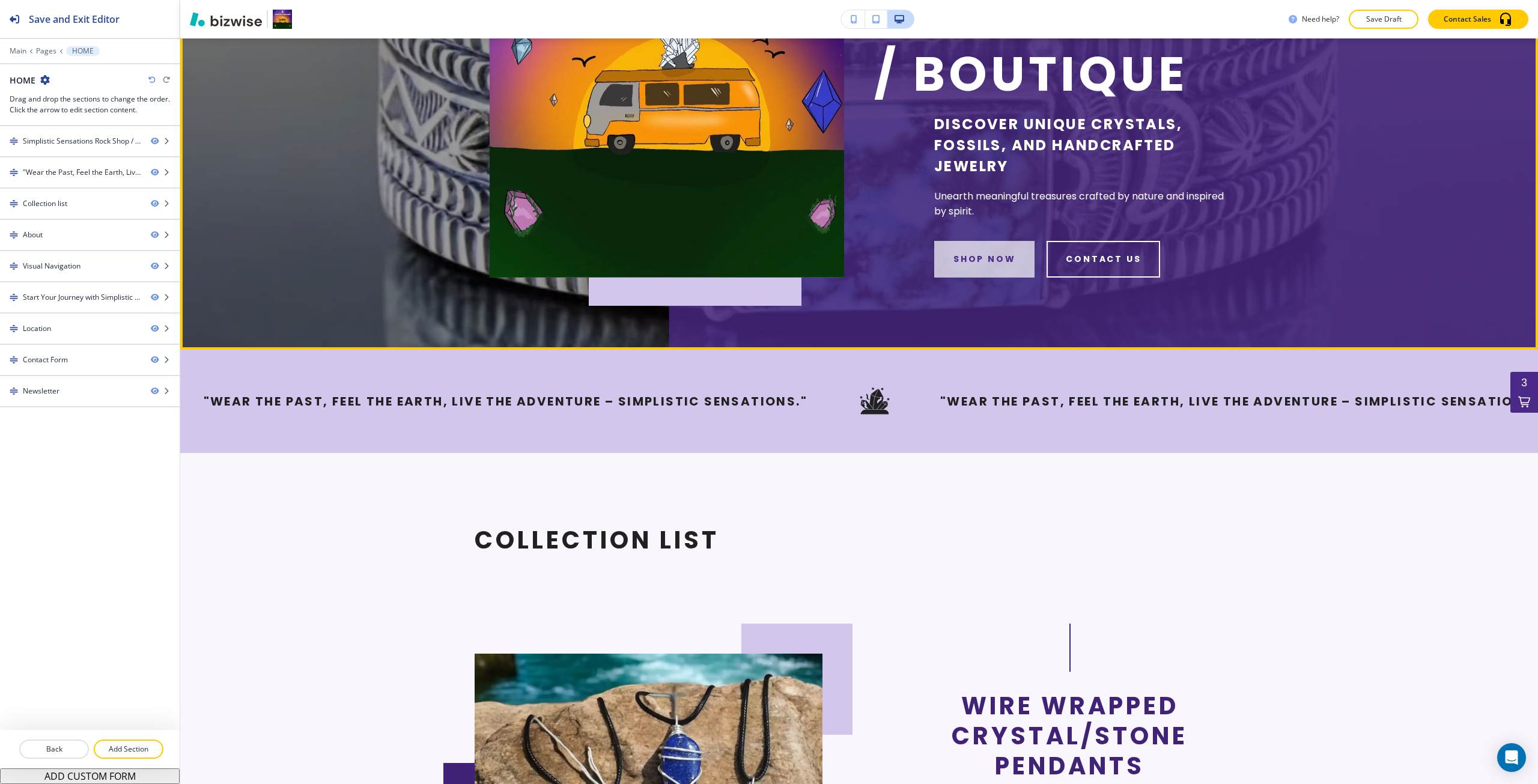
click at [1006, 242] on button "shop now" at bounding box center [985, 259] width 101 height 37
click at [1004, 261] on button "shop now" at bounding box center [985, 259] width 101 height 37
click at [953, 263] on button "shop now" at bounding box center [985, 259] width 101 height 37
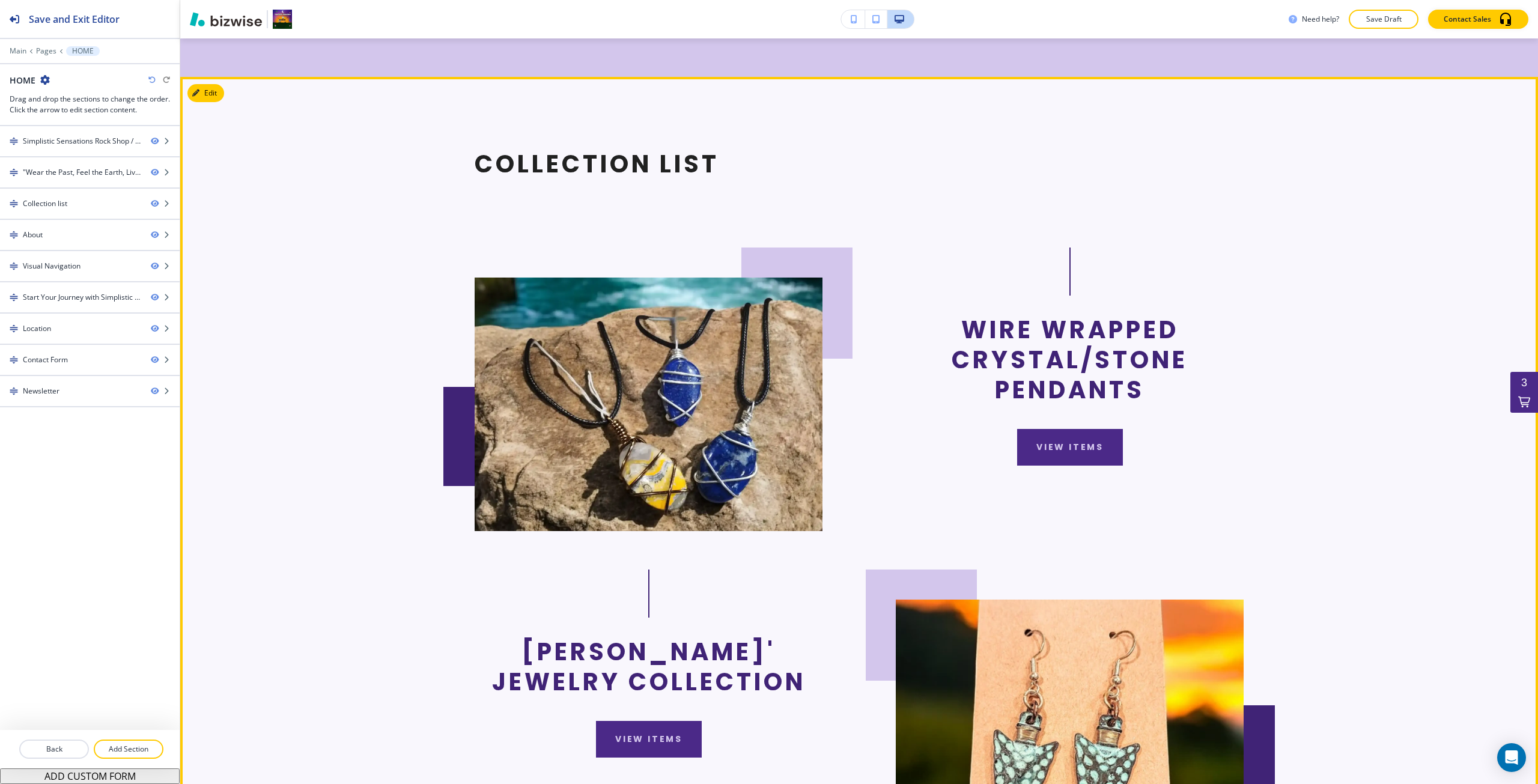
scroll to position [601, 0]
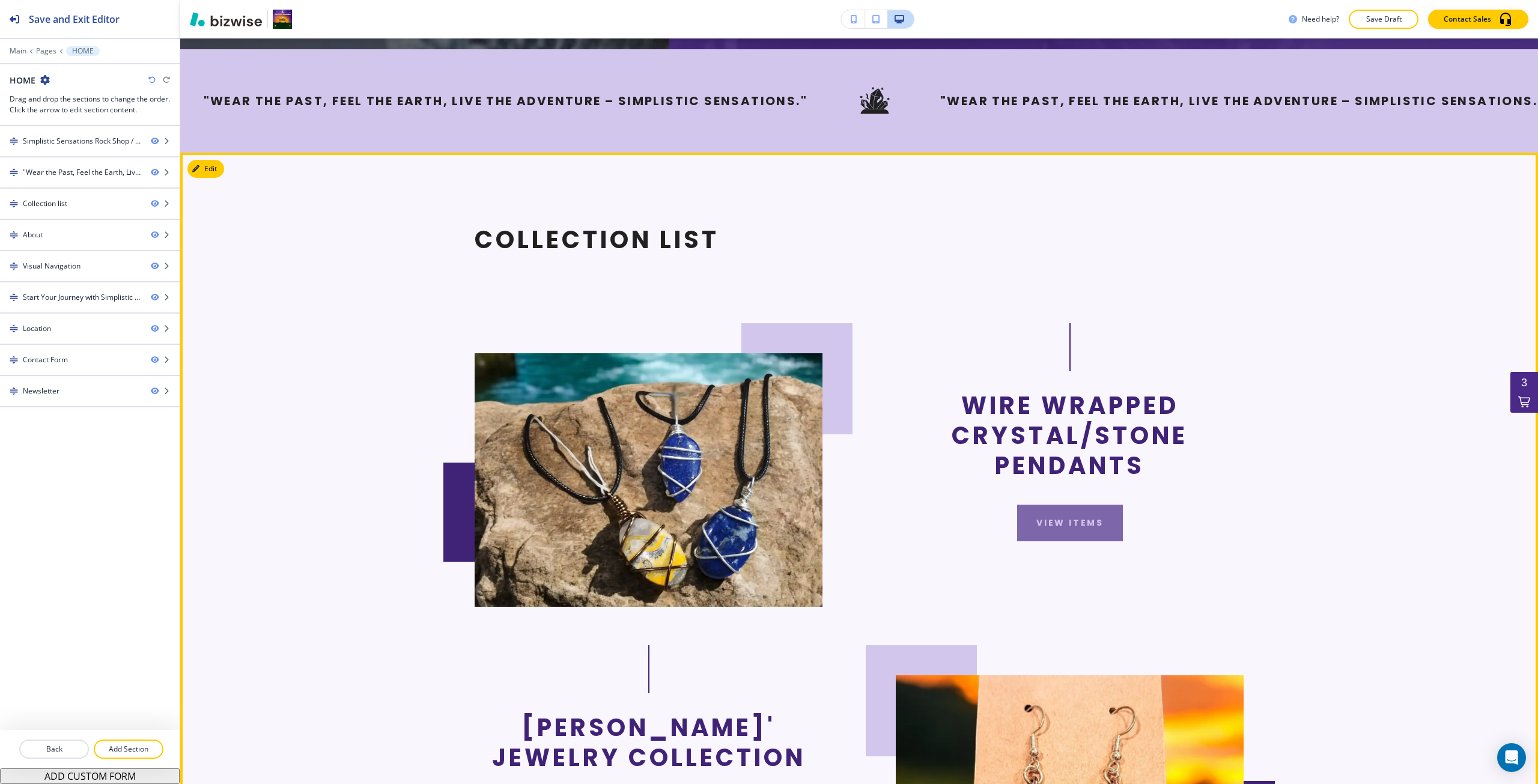
click at [1052, 515] on button "view items" at bounding box center [1070, 523] width 106 height 37
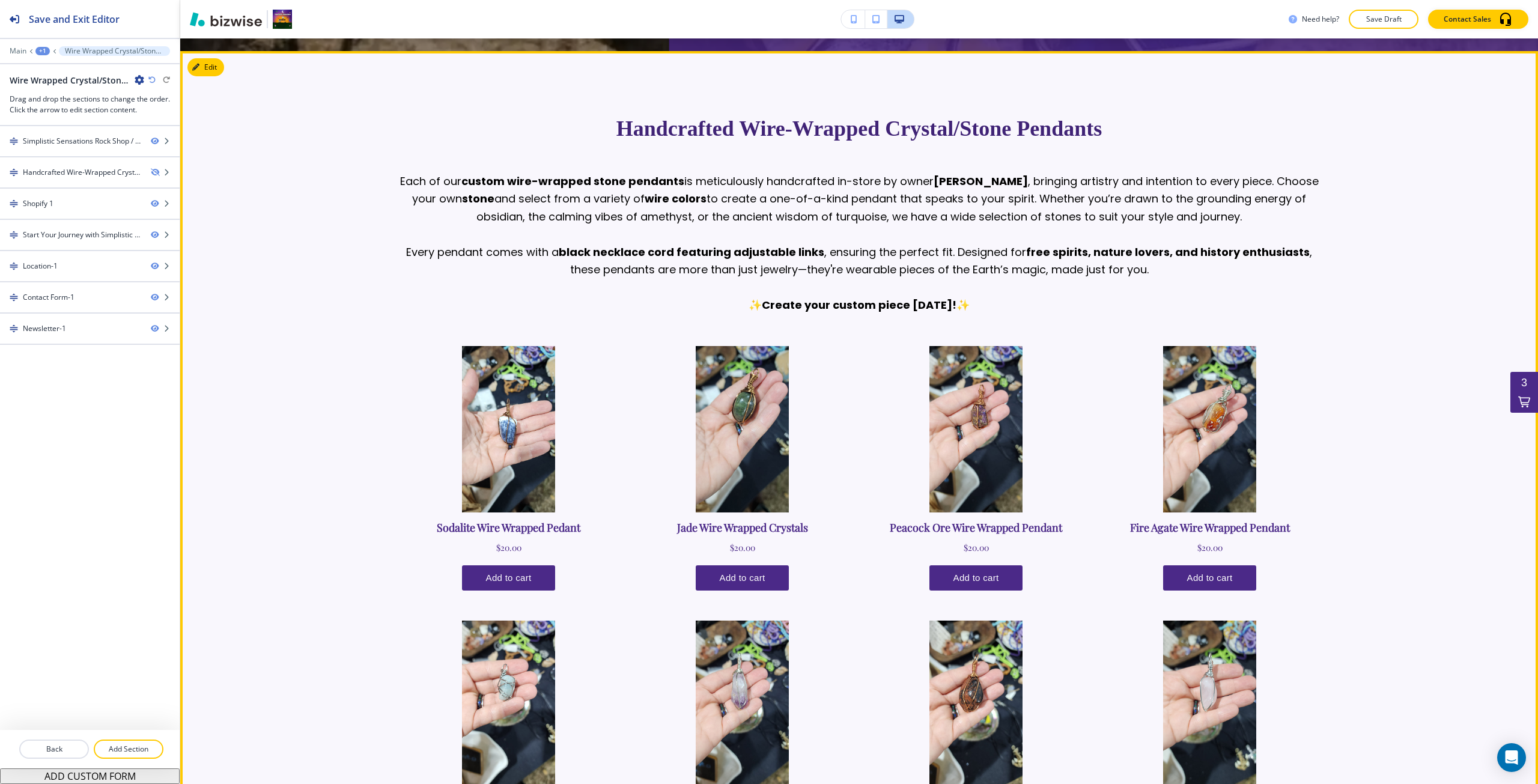
scroll to position [661, 0]
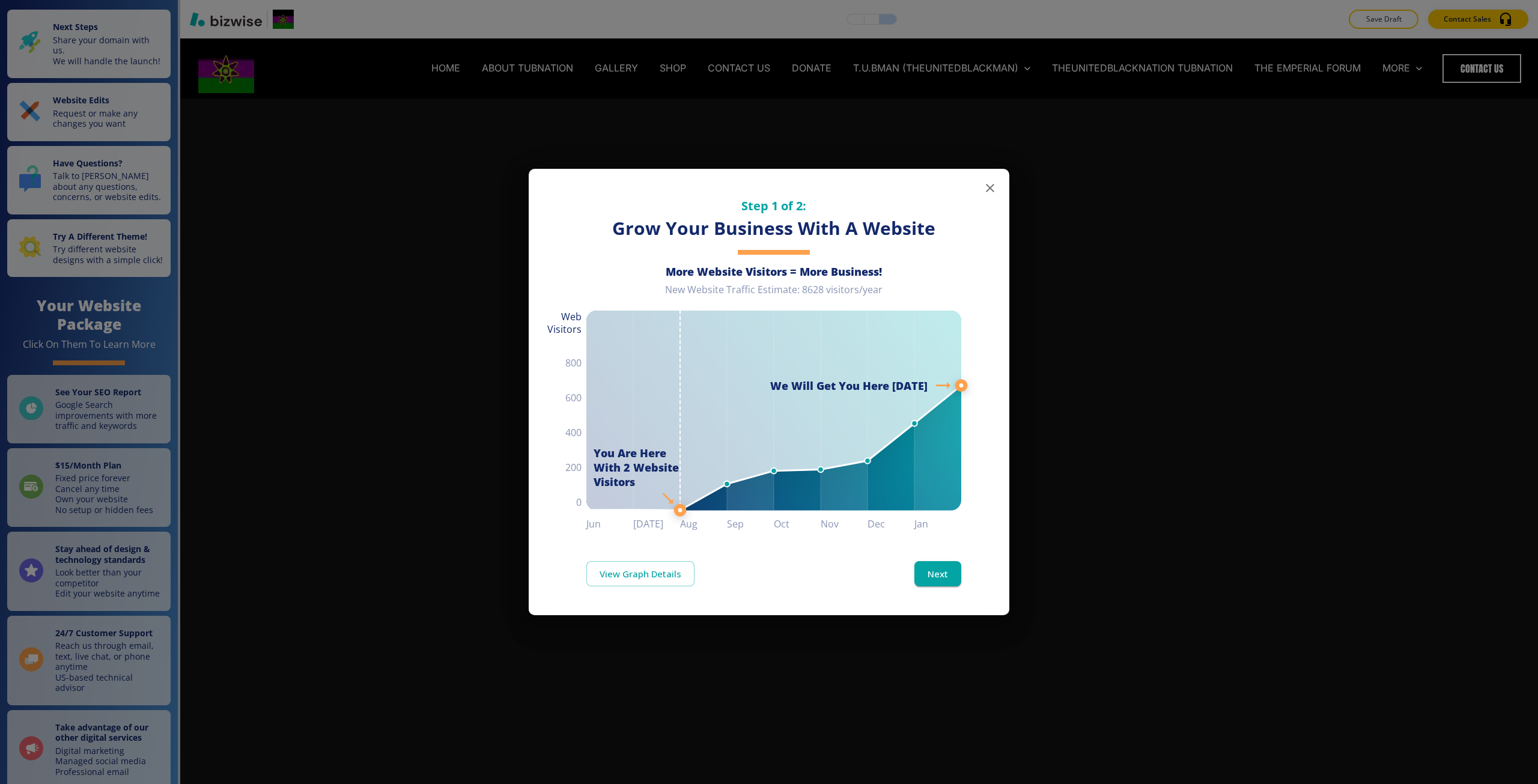
drag, startPoint x: 387, startPoint y: 187, endPoint x: 385, endPoint y: 201, distance: 14.1
click at [385, 201] on div "Step 1 of 2: Grow Your Business With A Website More Website Visitors = More Bus…" at bounding box center [769, 392] width 1538 height 784
